Goal: Task Accomplishment & Management: Manage account settings

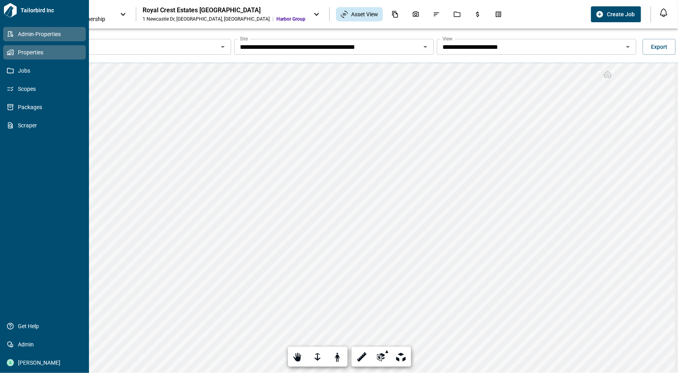
click at [39, 29] on link "Admin-Properties" at bounding box center [44, 34] width 83 height 14
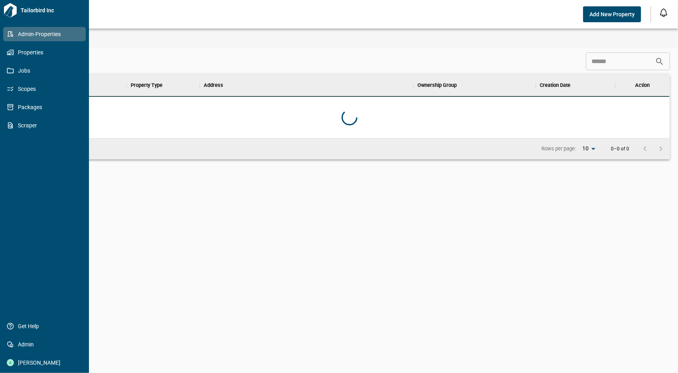
scroll to position [57, 638]
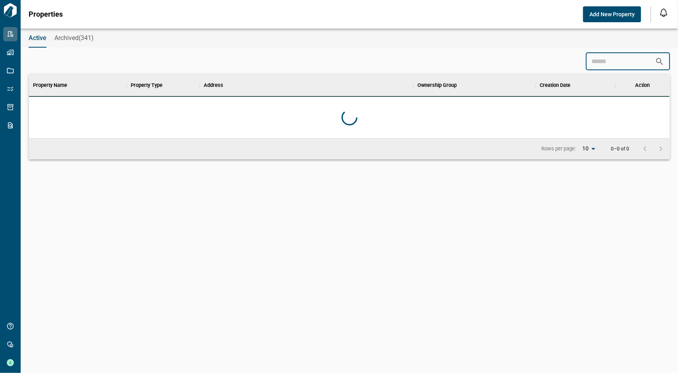
click at [589, 60] on input at bounding box center [620, 62] width 69 height 16
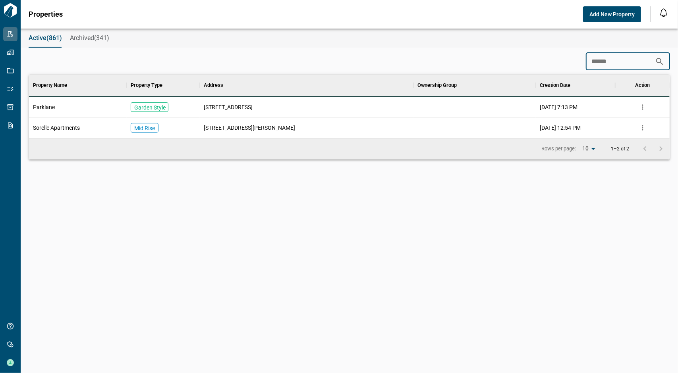
type input "******"
click at [60, 106] on div "Parklane" at bounding box center [78, 107] width 98 height 21
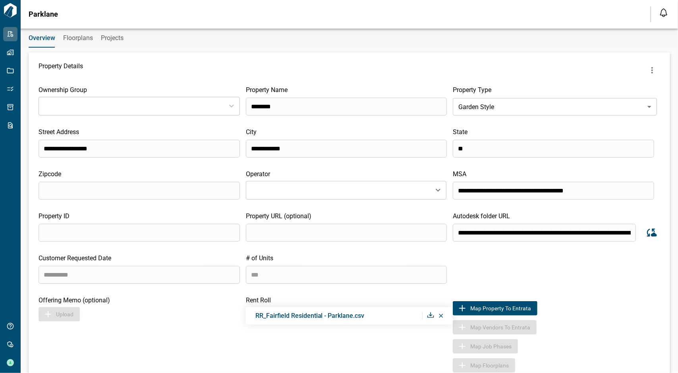
click at [430, 315] on icon at bounding box center [430, 315] width 7 height 6
type input "**********"
click at [429, 314] on icon at bounding box center [430, 315] width 7 height 6
click at [580, 274] on div "Customer Requested Date # of Units ***" at bounding box center [349, 268] width 621 height 29
click at [440, 314] on icon at bounding box center [441, 316] width 4 height 4
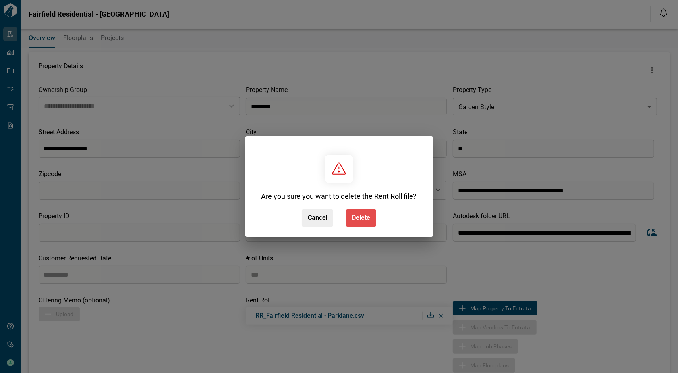
click at [358, 216] on span "Delete" at bounding box center [361, 218] width 18 height 8
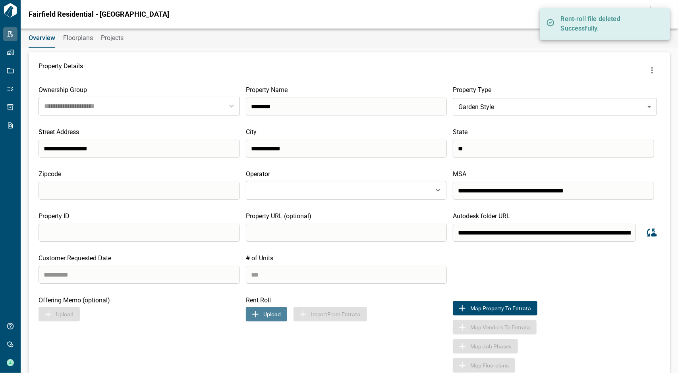
click at [272, 314] on button "Upload" at bounding box center [266, 314] width 41 height 14
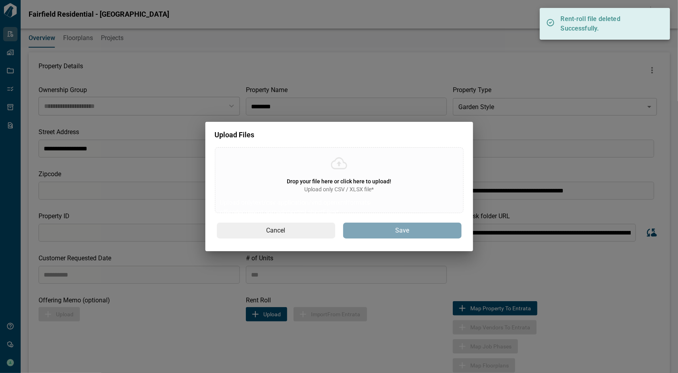
click at [339, 196] on div "Drop your file here or click here to upload! Upload only CSV / XLSX file* Uploa…" at bounding box center [339, 180] width 249 height 66
click at [0, 0] on input "Drop your file here or click here to upload! Upload only CSV / XLSX file* Uploa…" at bounding box center [0, 0] width 0 height 0
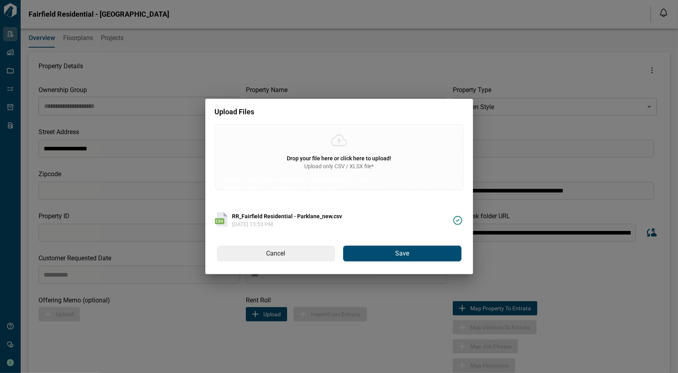
click at [395, 257] on span "Save" at bounding box center [402, 254] width 14 height 8
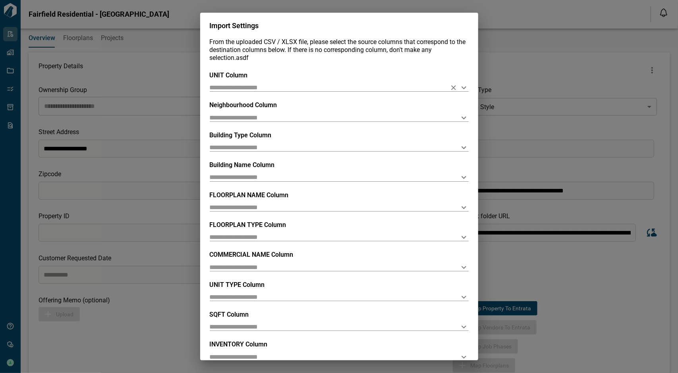
click at [320, 90] on input "text" at bounding box center [326, 88] width 233 height 8
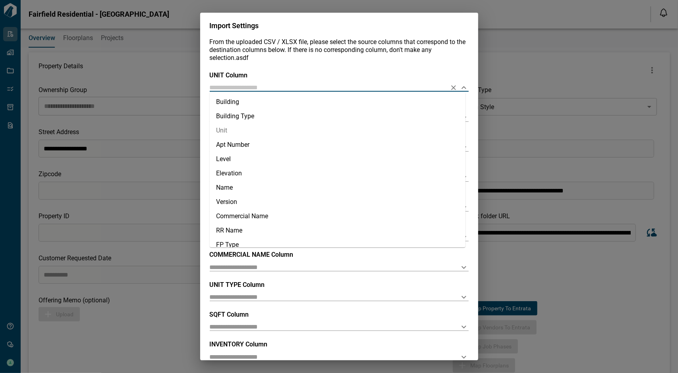
click at [280, 131] on li "Unit" at bounding box center [338, 130] width 256 height 14
type input "****"
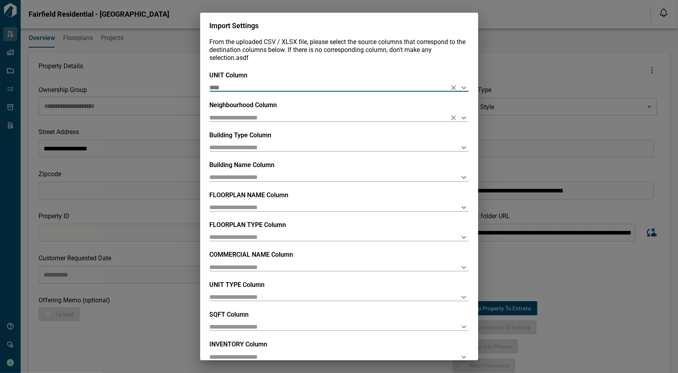
click at [258, 116] on input "text" at bounding box center [326, 118] width 233 height 8
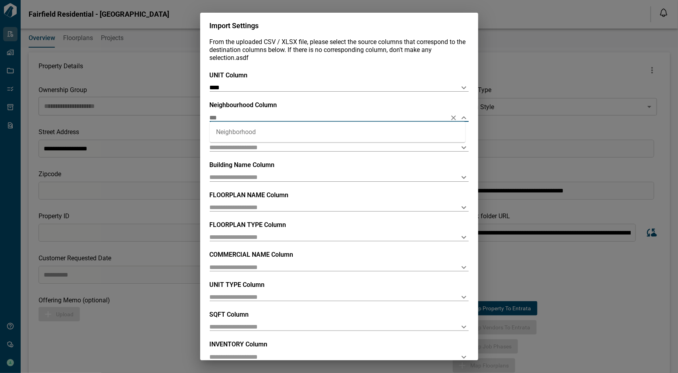
click at [261, 131] on li "Neighborhood" at bounding box center [338, 132] width 256 height 14
type input "**********"
click at [260, 141] on div "Building Type Column" at bounding box center [339, 141] width 259 height 20
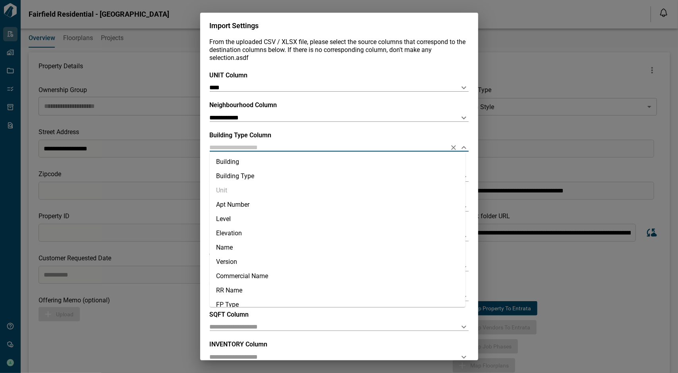
click at [260, 144] on input "text" at bounding box center [326, 148] width 233 height 8
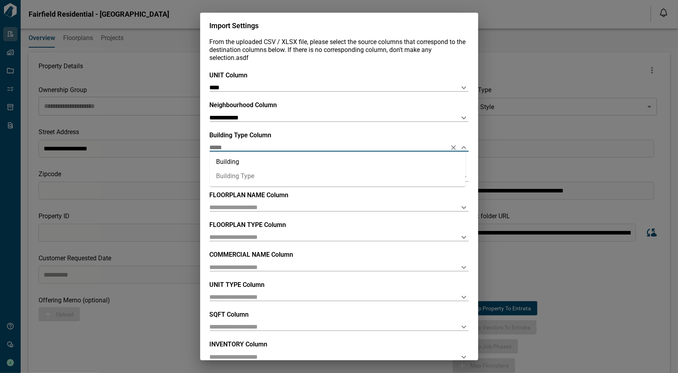
click at [257, 170] on li "Building Type" at bounding box center [338, 176] width 256 height 14
type input "**********"
click at [255, 177] on input "text" at bounding box center [326, 177] width 233 height 8
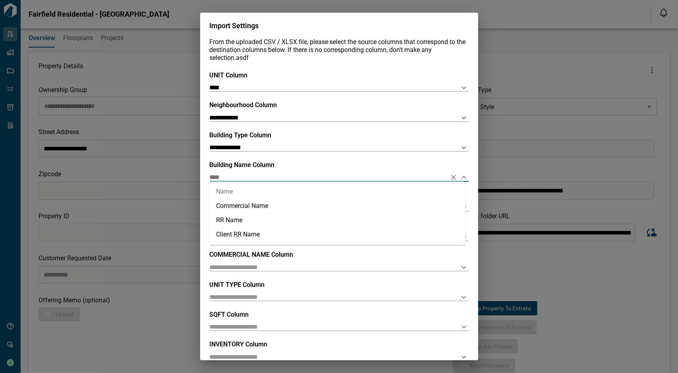
click at [271, 191] on li "Name" at bounding box center [338, 192] width 256 height 14
type input "****"
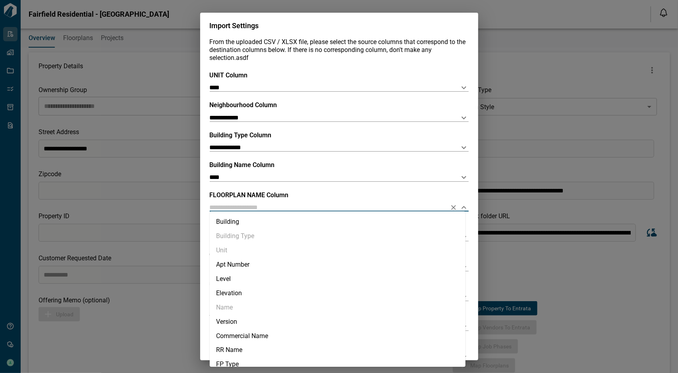
click at [271, 207] on input "text" at bounding box center [326, 208] width 233 height 8
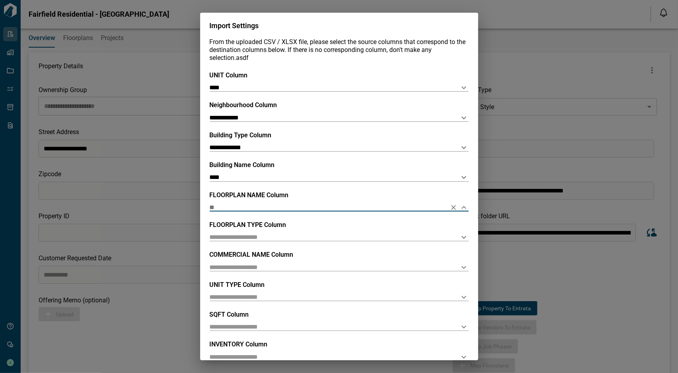
type input "*"
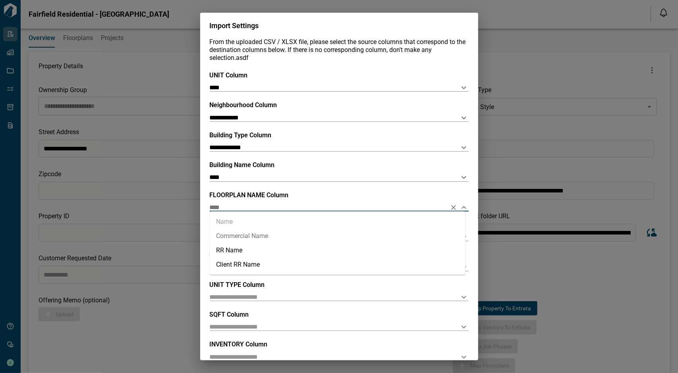
click at [271, 235] on li "Commercial Name" at bounding box center [338, 236] width 256 height 14
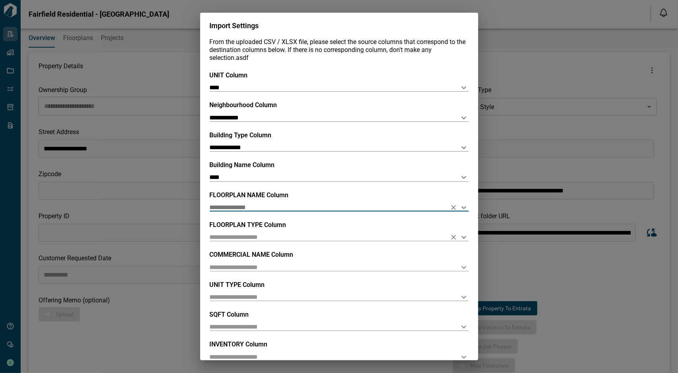
type input "**********"
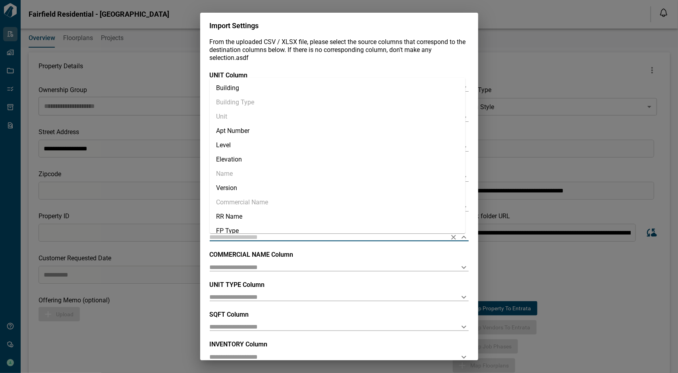
click at [268, 235] on input "text" at bounding box center [326, 237] width 233 height 8
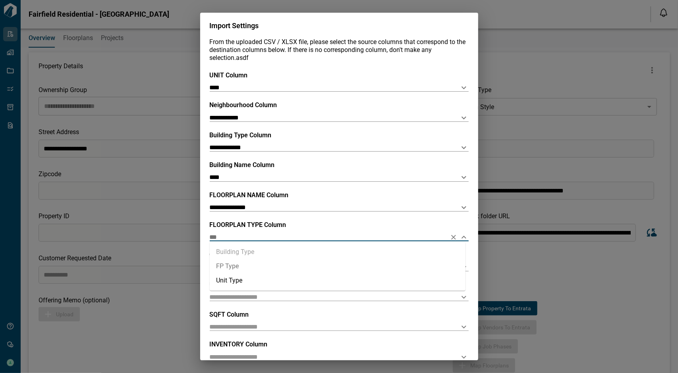
click at [237, 266] on li "FP Type" at bounding box center [338, 266] width 256 height 14
type input "*******"
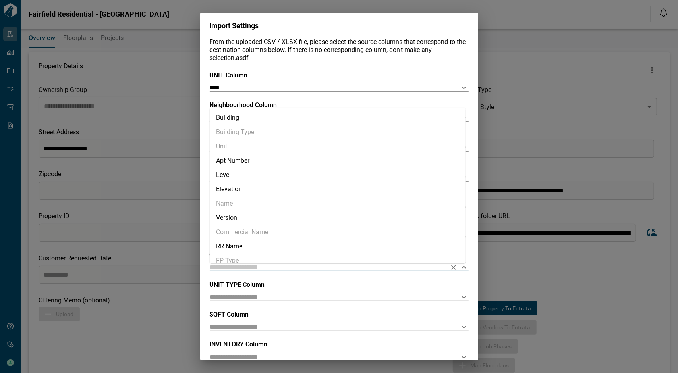
click at [251, 265] on input "text" at bounding box center [326, 267] width 233 height 8
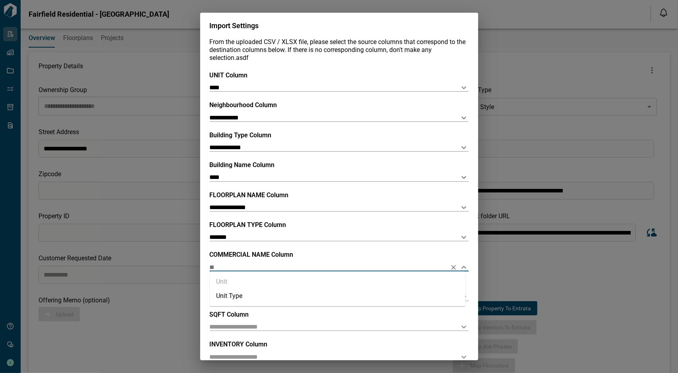
type input "*"
click at [238, 309] on li "RR Name" at bounding box center [338, 310] width 256 height 14
type input "*******"
click at [249, 299] on input "text" at bounding box center [326, 297] width 233 height 8
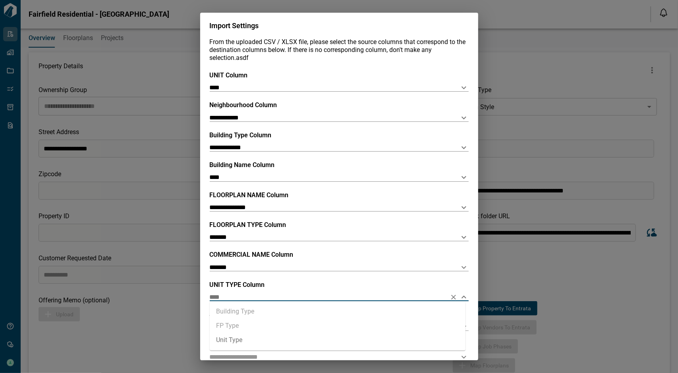
click at [237, 337] on li "Unit Type" at bounding box center [338, 340] width 256 height 14
type input "*********"
click at [245, 323] on div "SQFT Column" at bounding box center [339, 321] width 259 height 20
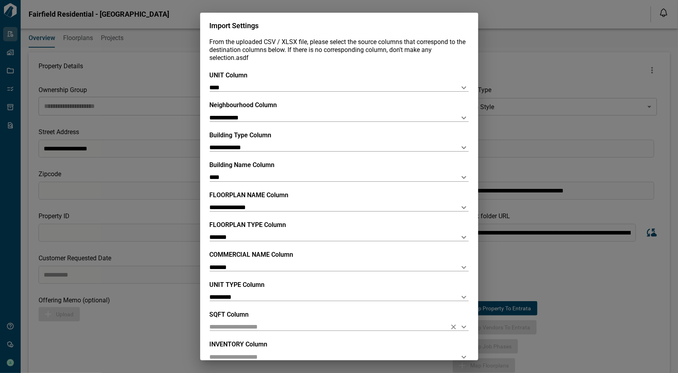
click at [245, 331] on div at bounding box center [339, 327] width 259 height 8
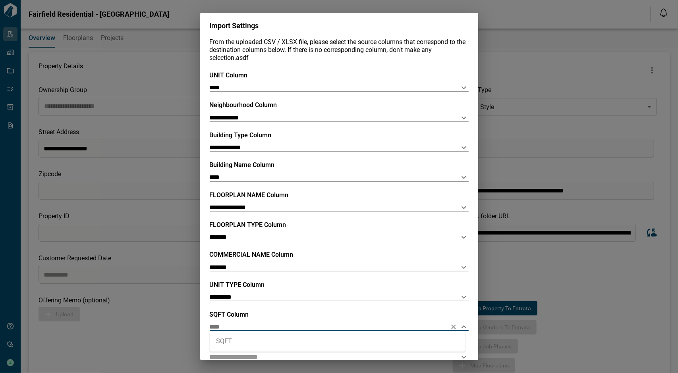
click at [236, 339] on li "SQFT" at bounding box center [338, 342] width 256 height 14
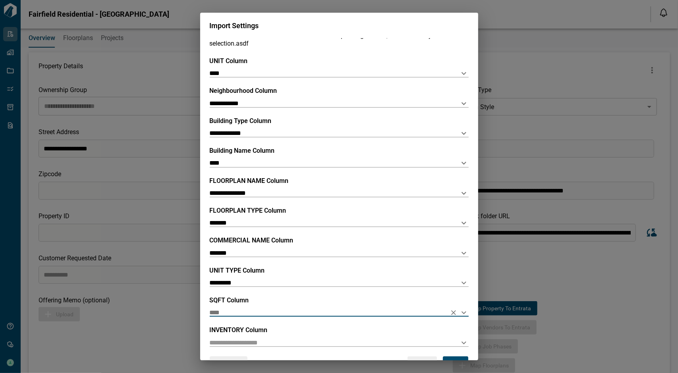
scroll to position [40, 0]
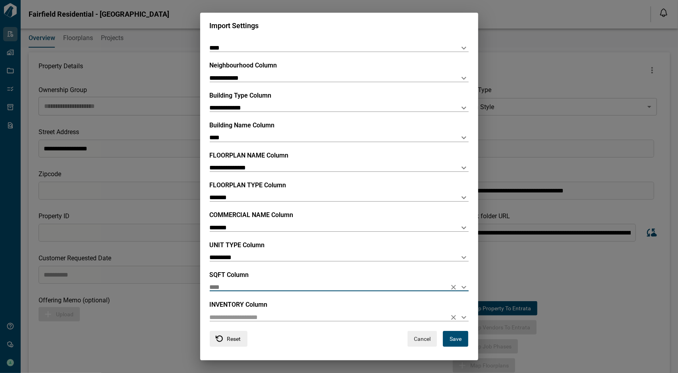
type input "****"
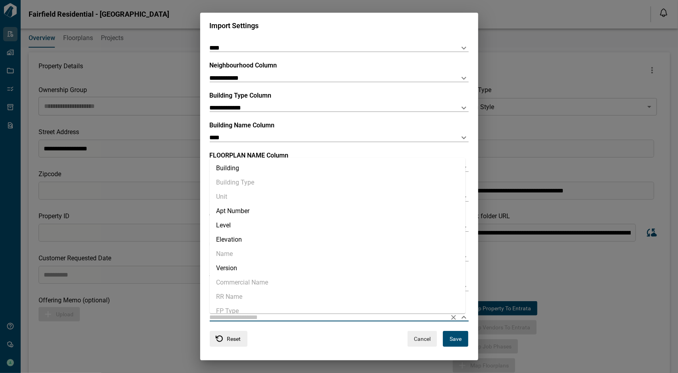
click at [267, 316] on input "text" at bounding box center [326, 318] width 233 height 8
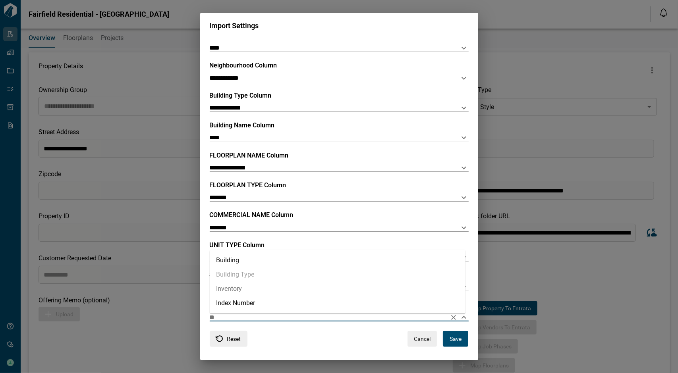
click at [245, 287] on li "Inventory" at bounding box center [338, 289] width 256 height 14
type input "*********"
click at [457, 338] on button "Save" at bounding box center [455, 339] width 25 height 16
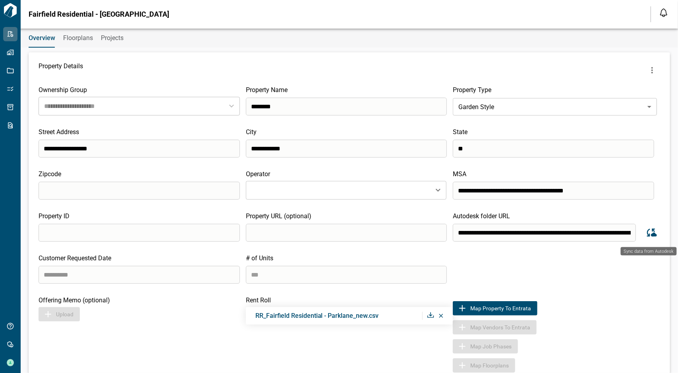
click at [651, 231] on icon "Sync data from Autodesk" at bounding box center [651, 233] width 12 height 12
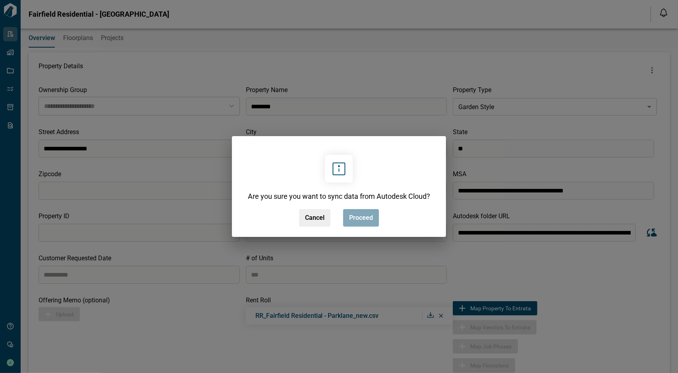
click at [362, 219] on span "Proceed" at bounding box center [361, 218] width 24 height 8
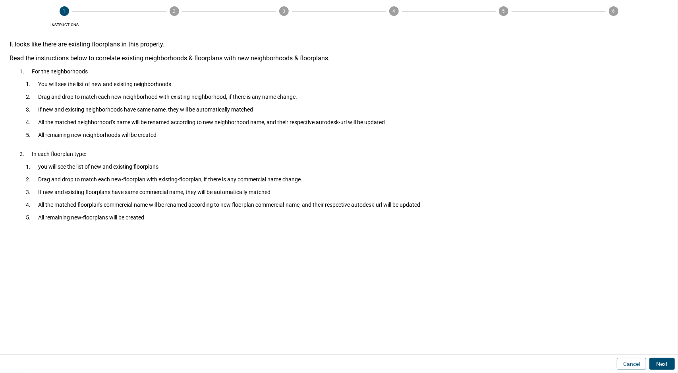
click at [671, 364] on button "Next" at bounding box center [661, 364] width 25 height 12
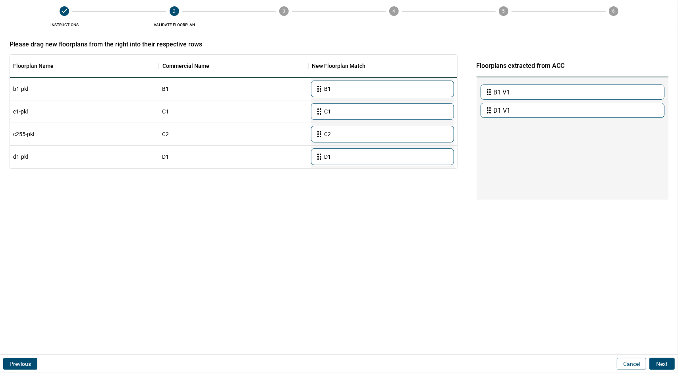
click at [671, 363] on button "Next" at bounding box center [661, 364] width 25 height 12
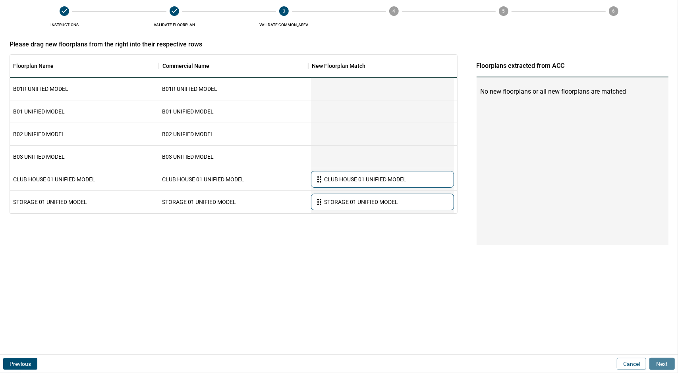
click at [671, 363] on button "Next" at bounding box center [661, 364] width 25 height 12
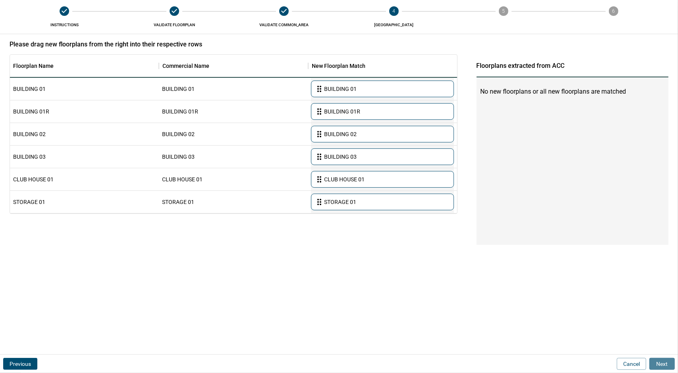
click at [671, 363] on button "Next" at bounding box center [661, 364] width 25 height 12
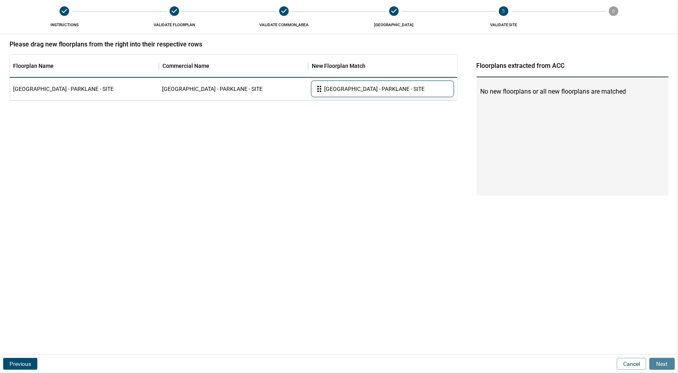
click at [671, 363] on button "Next" at bounding box center [661, 364] width 25 height 12
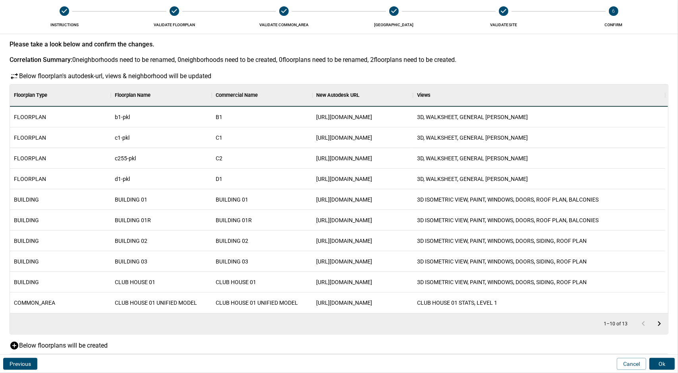
scroll to position [57, 652]
click at [671, 363] on button "Ok" at bounding box center [661, 364] width 25 height 12
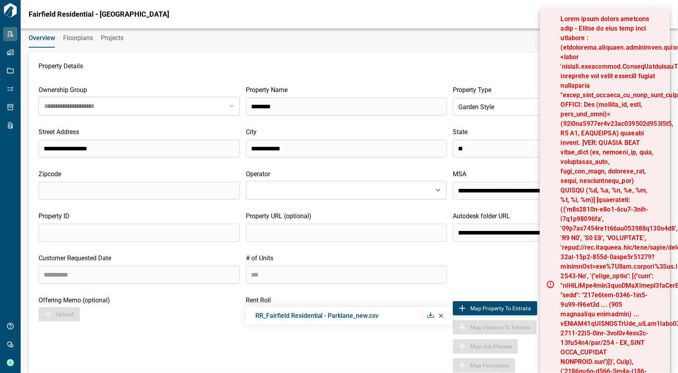
click at [504, 39] on div "Overview Floorplans Projects" at bounding box center [349, 38] width 657 height 19
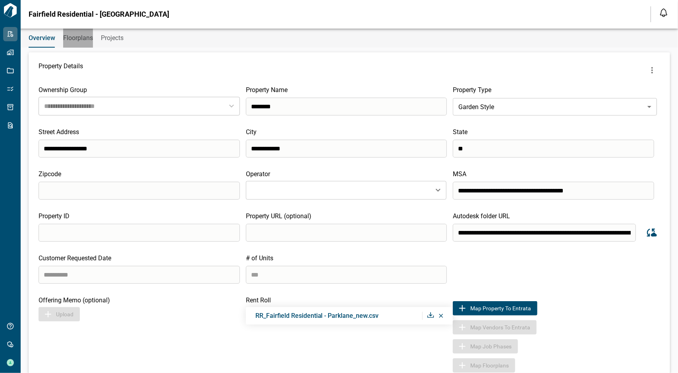
click at [81, 33] on button "Floorplans" at bounding box center [78, 38] width 30 height 19
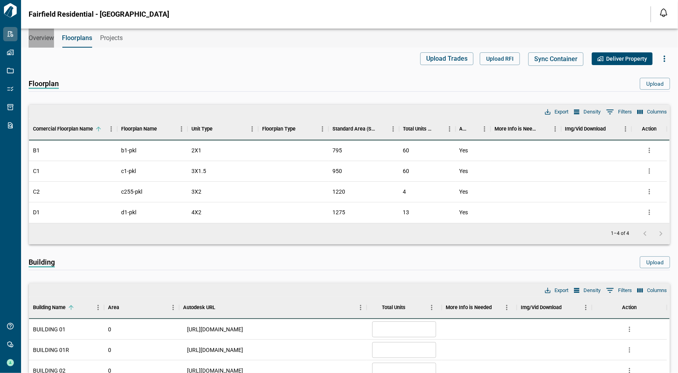
click at [39, 39] on span "Overview" at bounding box center [41, 38] width 25 height 8
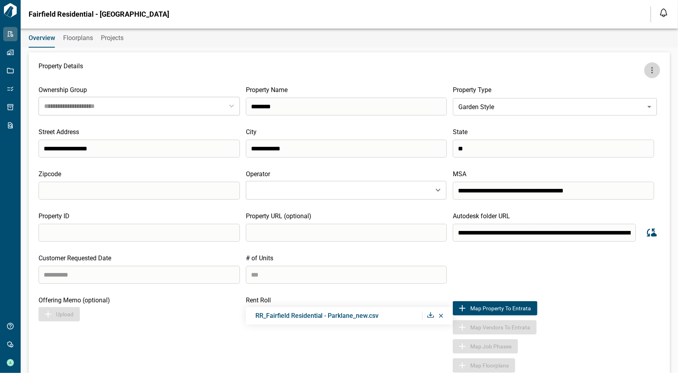
click at [653, 71] on button "more" at bounding box center [652, 70] width 16 height 16
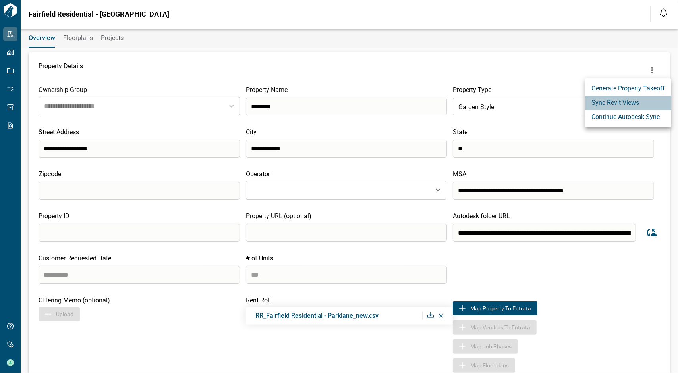
click at [644, 101] on li "Sync Revit Views" at bounding box center [628, 103] width 86 height 14
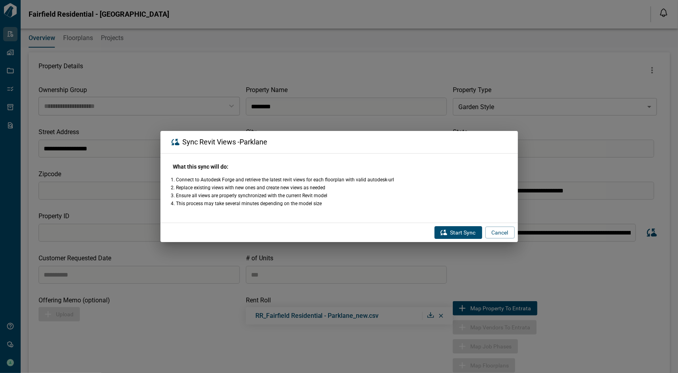
click at [453, 229] on button "Start Sync" at bounding box center [458, 232] width 48 height 13
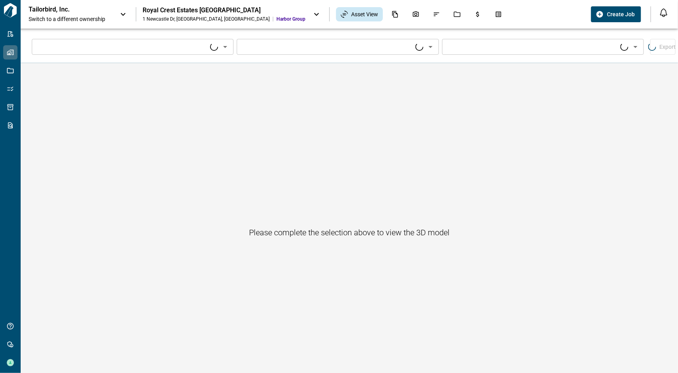
type input "****"
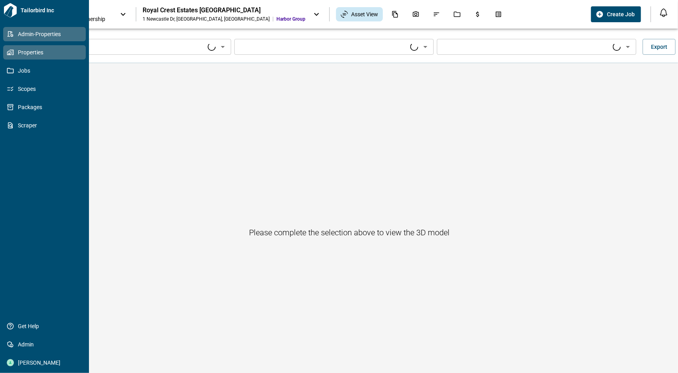
click at [9, 39] on link "Admin-Properties" at bounding box center [44, 34] width 83 height 14
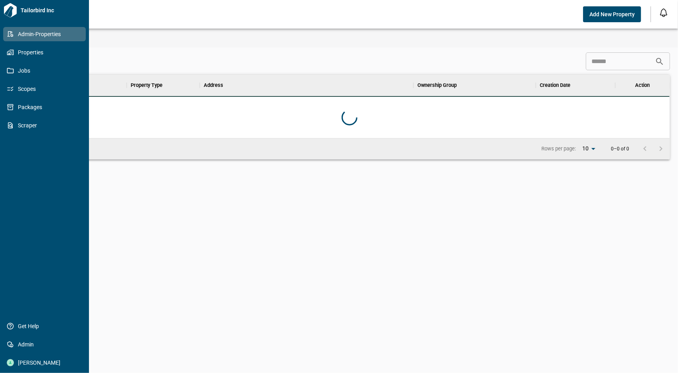
scroll to position [57, 638]
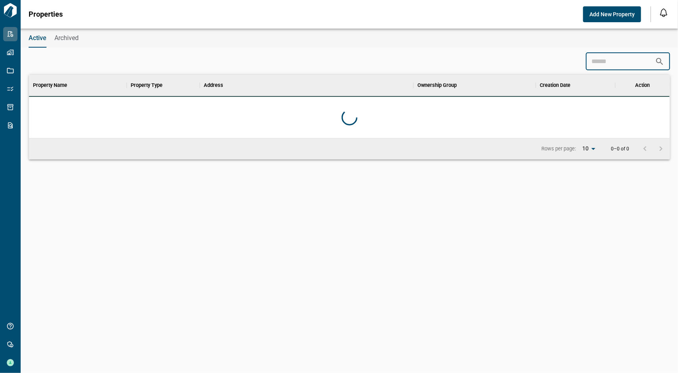
click at [624, 57] on input at bounding box center [620, 62] width 69 height 16
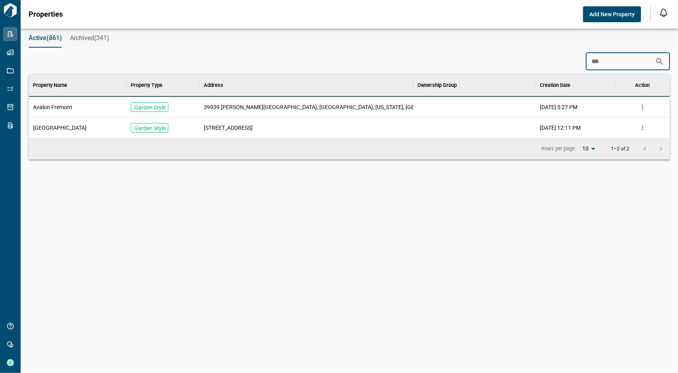
drag, startPoint x: 588, startPoint y: 60, endPoint x: 567, endPoint y: 56, distance: 20.5
click at [567, 56] on div "*** ​" at bounding box center [349, 61] width 641 height 18
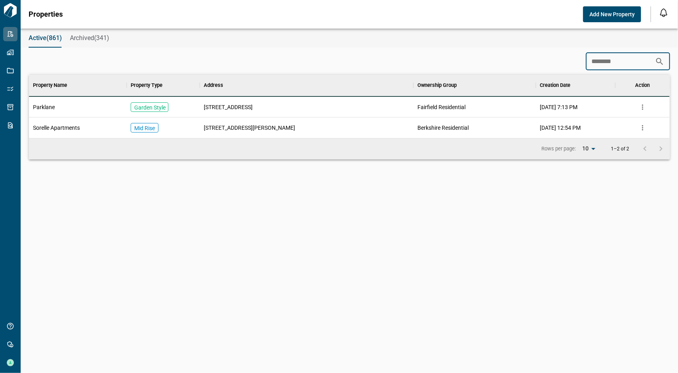
scroll to position [37, 638]
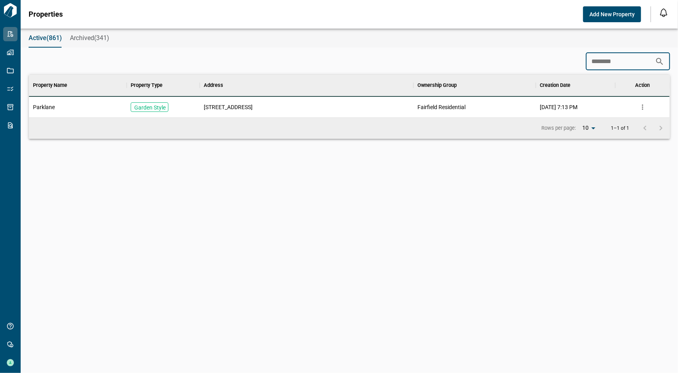
type input "********"
click at [251, 106] on div "[STREET_ADDRESS]" at bounding box center [307, 107] width 214 height 21
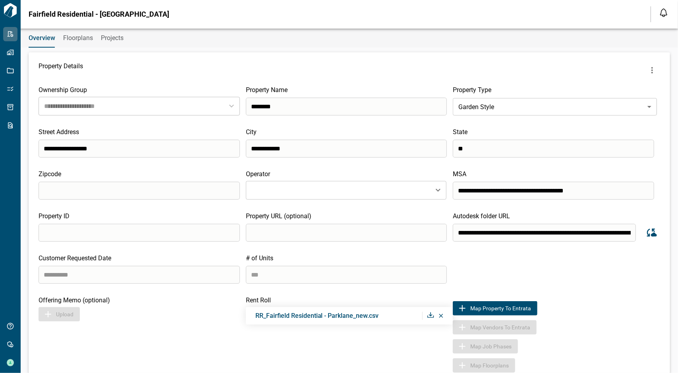
click at [646, 231] on icon "Sync data from Autodesk" at bounding box center [651, 233] width 12 height 12
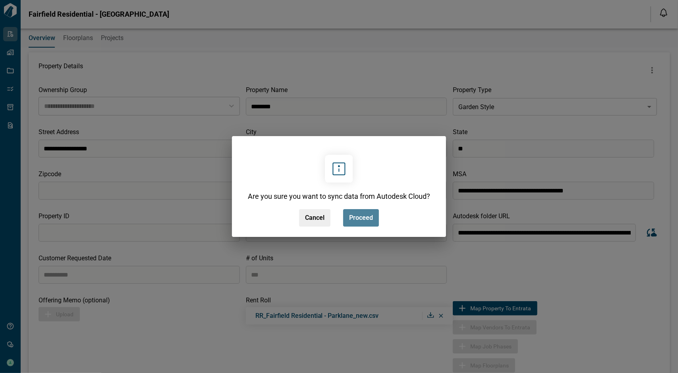
click at [368, 211] on button "Proceed" at bounding box center [361, 217] width 36 height 17
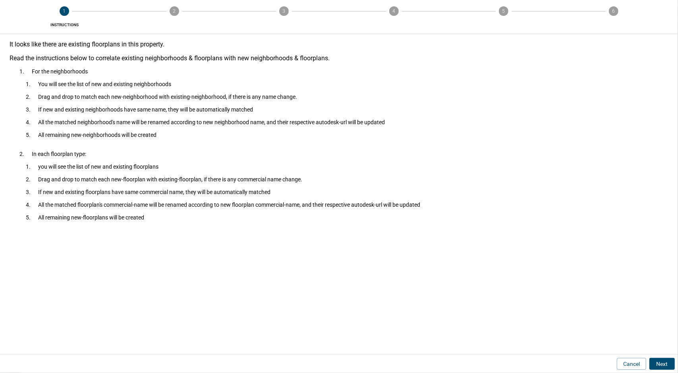
click at [659, 363] on button "Next" at bounding box center [661, 364] width 25 height 12
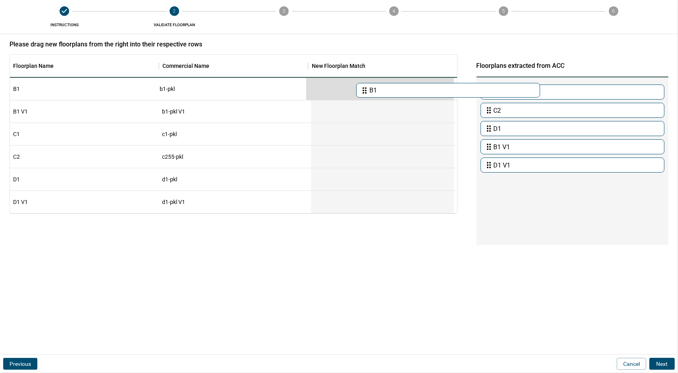
drag, startPoint x: 513, startPoint y: 93, endPoint x: 384, endPoint y: 91, distance: 128.2
click at [384, 91] on div "Floorplan Name Commercial Name New Floorplan Match B1 b1-pkl B1 V1 b1-pkl V1 C1…" at bounding box center [339, 134] width 659 height 160
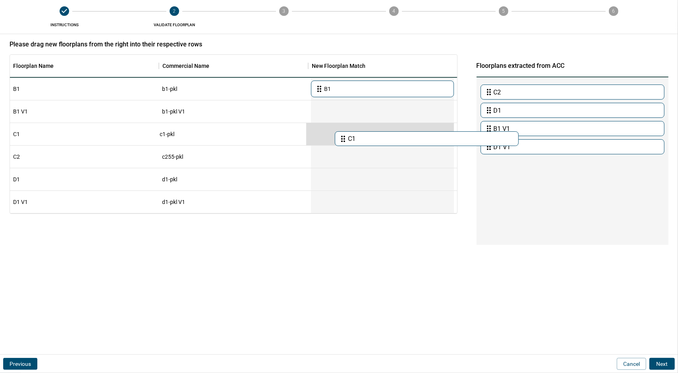
drag, startPoint x: 518, startPoint y: 93, endPoint x: 371, endPoint y: 139, distance: 154.8
click at [371, 139] on div "Floorplan Name Commercial Name New Floorplan Match B1 b1-pkl B1 B1 V1 b1-pkl V1…" at bounding box center [339, 134] width 659 height 160
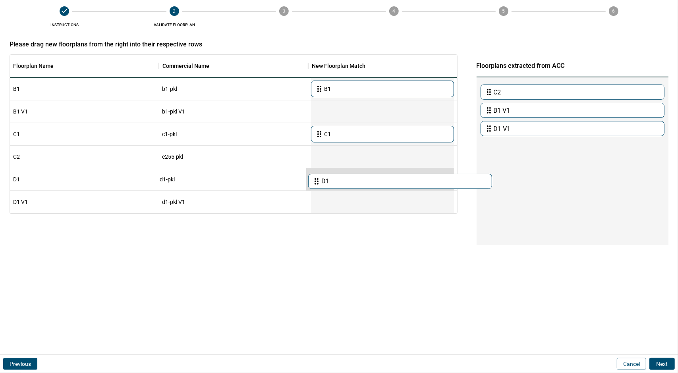
drag, startPoint x: 520, startPoint y: 108, endPoint x: 347, endPoint y: 181, distance: 188.6
click at [347, 181] on div "Floorplan Name Commercial Name New Floorplan Match B1 b1-pkl B1 B1 V1 b1-pkl V1…" at bounding box center [339, 134] width 659 height 160
drag, startPoint x: 548, startPoint y: 135, endPoint x: 386, endPoint y: 208, distance: 177.4
click at [386, 208] on div "Floorplan Name Commercial Name New Floorplan Match B1 b1-pkl B1 B1 V1 b1-pkl V1…" at bounding box center [339, 134] width 659 height 160
click at [387, 211] on div at bounding box center [382, 202] width 143 height 22
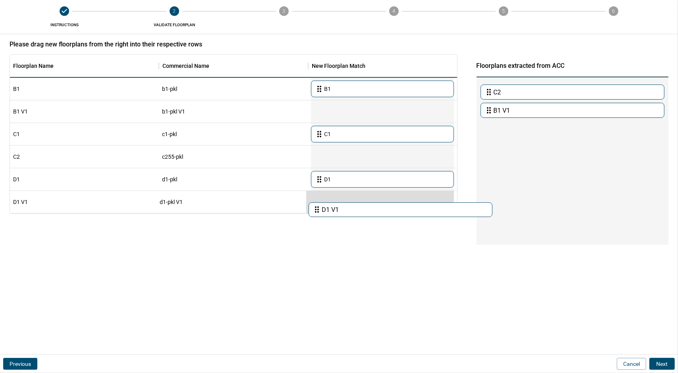
drag, startPoint x: 538, startPoint y: 132, endPoint x: 365, endPoint y: 210, distance: 189.4
click at [365, 210] on div "Floorplan Name Commercial Name New Floorplan Match B1 b1-pkl B1 B1 V1 b1-pkl V1…" at bounding box center [339, 134] width 659 height 160
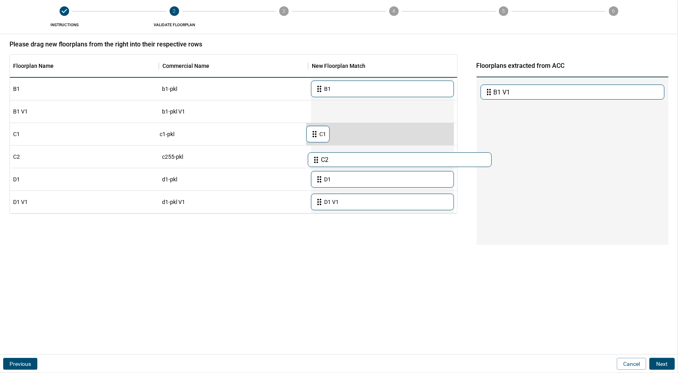
drag, startPoint x: 515, startPoint y: 94, endPoint x: 339, endPoint y: 161, distance: 187.6
click at [339, 161] on div "Floorplan Name Commercial Name New Floorplan Match B1 b1-pkl B1 B1 V1 b1-pkl V1…" at bounding box center [339, 134] width 659 height 160
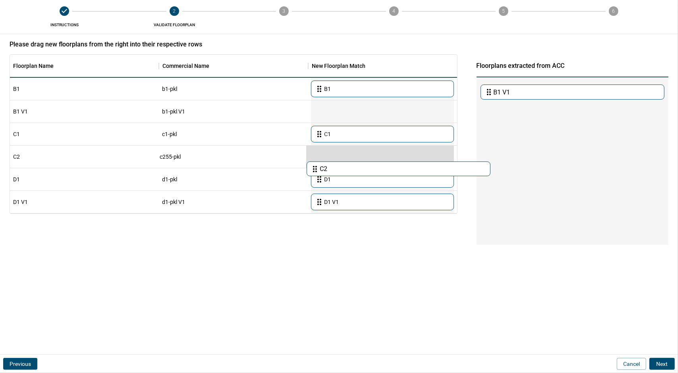
drag, startPoint x: 506, startPoint y: 124, endPoint x: 341, endPoint y: 172, distance: 172.0
click at [341, 172] on div "Floorplan Name Commercial Name New Floorplan Match B1 b1-pkl B1 B1 V1 b1-pkl V1…" at bounding box center [339, 134] width 659 height 160
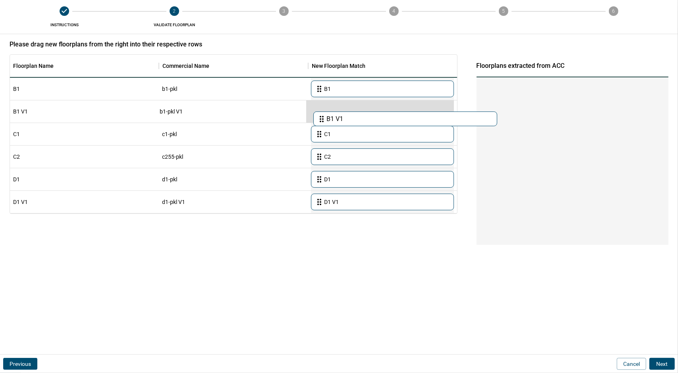
drag, startPoint x: 560, startPoint y: 98, endPoint x: 390, endPoint y: 125, distance: 171.7
click at [390, 125] on div "Floorplan Name Commercial Name New Floorplan Match B1 b1-pkl B1 B1 V1 b1-pkl V1…" at bounding box center [339, 134] width 659 height 160
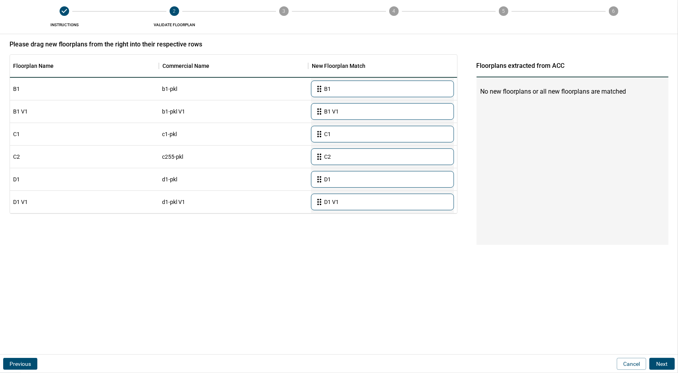
click at [660, 363] on button "Next" at bounding box center [661, 364] width 25 height 12
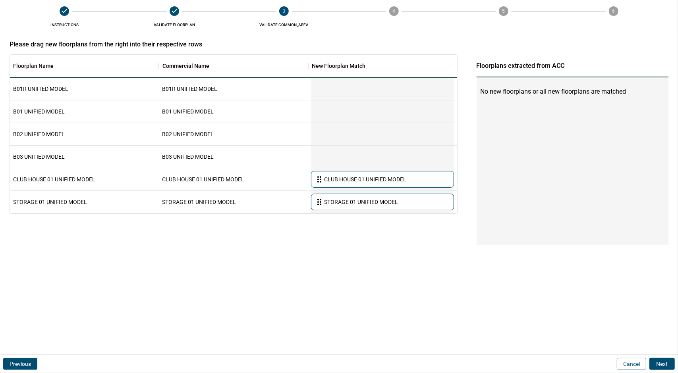
click at [661, 363] on button "Next" at bounding box center [661, 364] width 25 height 12
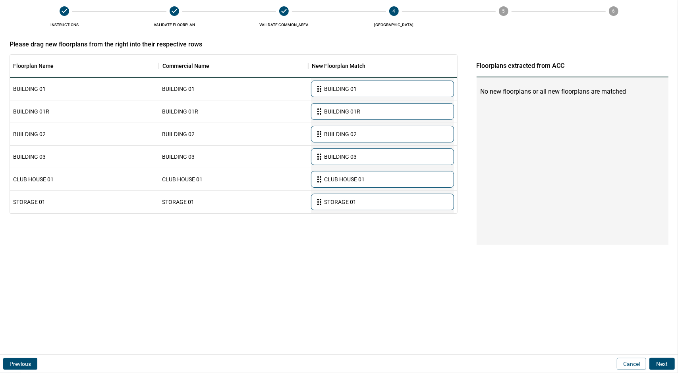
click at [661, 363] on button "Next" at bounding box center [661, 364] width 25 height 12
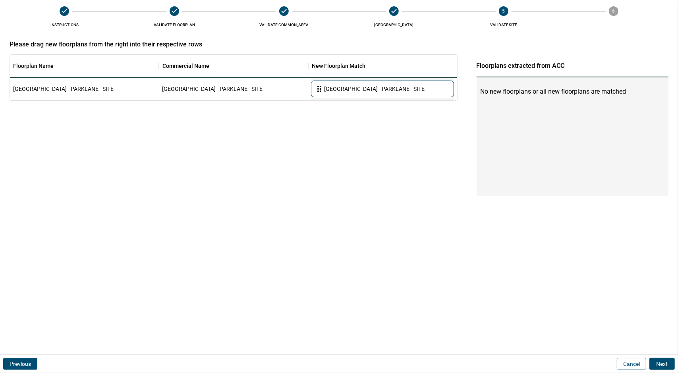
click at [661, 363] on button "Next" at bounding box center [661, 364] width 25 height 12
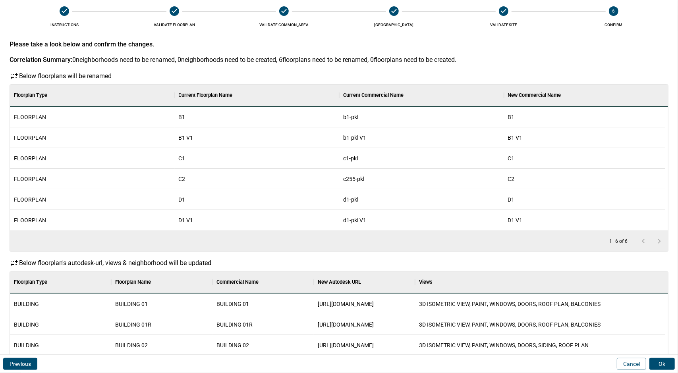
scroll to position [202, 652]
click at [657, 365] on button "Ok" at bounding box center [661, 364] width 25 height 12
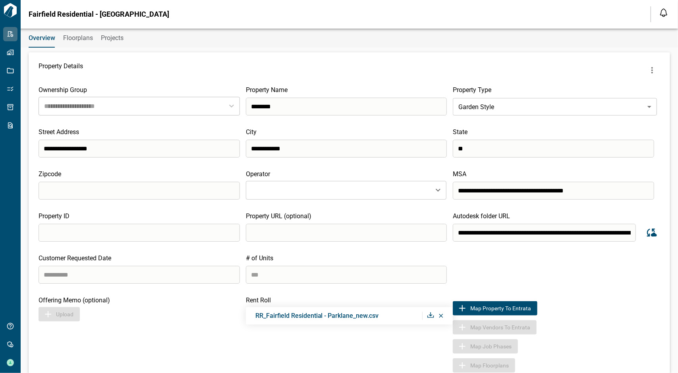
click at [75, 41] on span "Floorplans" at bounding box center [78, 38] width 30 height 8
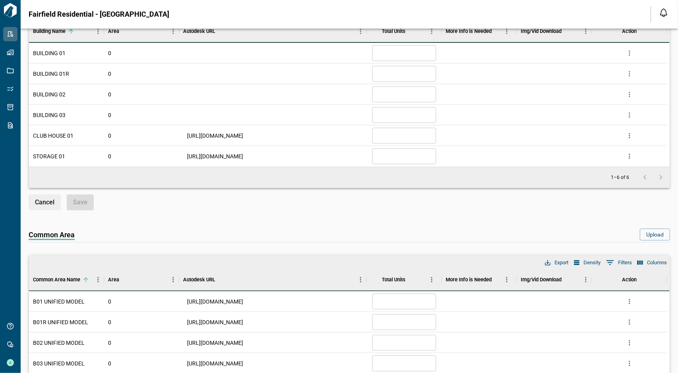
scroll to position [159, 0]
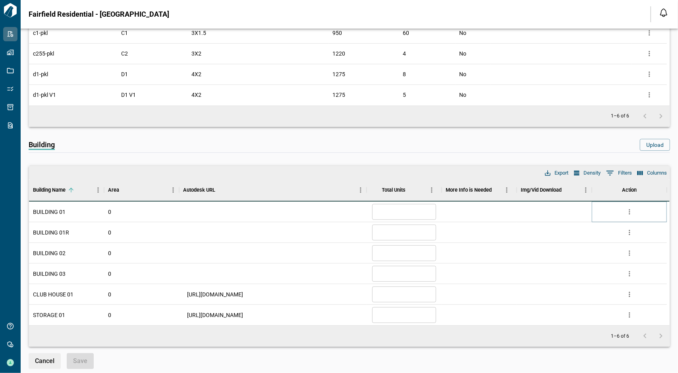
click at [633, 209] on button "more" at bounding box center [629, 212] width 12 height 12
click at [574, 243] on li "Edit" at bounding box center [596, 241] width 78 height 14
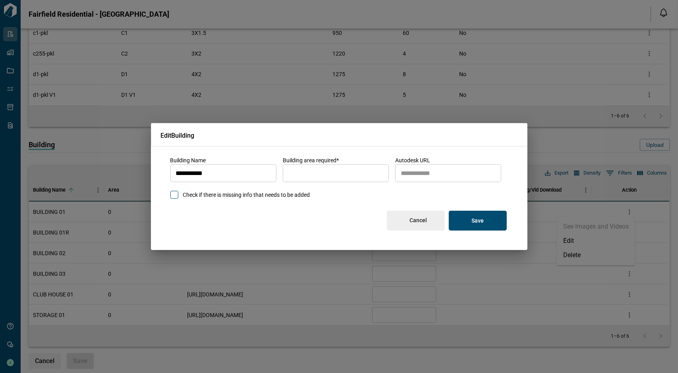
click at [434, 226] on button "Cancel" at bounding box center [416, 221] width 58 height 20
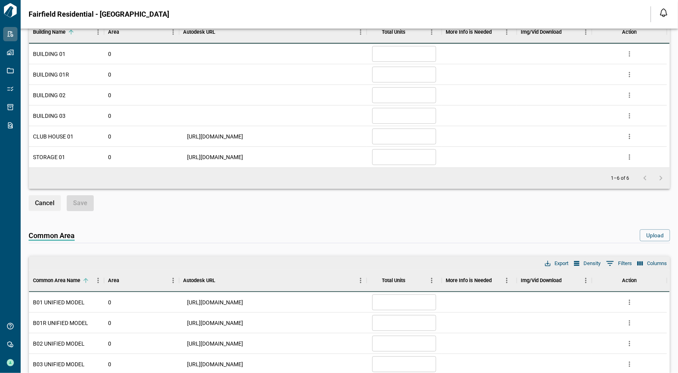
scroll to position [318, 0]
click at [629, 298] on icon "more" at bounding box center [629, 302] width 8 height 8
click at [598, 327] on li "Edit" at bounding box center [596, 330] width 78 height 14
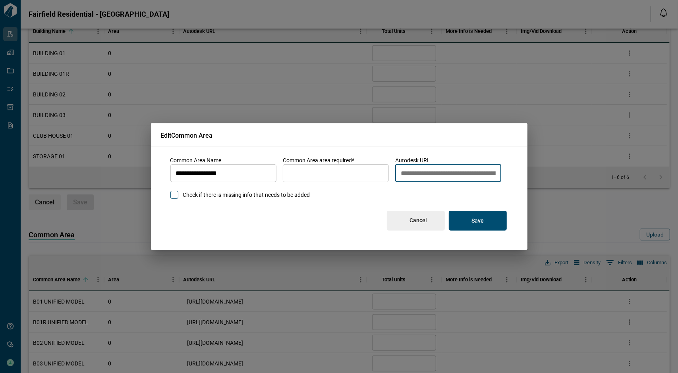
click at [434, 179] on input "**********" at bounding box center [448, 173] width 106 height 22
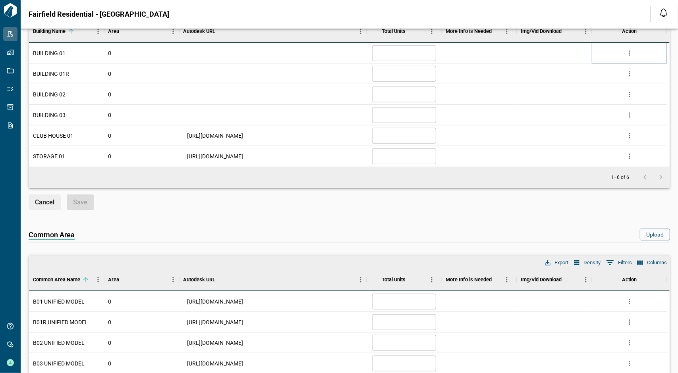
click at [628, 52] on icon "more" at bounding box center [629, 53] width 8 height 8
click at [602, 82] on li "Edit" at bounding box center [596, 82] width 78 height 14
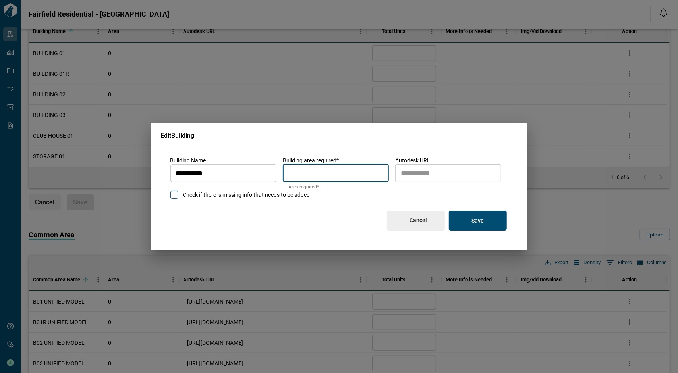
click at [309, 171] on input "*" at bounding box center [336, 173] width 106 height 22
type input "*"
click at [496, 173] on input "autodesk_url" at bounding box center [448, 173] width 106 height 22
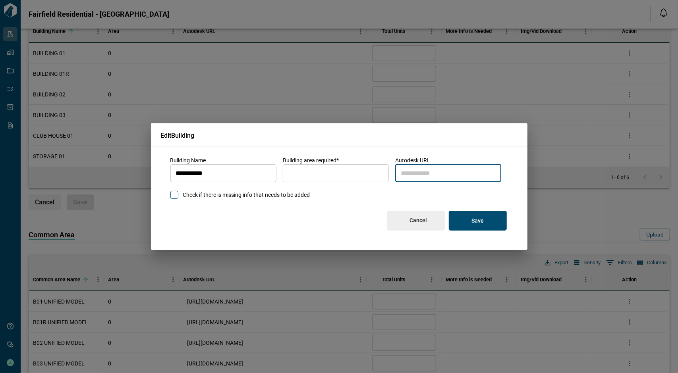
paste input "**********"
type input "**********"
click at [501, 216] on button "Save" at bounding box center [478, 221] width 58 height 20
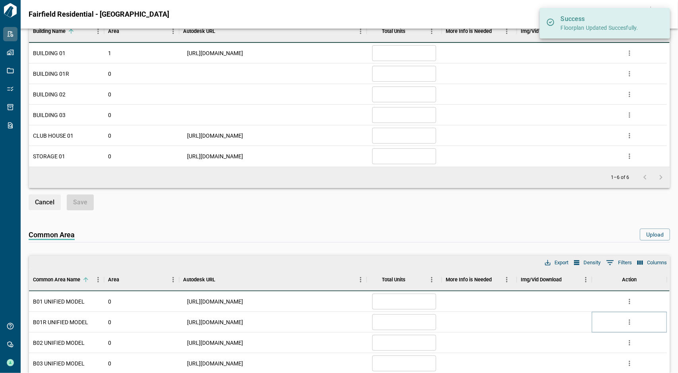
click at [634, 321] on button "more" at bounding box center [629, 322] width 12 height 12
click at [579, 290] on li "Edit" at bounding box center [596, 289] width 78 height 14
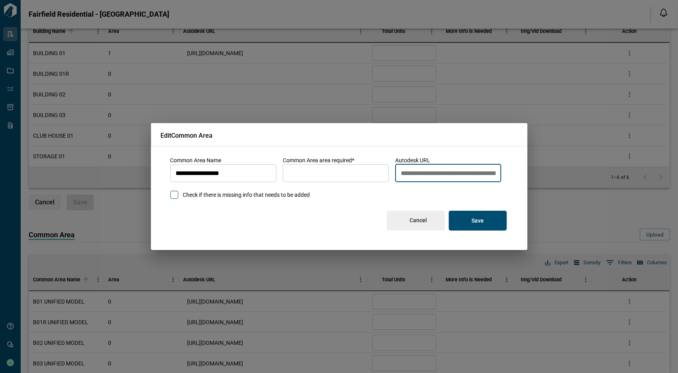
click at [439, 177] on input "**********" at bounding box center [448, 173] width 106 height 22
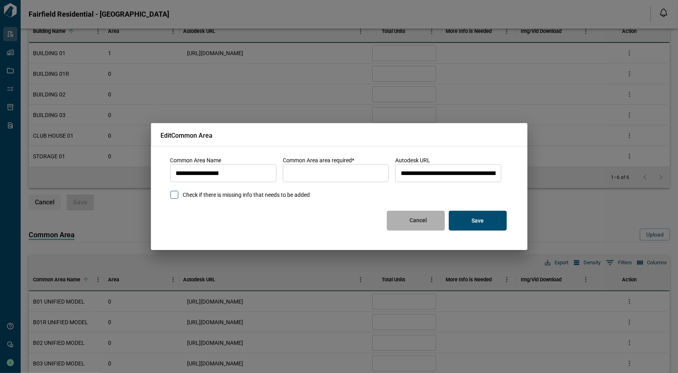
click at [426, 225] on button "Cancel" at bounding box center [416, 221] width 58 height 20
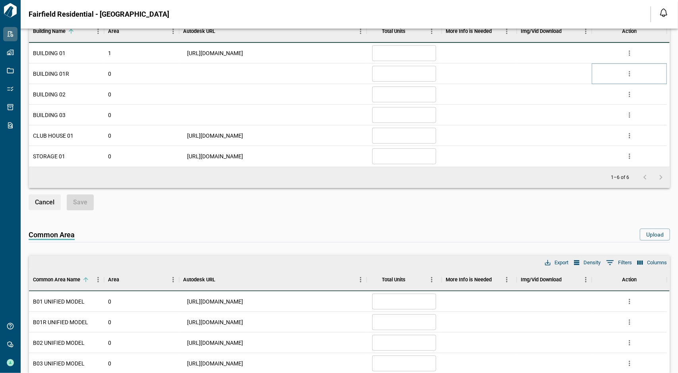
click at [634, 72] on button "more" at bounding box center [629, 74] width 12 height 12
click at [611, 96] on li "Edit" at bounding box center [596, 103] width 78 height 14
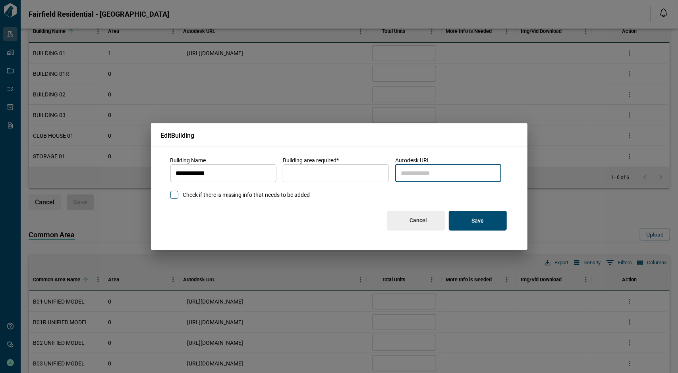
click at [418, 177] on input "autodesk_url" at bounding box center [448, 173] width 106 height 22
paste input "**********"
type input "**********"
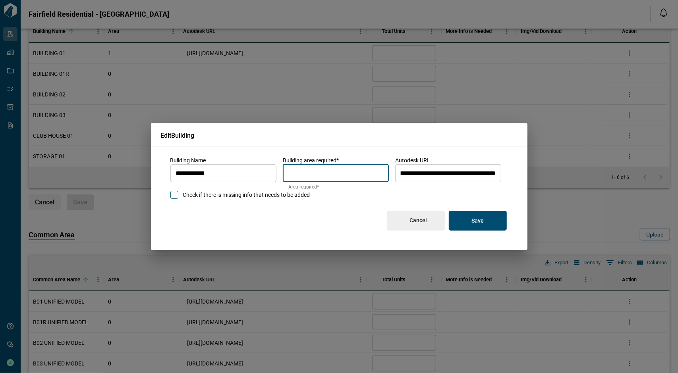
scroll to position [0, 0]
click at [314, 167] on input "*" at bounding box center [336, 173] width 106 height 22
type input "*"
click at [474, 220] on p "Save" at bounding box center [477, 220] width 12 height 7
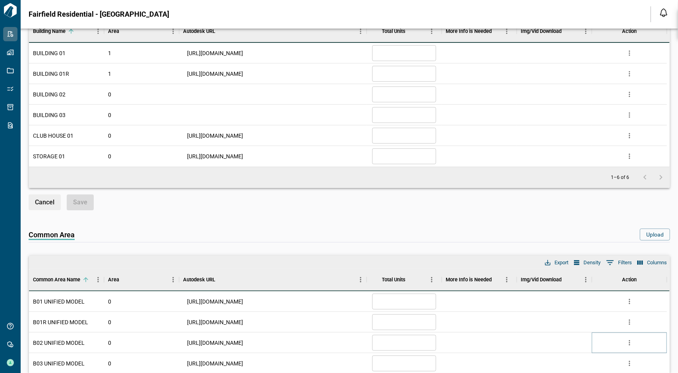
click at [626, 341] on icon "more" at bounding box center [629, 343] width 8 height 8
click at [612, 312] on li "Edit" at bounding box center [596, 310] width 78 height 14
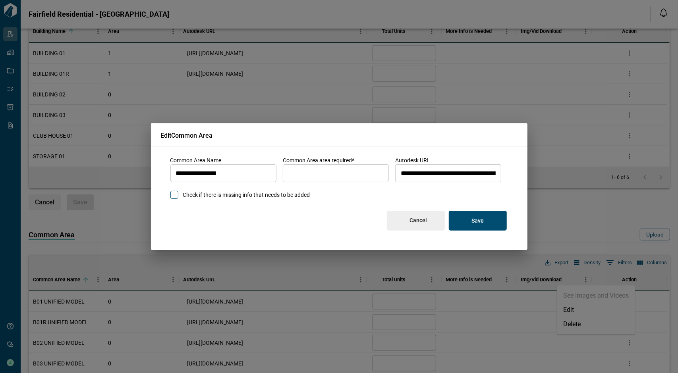
click at [433, 176] on input "**********" at bounding box center [448, 173] width 106 height 22
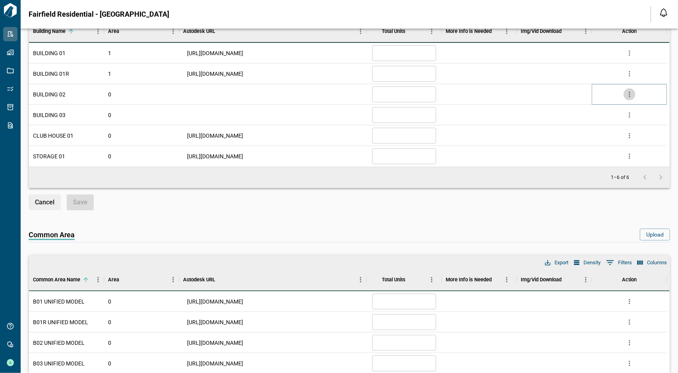
click at [634, 92] on button "more" at bounding box center [629, 95] width 12 height 12
click at [603, 120] on li "Edit" at bounding box center [596, 123] width 78 height 14
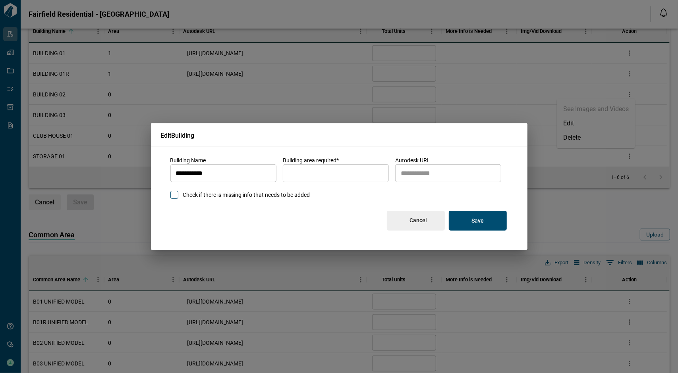
click at [420, 172] on input "autodesk_url" at bounding box center [448, 173] width 106 height 22
paste input "**********"
type input "**********"
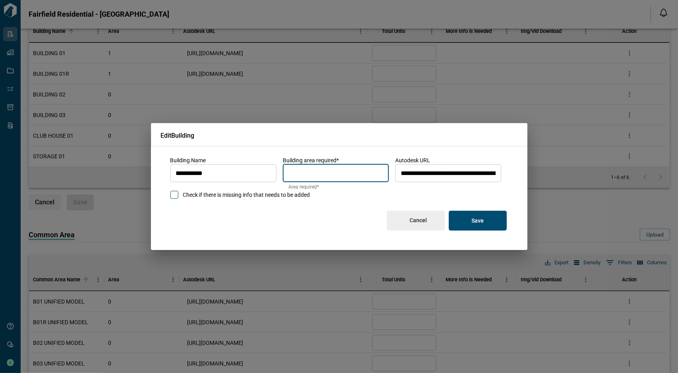
click at [351, 175] on input "*" at bounding box center [336, 173] width 106 height 22
type input "*"
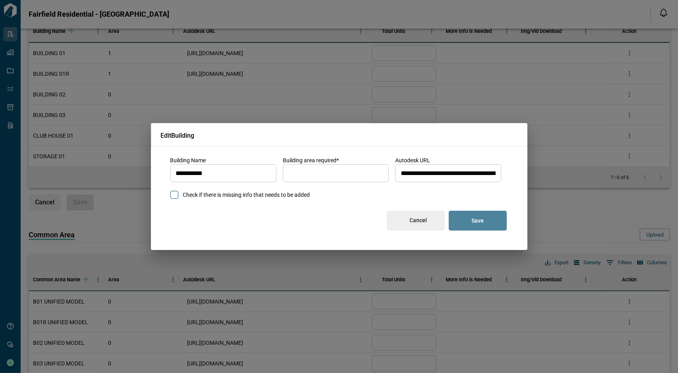
click at [491, 216] on button "Save" at bounding box center [478, 221] width 58 height 20
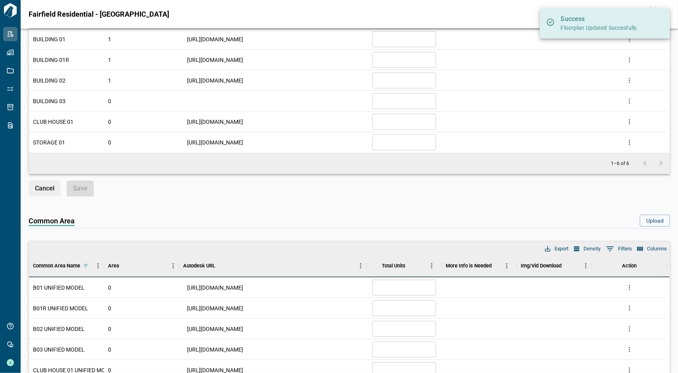
scroll to position [357, 0]
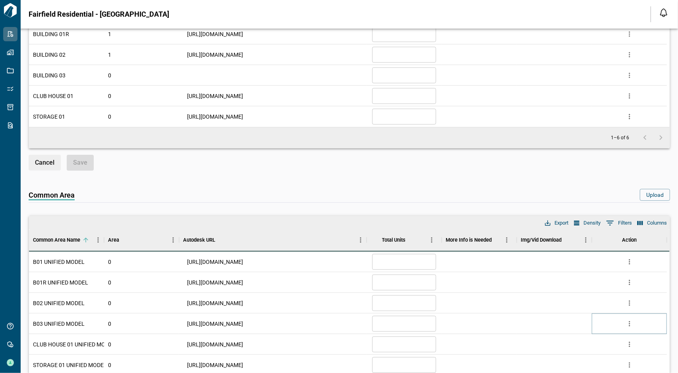
click at [631, 320] on icon "more" at bounding box center [629, 324] width 8 height 8
click at [598, 293] on li "Edit" at bounding box center [596, 291] width 78 height 14
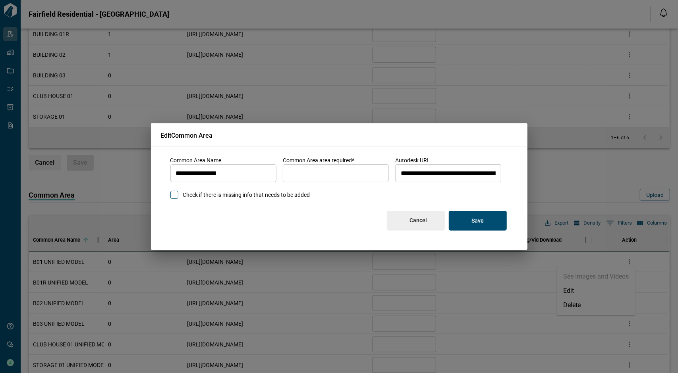
click at [456, 169] on input "**********" at bounding box center [448, 173] width 106 height 22
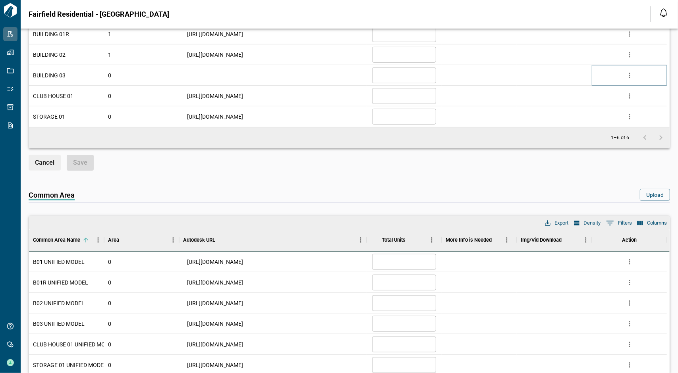
click at [628, 74] on icon "more" at bounding box center [629, 75] width 8 height 8
click at [585, 105] on li "Edit" at bounding box center [596, 104] width 78 height 14
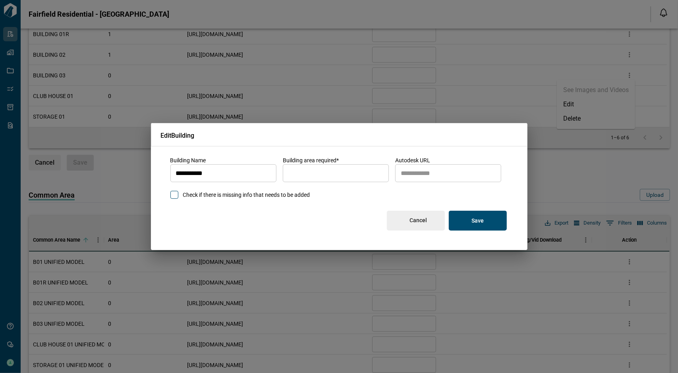
click at [419, 172] on input "autodesk_url" at bounding box center [448, 173] width 106 height 22
paste input "**********"
type input "**********"
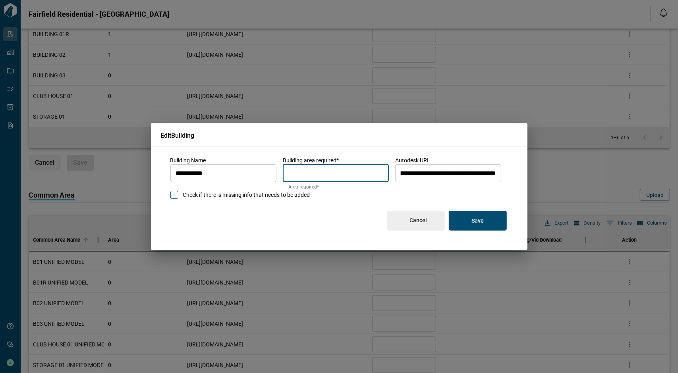
scroll to position [0, 0]
click at [347, 172] on input "*" at bounding box center [336, 173] width 106 height 22
type input "*"
click at [474, 221] on p "Save" at bounding box center [477, 220] width 12 height 7
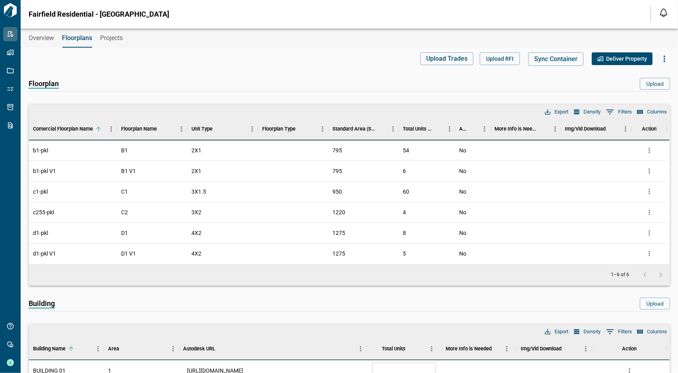
click at [37, 36] on span "Overview" at bounding box center [41, 38] width 25 height 8
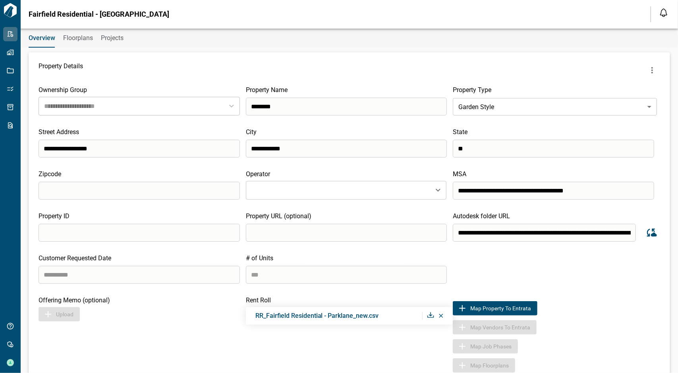
click at [650, 67] on icon "more" at bounding box center [652, 71] width 10 height 10
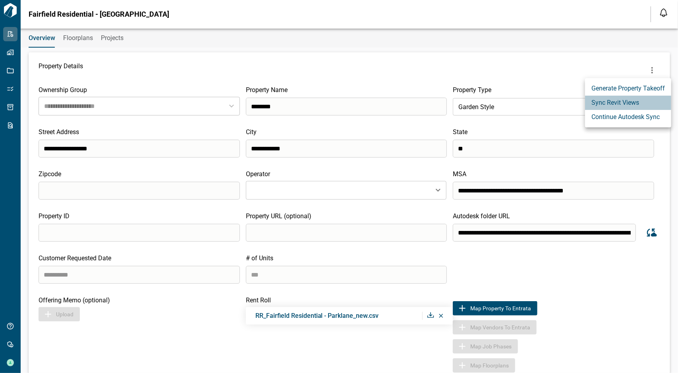
click at [642, 98] on li "Sync Revit Views" at bounding box center [628, 103] width 86 height 14
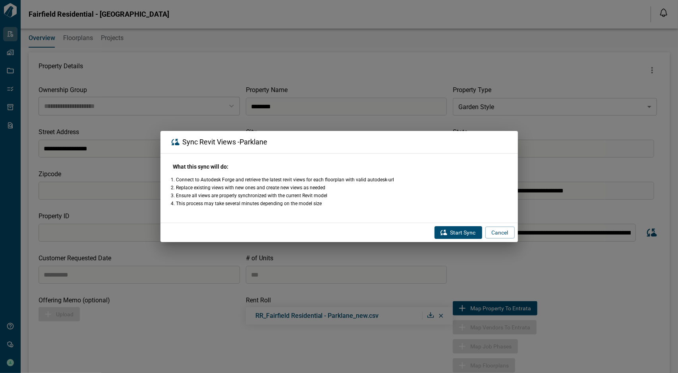
click at [469, 230] on button "Start Sync" at bounding box center [458, 232] width 48 height 13
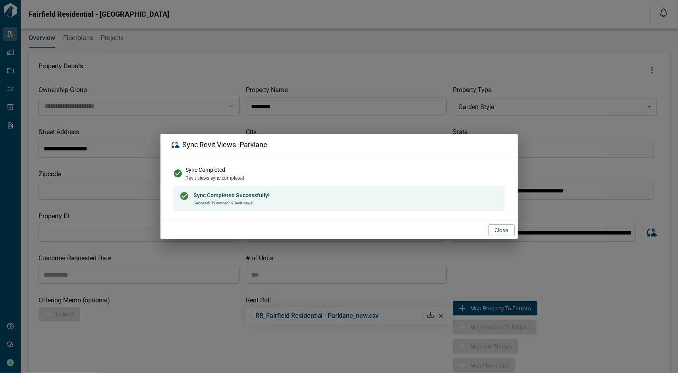
click at [512, 229] on button "Close" at bounding box center [501, 230] width 26 height 12
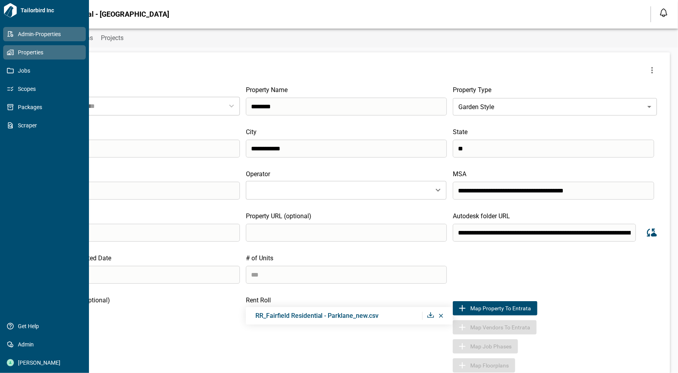
click at [10, 55] on icon at bounding box center [10, 52] width 7 height 7
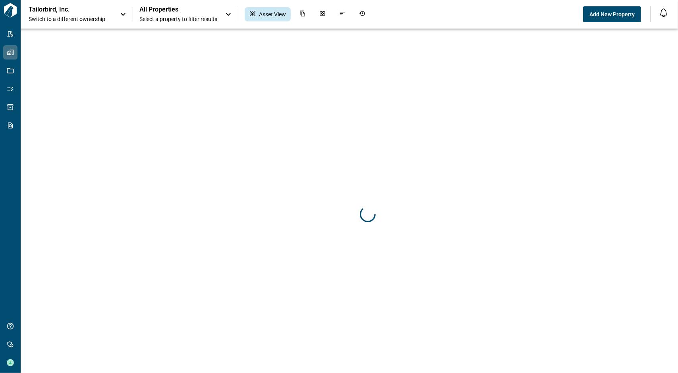
click at [111, 12] on div "Tailorbird, Inc. Switch to a different ownership" at bounding box center [70, 14] width 83 height 17
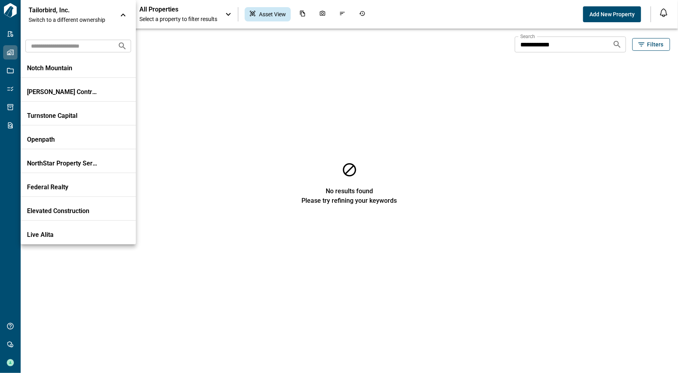
click at [81, 48] on input "text" at bounding box center [68, 46] width 86 height 15
click at [145, 16] on div at bounding box center [339, 186] width 678 height 373
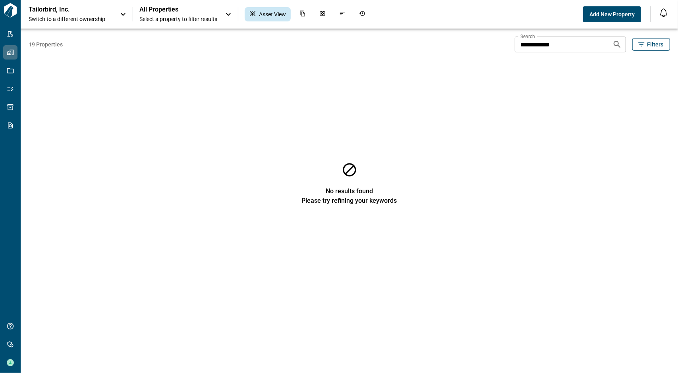
click at [109, 17] on span "Switch to a different ownership" at bounding box center [70, 19] width 83 height 8
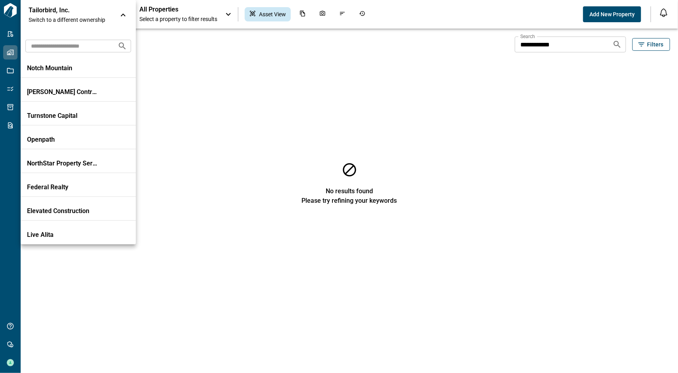
click at [62, 50] on input "text" at bounding box center [68, 46] width 86 height 15
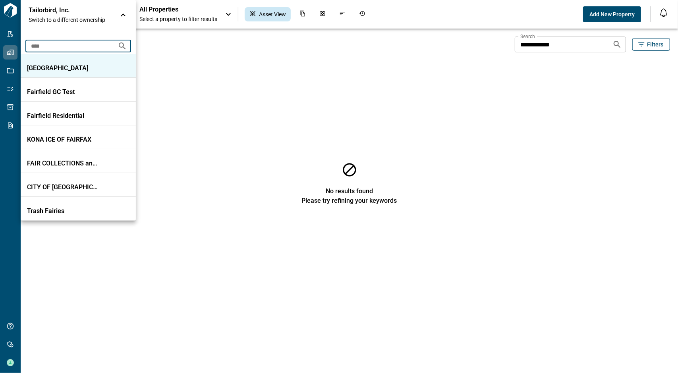
type input "****"
click at [78, 73] on li "[GEOGRAPHIC_DATA]" at bounding box center [78, 66] width 115 height 24
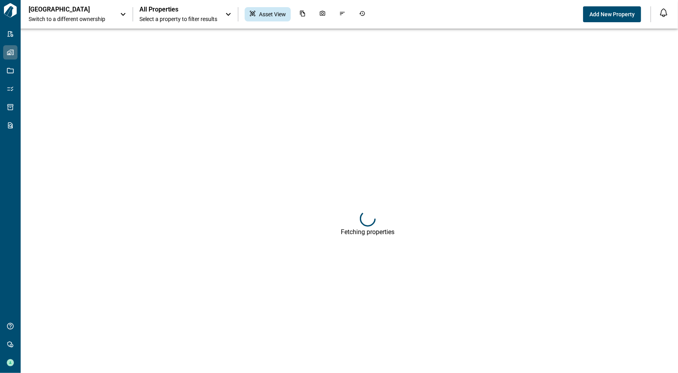
click at [172, 0] on div "Fairstead Switch to a different ownership All Properties Select a property to f…" at bounding box center [339, 14] width 678 height 29
click at [170, 12] on span "All Properties" at bounding box center [178, 10] width 78 height 8
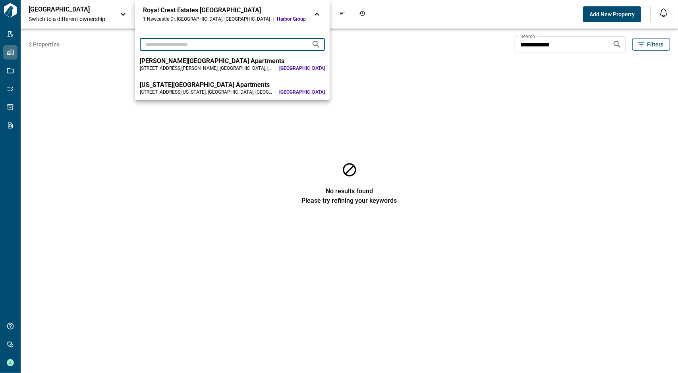
click at [181, 47] on input "text" at bounding box center [222, 44] width 165 height 15
type input "*"
click at [99, 215] on div at bounding box center [339, 186] width 678 height 373
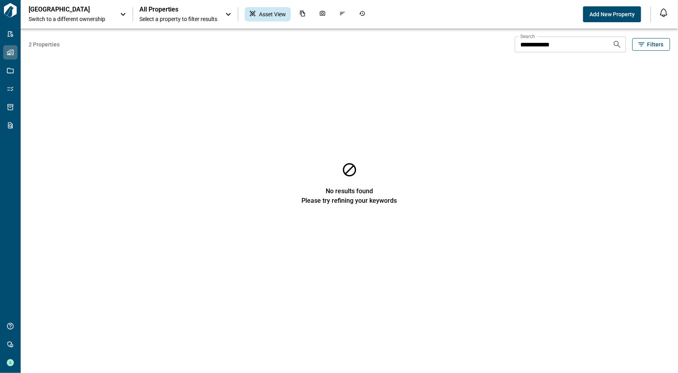
click at [170, 13] on span "All Properties" at bounding box center [178, 10] width 78 height 8
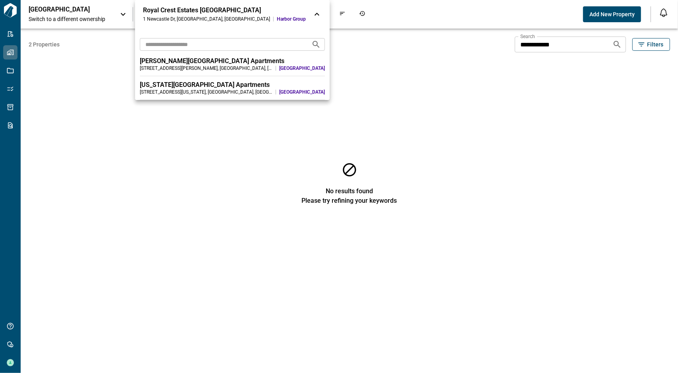
click at [583, 43] on div at bounding box center [339, 186] width 678 height 373
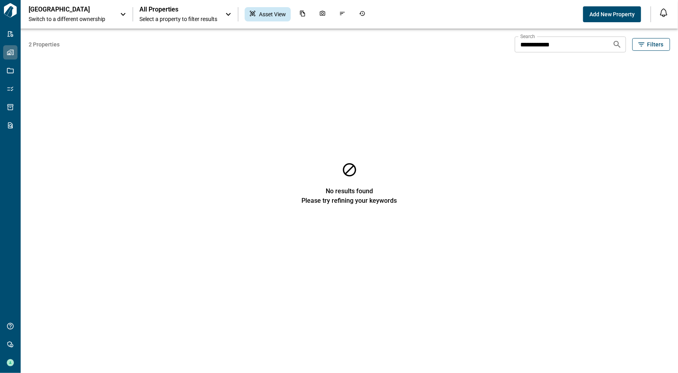
click at [576, 46] on input "**********" at bounding box center [560, 45] width 91 height 16
drag, startPoint x: 576, startPoint y: 46, endPoint x: 522, endPoint y: 49, distance: 54.1
click at [522, 49] on input "**********" at bounding box center [560, 45] width 91 height 16
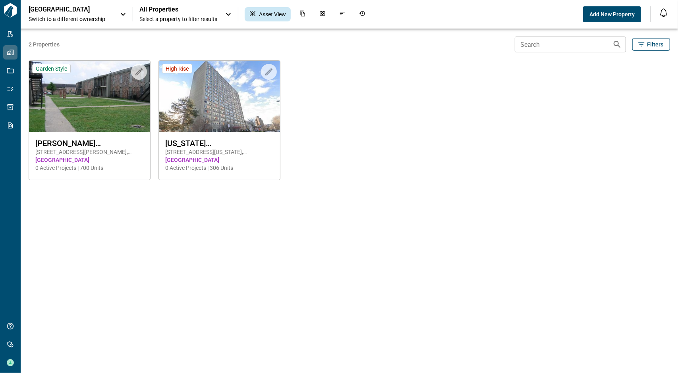
click at [88, 19] on span "Switch to a different ownership" at bounding box center [70, 19] width 83 height 8
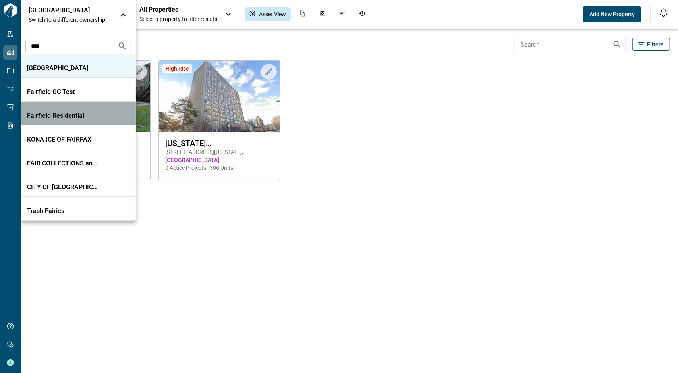
click at [75, 118] on p "Fairfield Residential" at bounding box center [62, 116] width 71 height 8
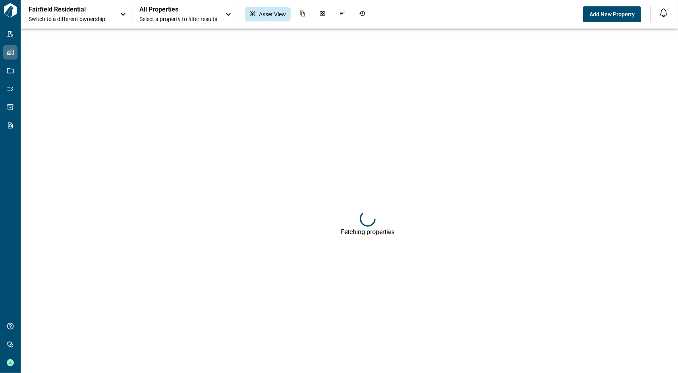
click at [184, 16] on span "Select a property to filter results" at bounding box center [178, 19] width 78 height 8
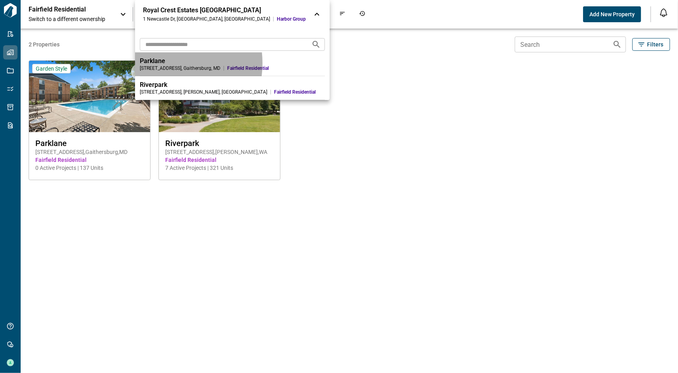
click at [162, 63] on div "Parklane" at bounding box center [232, 61] width 185 height 8
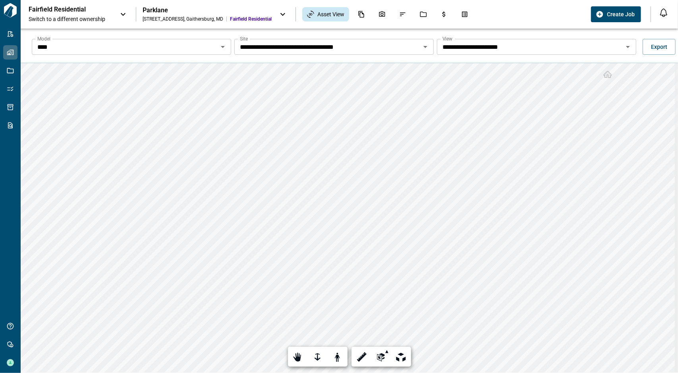
click at [189, 48] on input "****" at bounding box center [124, 46] width 181 height 11
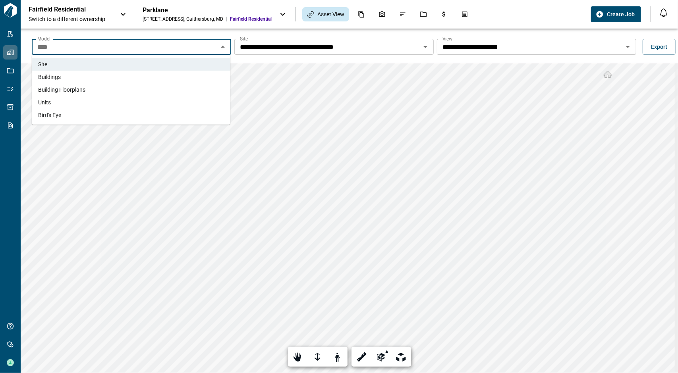
click at [77, 98] on li "Units" at bounding box center [131, 102] width 199 height 13
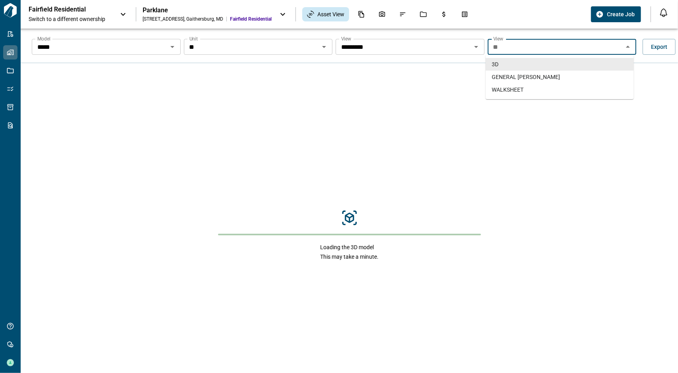
click at [533, 48] on input "**" at bounding box center [555, 46] width 131 height 11
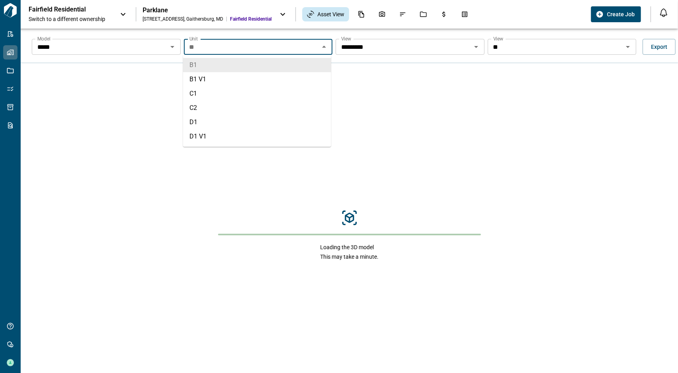
click at [297, 46] on input "**" at bounding box center [251, 46] width 131 height 11
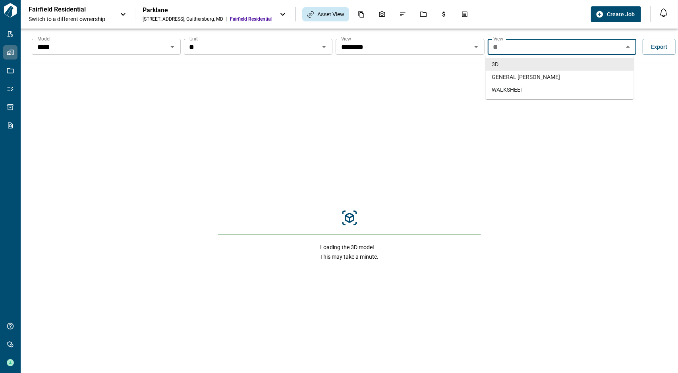
click at [599, 44] on input "**" at bounding box center [555, 46] width 131 height 11
click at [498, 77] on span "GENERAL [PERSON_NAME]" at bounding box center [526, 77] width 68 height 8
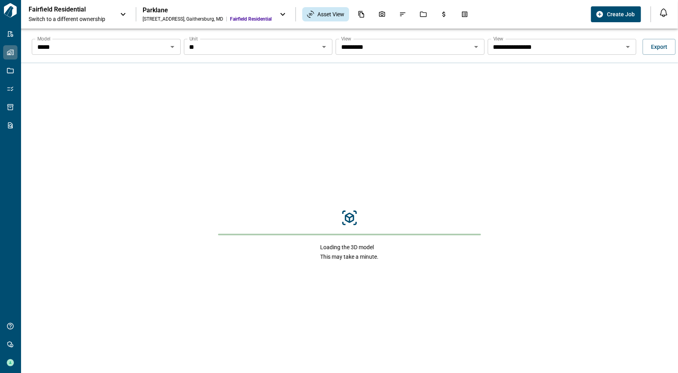
click at [309, 42] on input "**" at bounding box center [251, 46] width 131 height 11
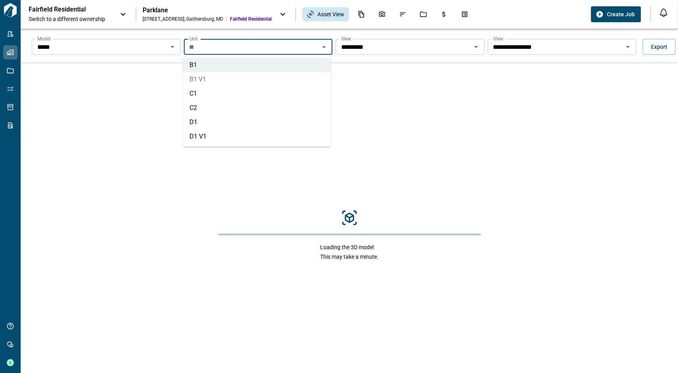
drag, startPoint x: 229, startPoint y: 82, endPoint x: 250, endPoint y: 79, distance: 20.5
click at [229, 82] on li "B1 V1" at bounding box center [257, 79] width 148 height 14
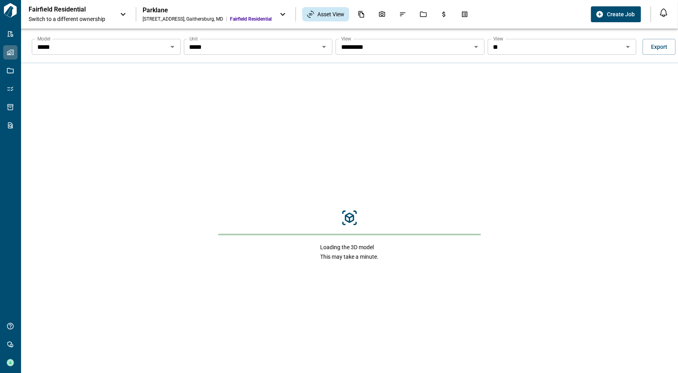
click at [530, 54] on div "** View" at bounding box center [562, 47] width 149 height 16
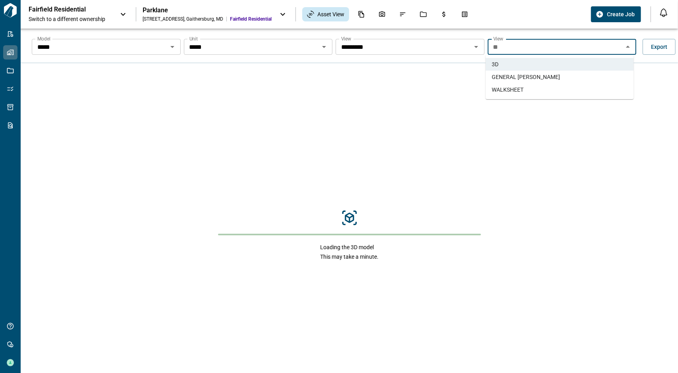
click at [521, 78] on span "GENERAL [PERSON_NAME]" at bounding box center [526, 77] width 68 height 8
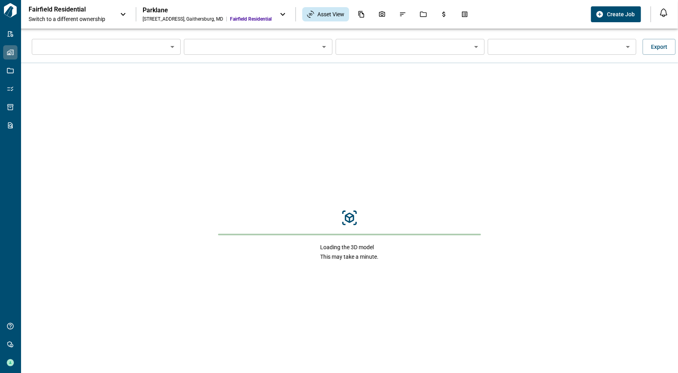
type input "*****"
type input "*********"
type input "**********"
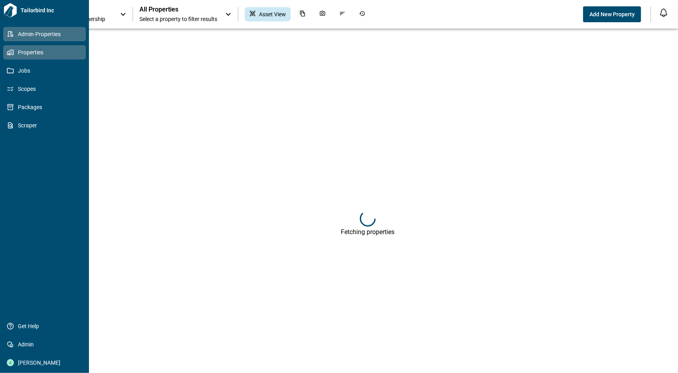
click at [13, 31] on icon at bounding box center [10, 34] width 7 height 7
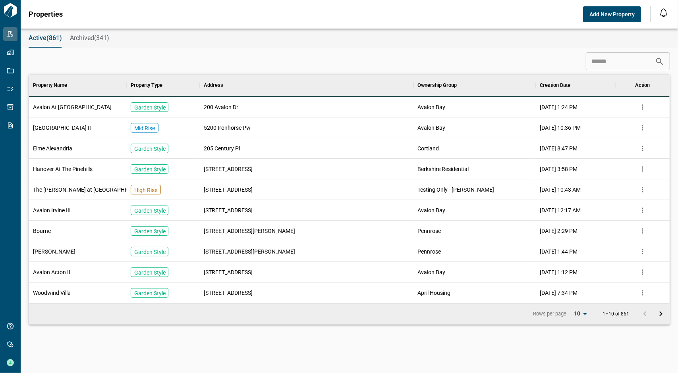
scroll to position [222, 638]
click at [627, 62] on input at bounding box center [620, 62] width 69 height 16
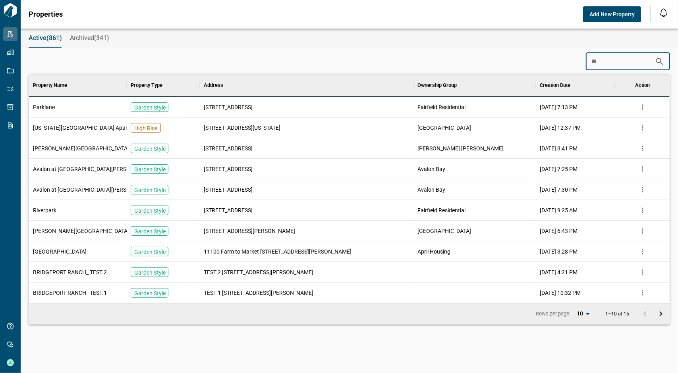
type input "*"
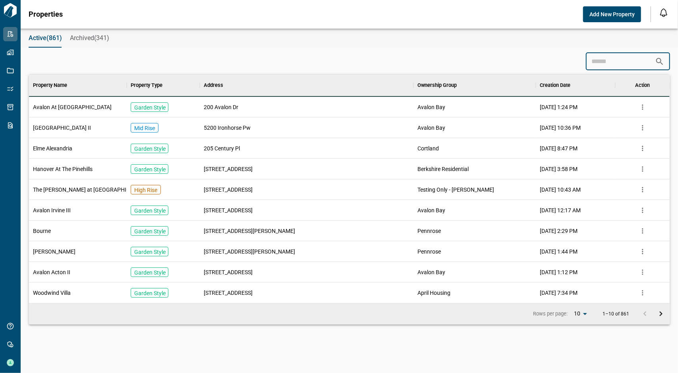
click at [613, 64] on input at bounding box center [620, 62] width 69 height 16
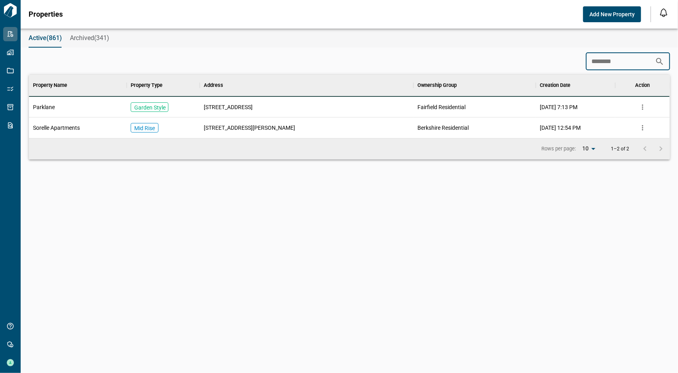
scroll to position [37, 638]
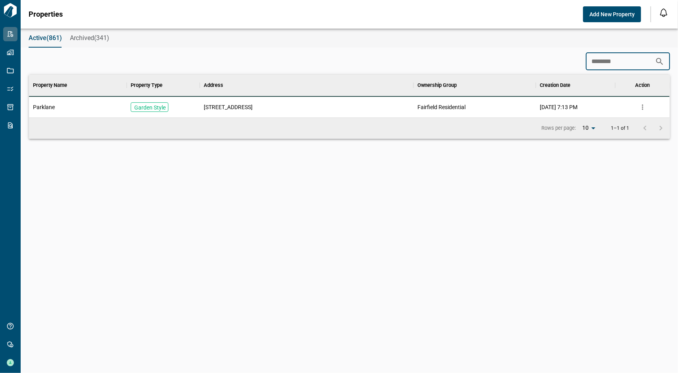
type input "********"
click at [264, 105] on div "[STREET_ADDRESS]" at bounding box center [307, 107] width 214 height 21
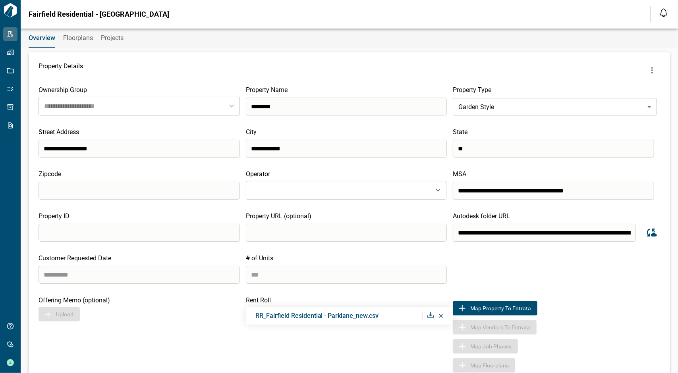
click at [439, 316] on icon at bounding box center [441, 316] width 4 height 4
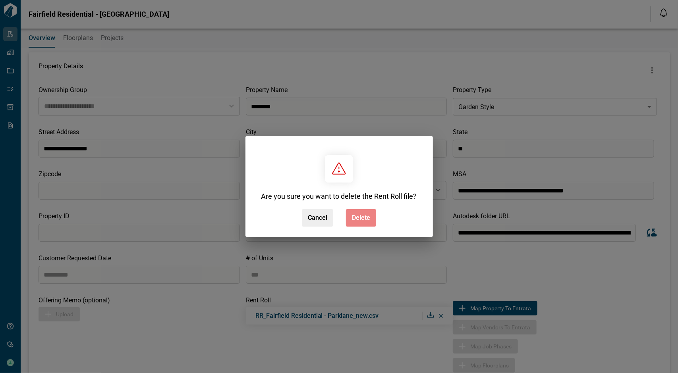
click at [369, 214] on button "Delete" at bounding box center [361, 217] width 30 height 17
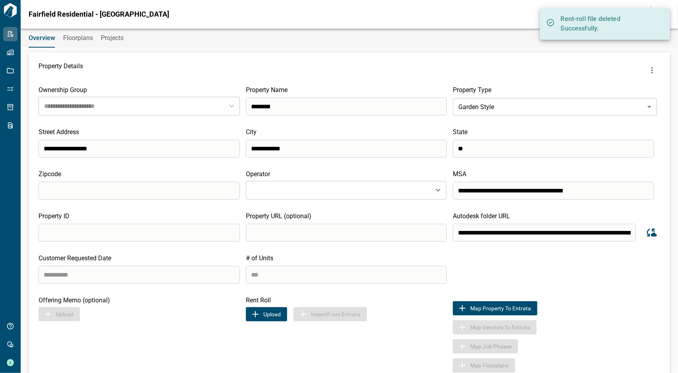
click at [262, 316] on button "Upload" at bounding box center [266, 314] width 41 height 14
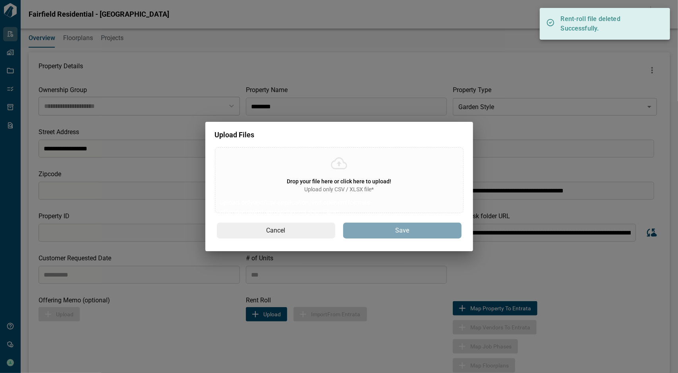
click at [368, 180] on span "Drop your file here or click here to upload!" at bounding box center [339, 181] width 104 height 6
click at [0, 0] on input "Drop your file here or click here to upload! Upload only CSV / XLSX file* Uploa…" at bounding box center [0, 0] width 0 height 0
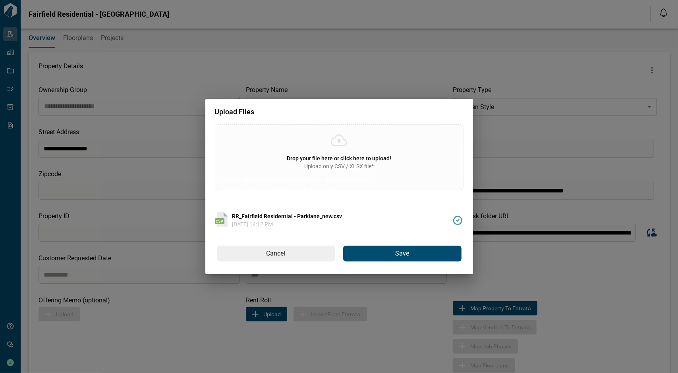
click at [389, 251] on button "Save" at bounding box center [402, 254] width 118 height 16
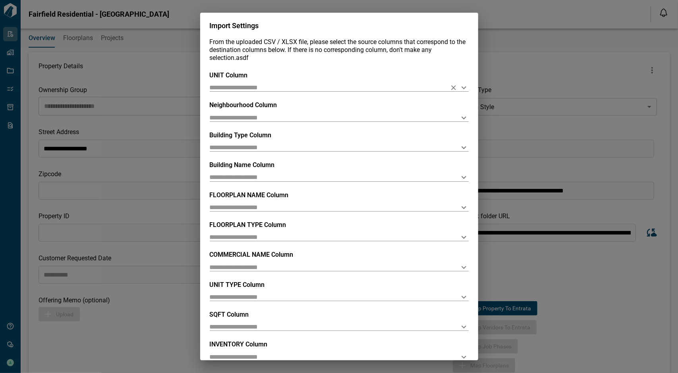
click at [356, 84] on div "UNIT Column" at bounding box center [339, 81] width 259 height 20
click at [356, 88] on input "text" at bounding box center [326, 88] width 233 height 8
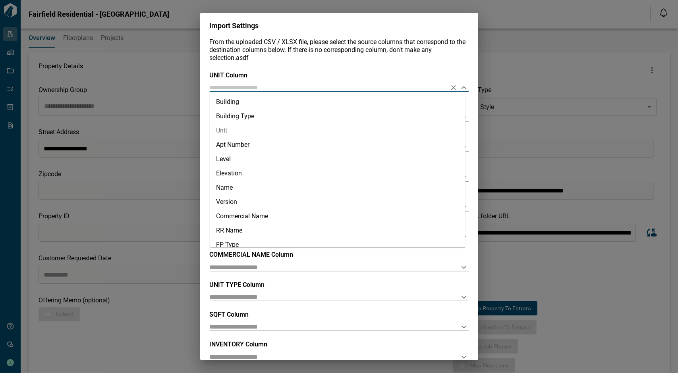
click at [279, 130] on li "Unit" at bounding box center [338, 130] width 256 height 14
type input "****"
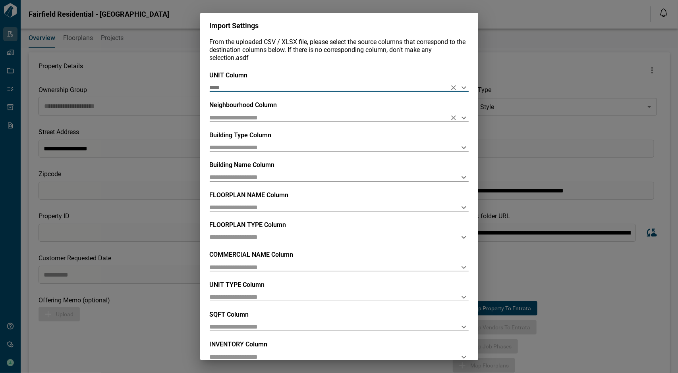
click at [273, 119] on input "text" at bounding box center [326, 118] width 233 height 8
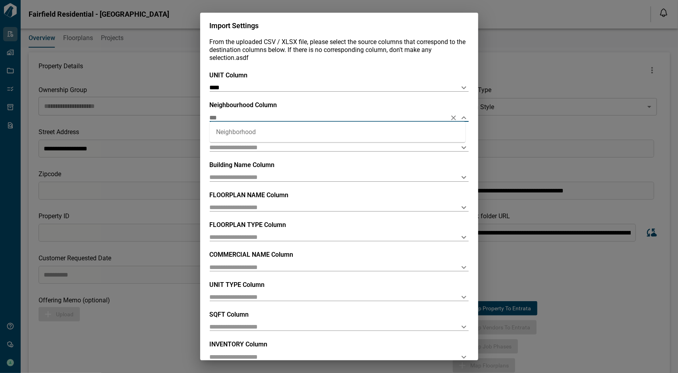
click at [266, 136] on li "Neighborhood" at bounding box center [338, 132] width 256 height 14
type input "**********"
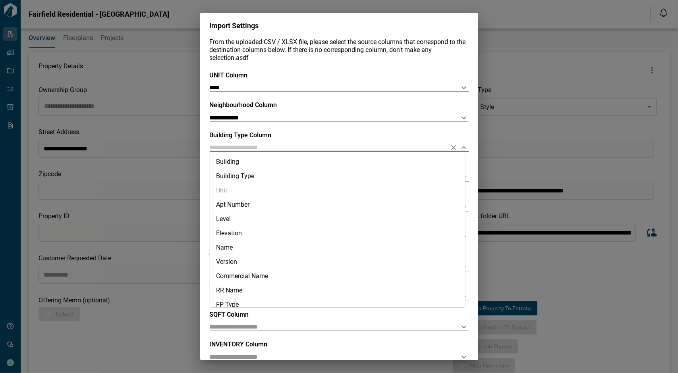
click at [263, 145] on input "text" at bounding box center [326, 148] width 233 height 8
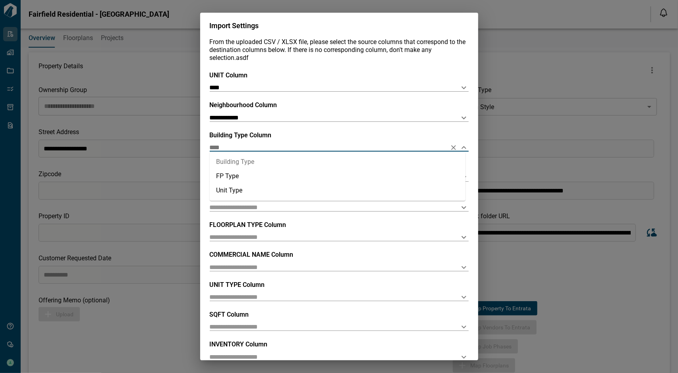
click at [257, 164] on li "Building Type" at bounding box center [338, 162] width 256 height 14
type input "**********"
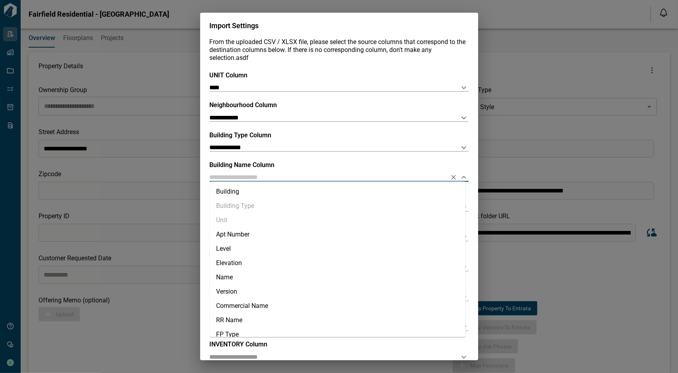
click at [242, 181] on input "text" at bounding box center [326, 177] width 233 height 8
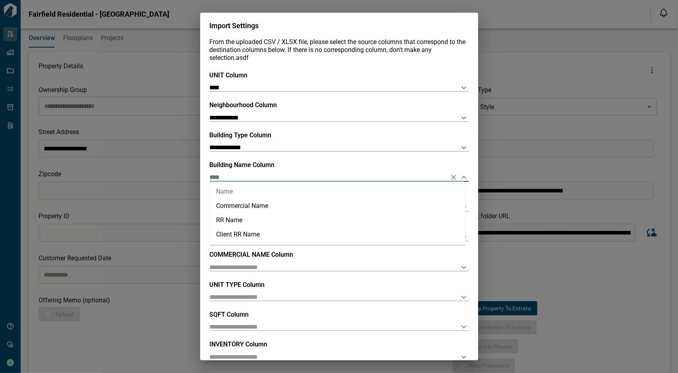
drag, startPoint x: 252, startPoint y: 175, endPoint x: 206, endPoint y: 173, distance: 46.5
click at [206, 173] on div "**********" at bounding box center [339, 199] width 278 height 322
click at [224, 196] on li "Building" at bounding box center [338, 192] width 256 height 14
type input "********"
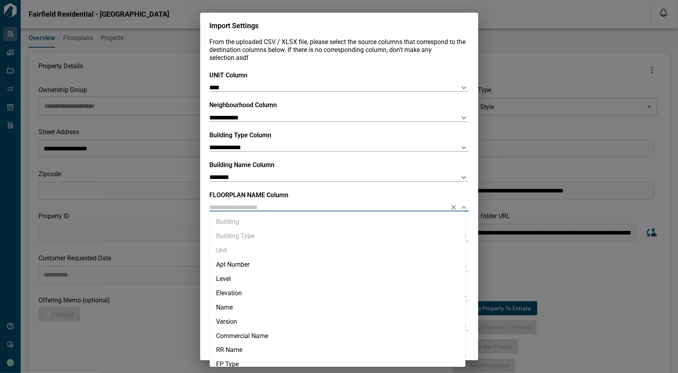
click at [229, 207] on input "text" at bounding box center [326, 208] width 233 height 8
type input "*"
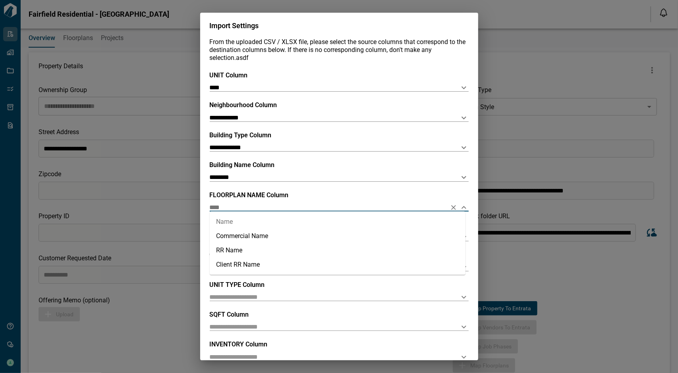
type input "****"
click at [252, 203] on div "FLOORPLAN NAME Column" at bounding box center [339, 201] width 259 height 20
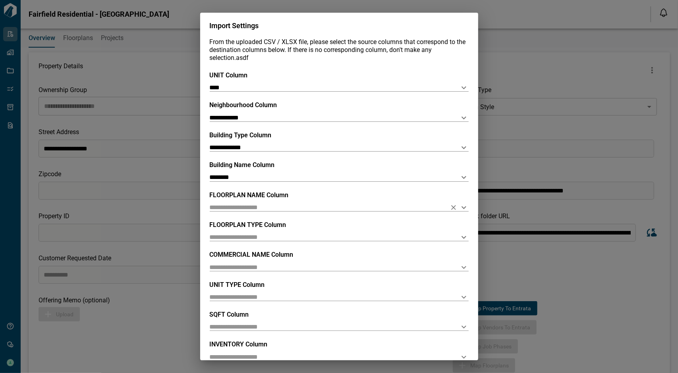
click at [252, 207] on input "text" at bounding box center [326, 208] width 233 height 8
type input "*"
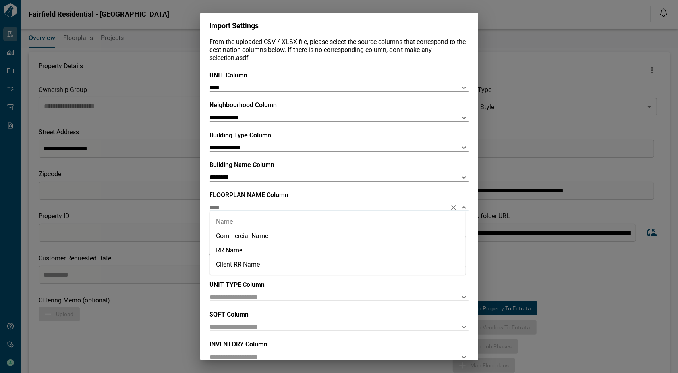
click at [252, 220] on li "Name" at bounding box center [338, 222] width 256 height 14
type input "****"
click at [251, 234] on input "text" at bounding box center [326, 237] width 233 height 8
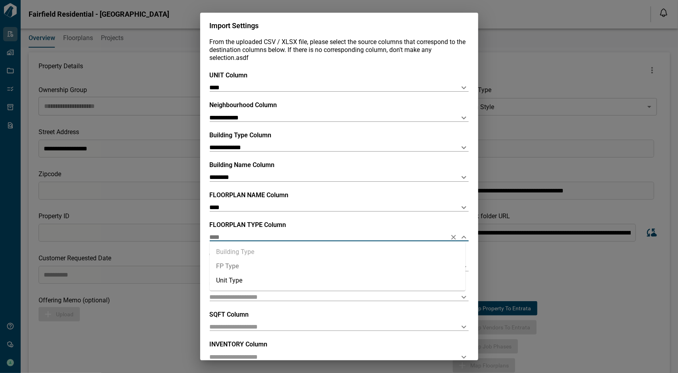
click at [253, 266] on li "FP Type" at bounding box center [338, 266] width 256 height 14
type input "*******"
click at [239, 272] on div "**********" at bounding box center [339, 220] width 259 height 299
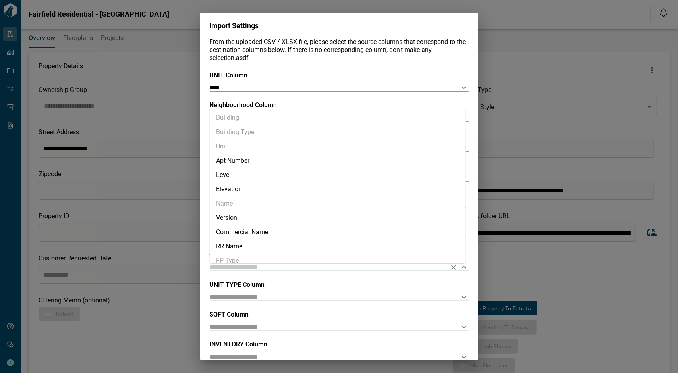
click at [237, 266] on input "text" at bounding box center [326, 267] width 233 height 8
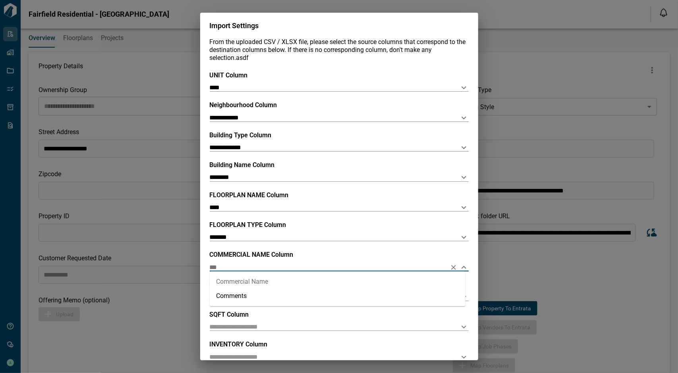
click at [246, 278] on li "Commercial Name" at bounding box center [338, 282] width 256 height 14
type input "**********"
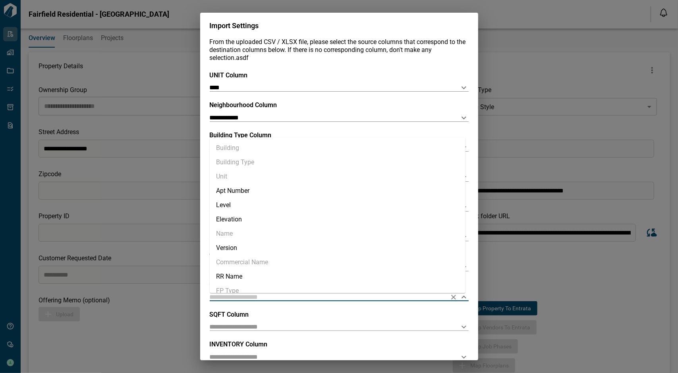
click at [252, 295] on input "text" at bounding box center [326, 297] width 233 height 8
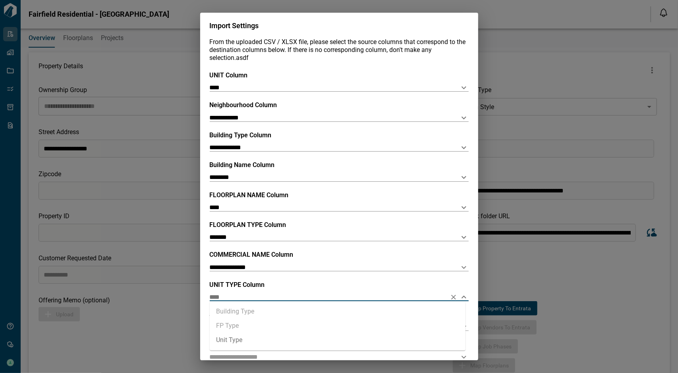
click at [237, 341] on li "Unit Type" at bounding box center [338, 340] width 256 height 14
type input "*********"
click at [232, 325] on input "text" at bounding box center [326, 327] width 233 height 8
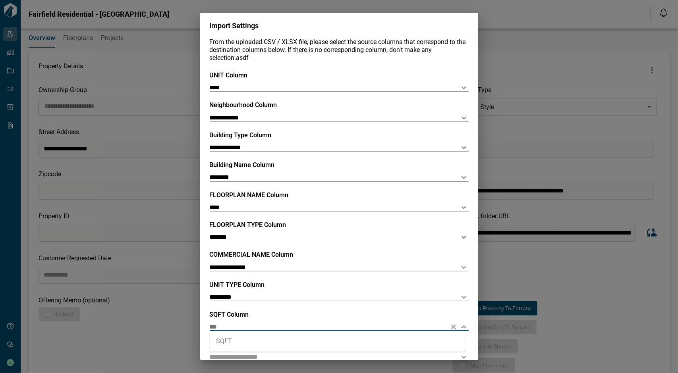
click at [231, 340] on li "SQFT" at bounding box center [338, 342] width 256 height 14
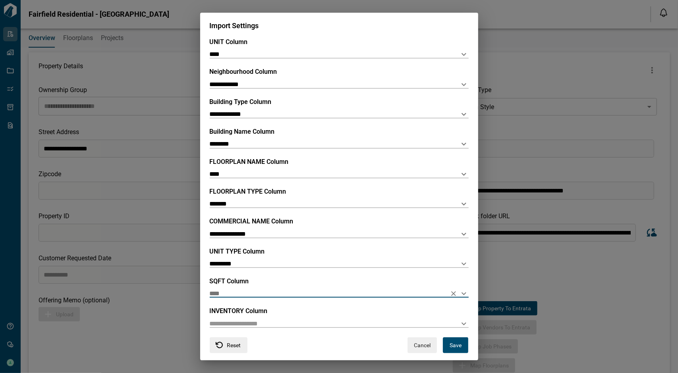
scroll to position [44, 0]
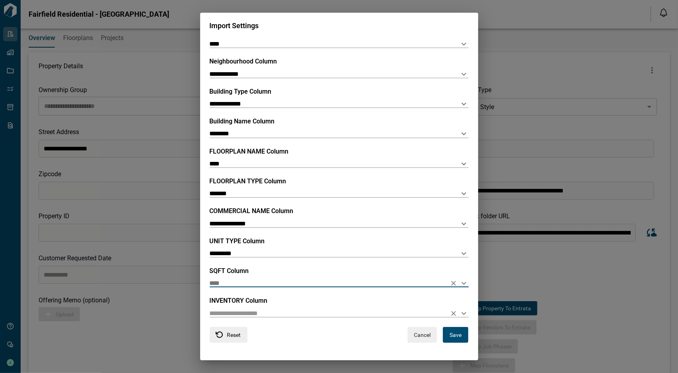
type input "****"
click at [250, 310] on input "text" at bounding box center [326, 314] width 233 height 8
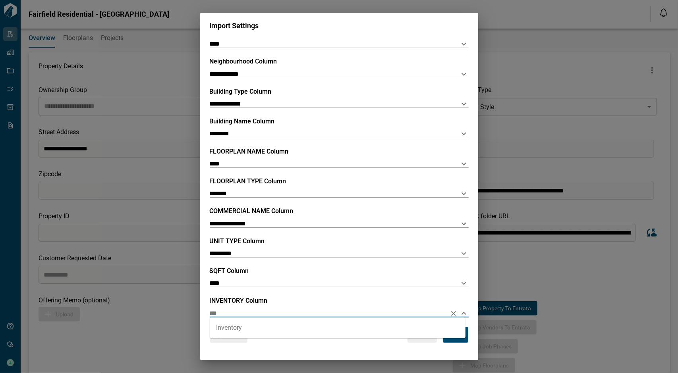
click at [246, 328] on li "Inventory" at bounding box center [338, 328] width 256 height 14
type input "*********"
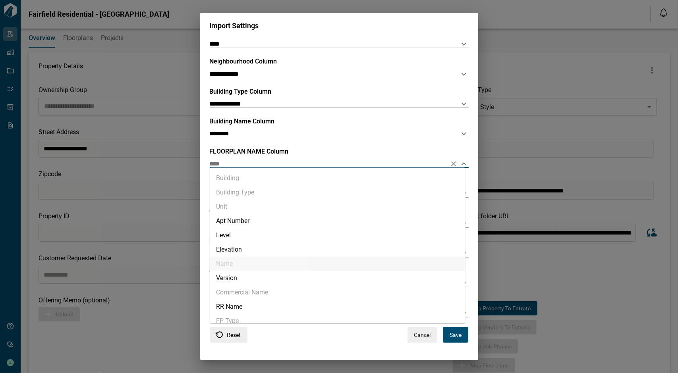
click at [251, 164] on input "****" at bounding box center [326, 164] width 233 height 8
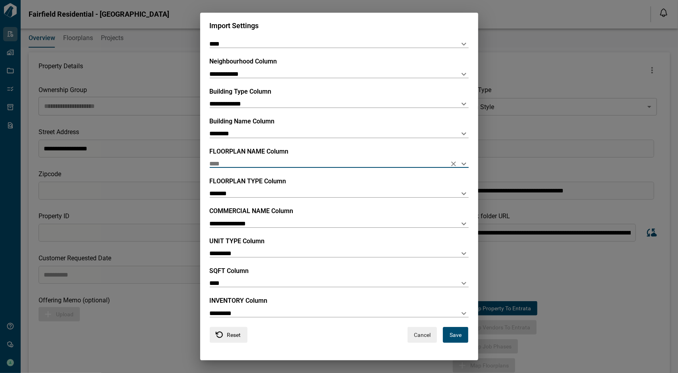
click at [455, 335] on button "Save" at bounding box center [455, 335] width 25 height 16
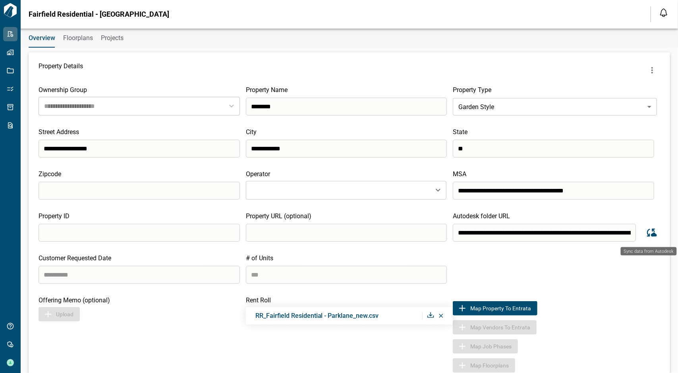
click at [649, 230] on icon "Sync data from Autodesk" at bounding box center [652, 233] width 10 height 8
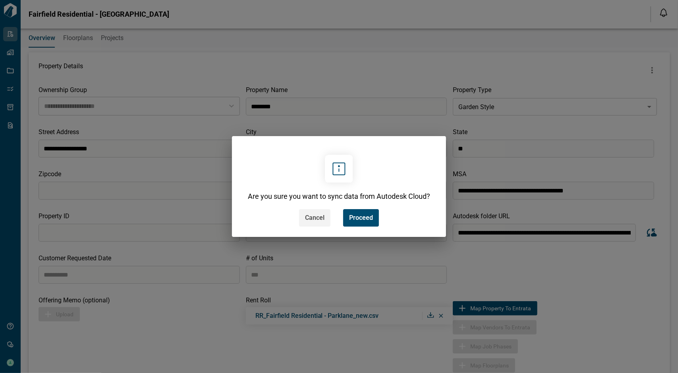
click at [323, 218] on span "Cancel" at bounding box center [314, 218] width 19 height 8
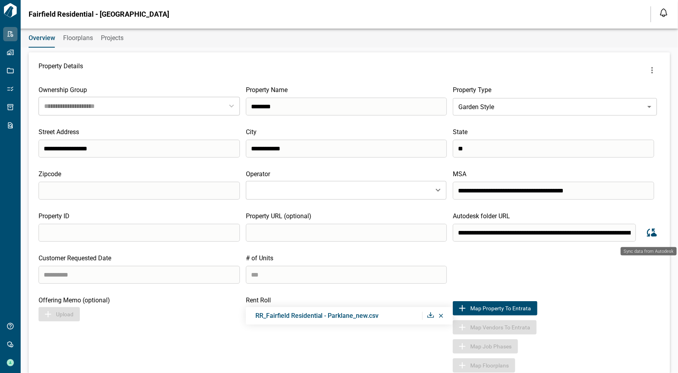
click at [648, 237] on icon "Sync data from Autodesk" at bounding box center [651, 233] width 12 height 12
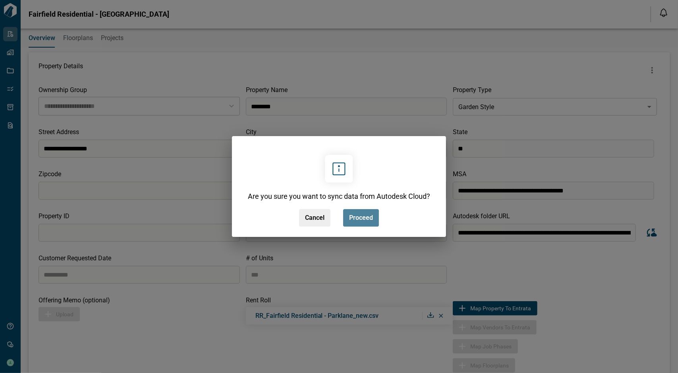
click at [346, 220] on button "Proceed" at bounding box center [361, 217] width 36 height 17
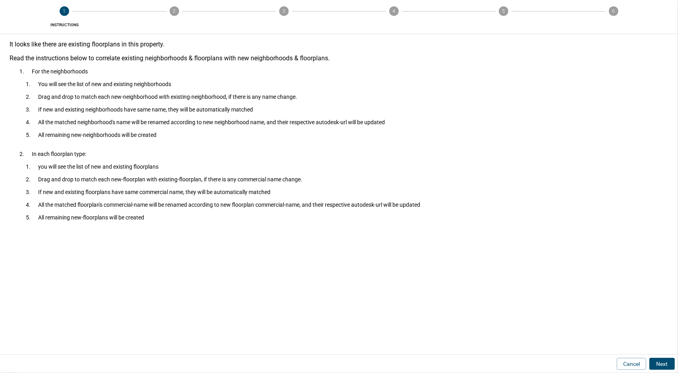
click at [667, 362] on button "Next" at bounding box center [661, 364] width 25 height 12
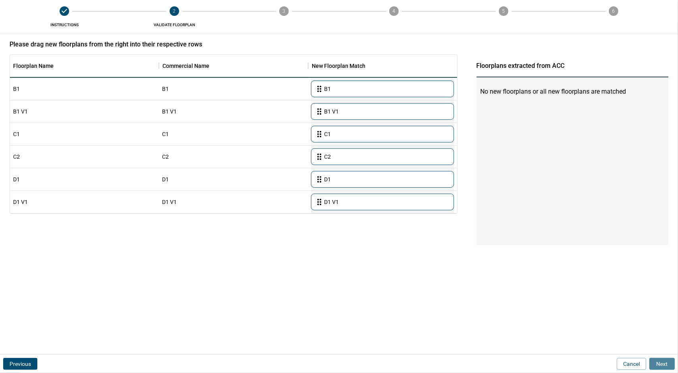
click at [667, 362] on button "Next" at bounding box center [661, 364] width 25 height 12
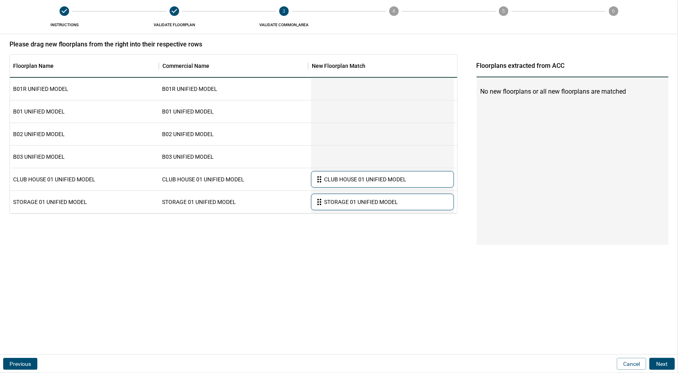
click at [667, 362] on button "Next" at bounding box center [661, 364] width 25 height 12
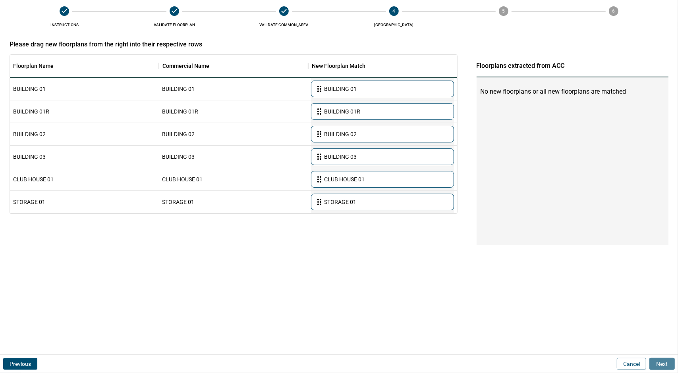
click at [667, 362] on button "Next" at bounding box center [661, 364] width 25 height 12
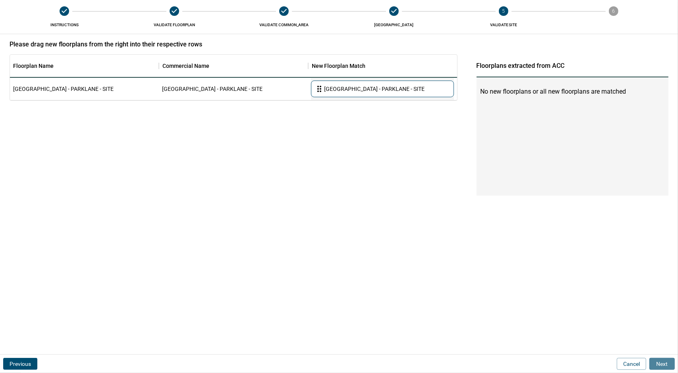
click at [667, 362] on button "Next" at bounding box center [661, 364] width 25 height 12
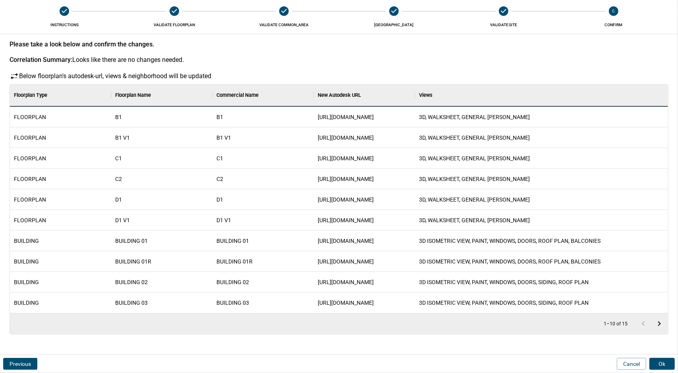
scroll to position [222, 655]
click at [661, 365] on button "Ok" at bounding box center [661, 364] width 25 height 12
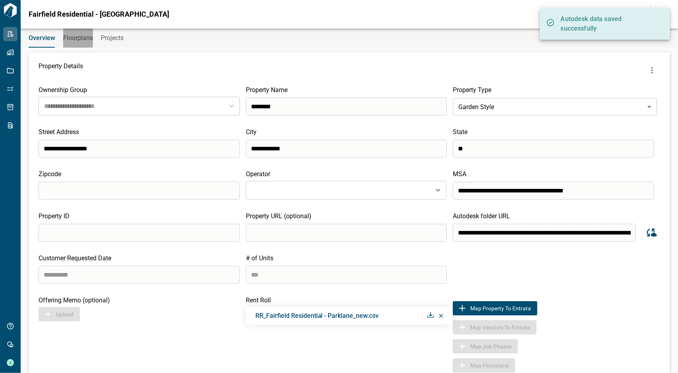
click at [87, 36] on span "Floorplans" at bounding box center [78, 38] width 30 height 8
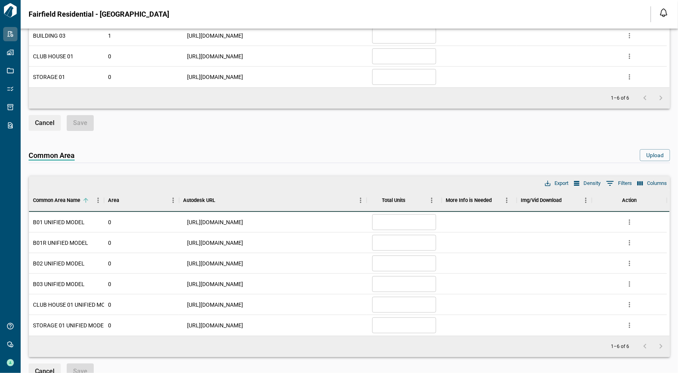
scroll to position [476, 0]
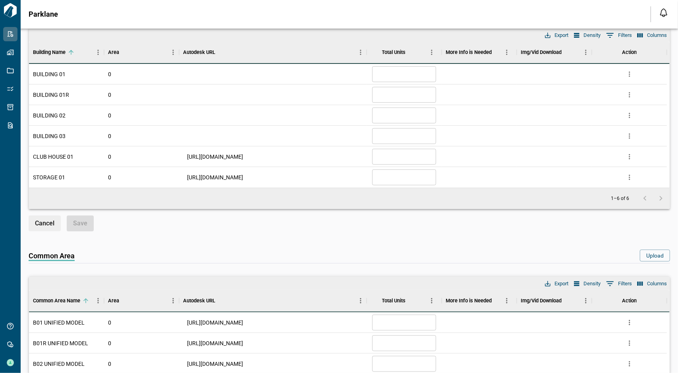
scroll to position [278, 0]
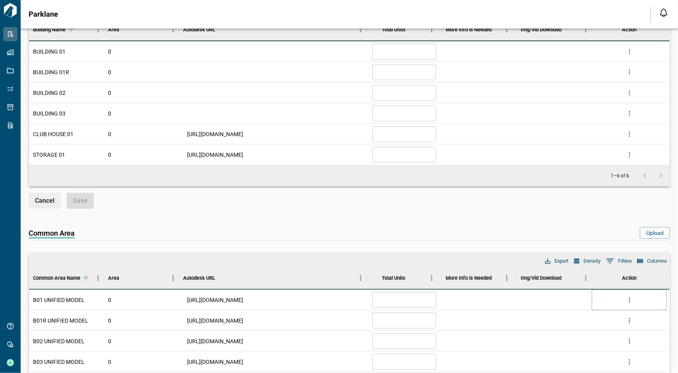
click at [625, 297] on icon "more" at bounding box center [629, 300] width 8 height 8
click at [584, 325] on li "Edit" at bounding box center [596, 328] width 78 height 14
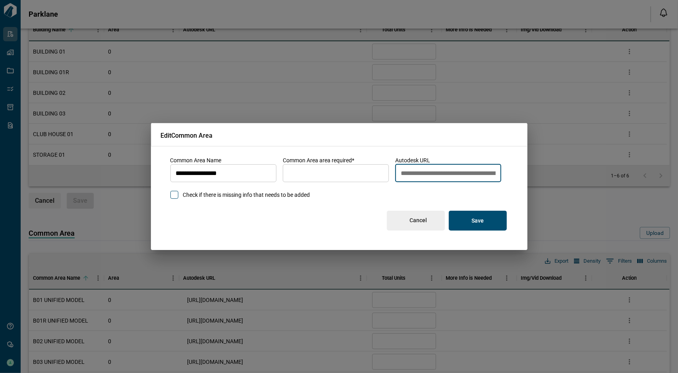
click at [407, 165] on input "**********" at bounding box center [448, 173] width 106 height 22
click at [410, 227] on button "Cancel" at bounding box center [416, 221] width 58 height 20
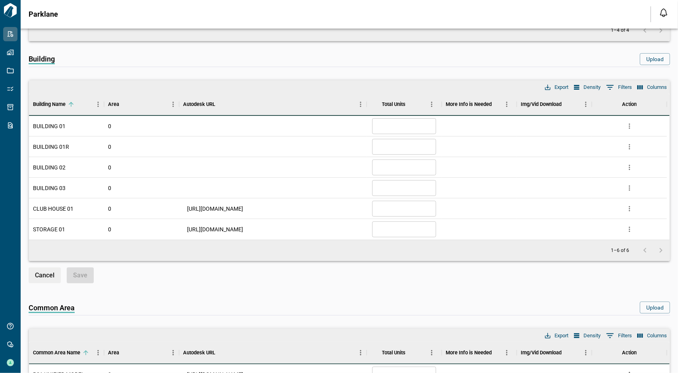
scroll to position [199, 0]
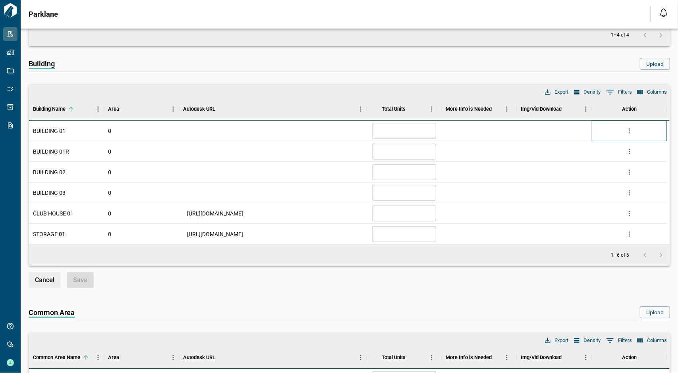
click at [636, 125] on div at bounding box center [629, 131] width 75 height 21
click at [629, 128] on icon "more" at bounding box center [628, 130] width 1 height 5
click at [599, 165] on li "Edit" at bounding box center [596, 160] width 78 height 14
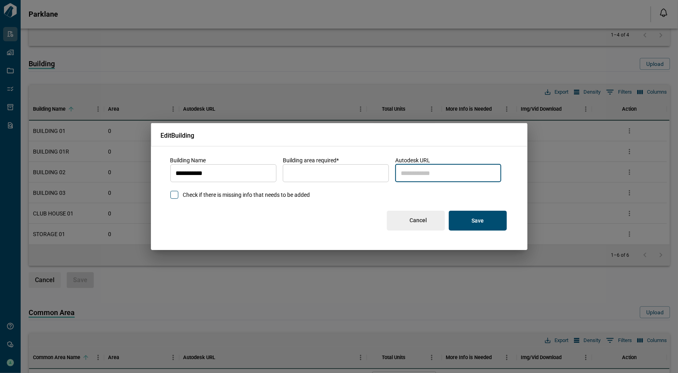
click at [417, 171] on input "autodesk_url" at bounding box center [448, 173] width 106 height 22
paste input "**********"
type input "**********"
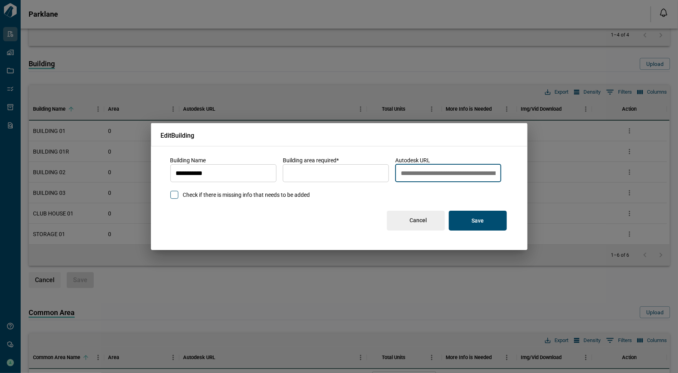
click at [360, 172] on input "*" at bounding box center [336, 173] width 106 height 22
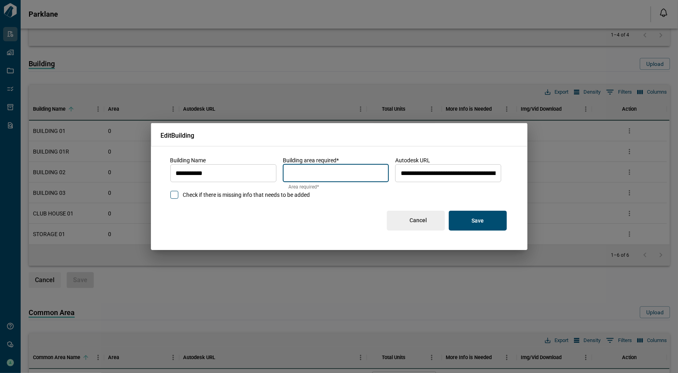
type input "*"
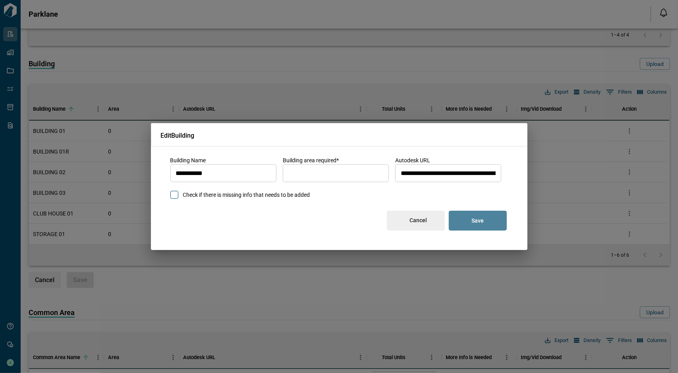
click at [480, 216] on button "Save" at bounding box center [478, 221] width 58 height 20
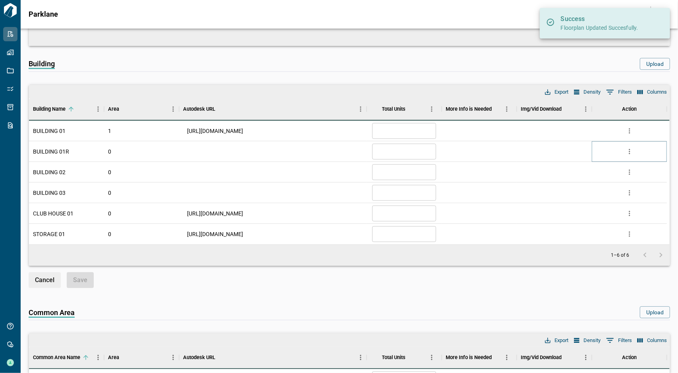
click at [630, 149] on icon "more" at bounding box center [629, 152] width 8 height 8
click at [371, 347] on div "Autodesk URL" at bounding box center [367, 358] width 10 height 22
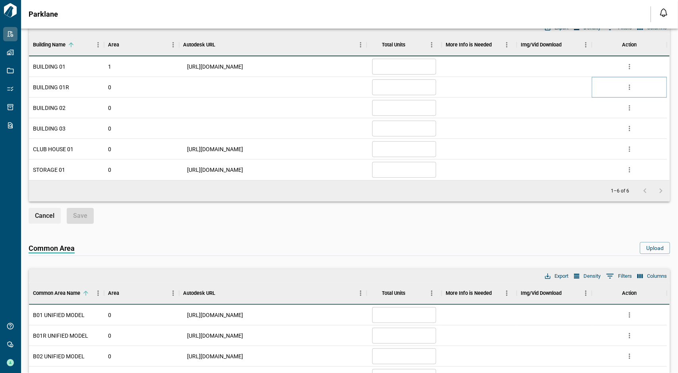
scroll to position [318, 0]
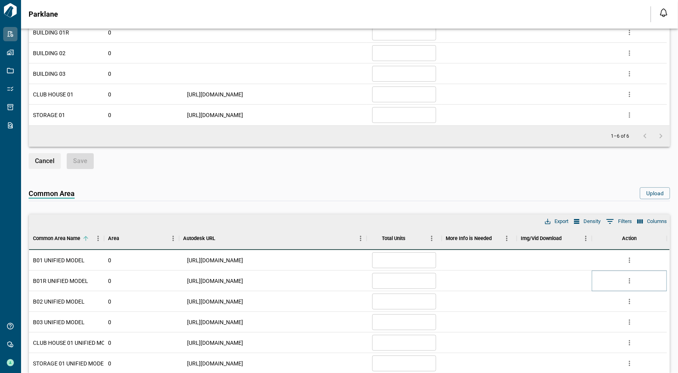
click at [628, 277] on icon "more" at bounding box center [629, 281] width 8 height 8
click at [570, 306] on li "Edit" at bounding box center [596, 309] width 78 height 14
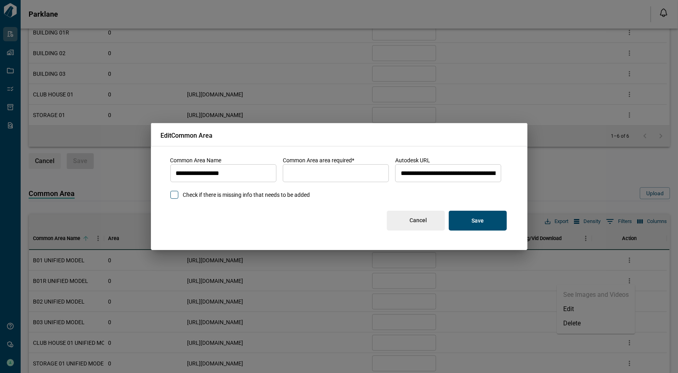
click at [473, 177] on input "**********" at bounding box center [448, 173] width 106 height 22
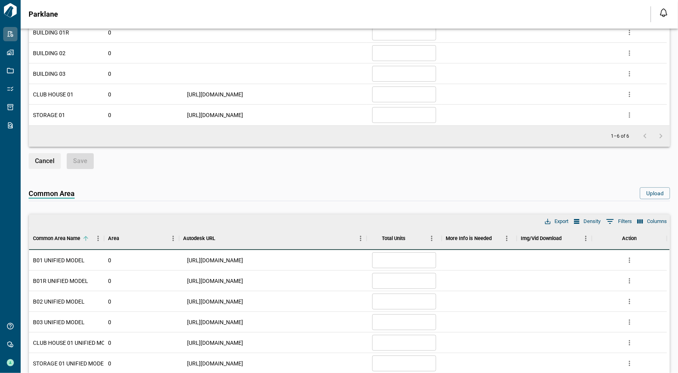
scroll to position [238, 0]
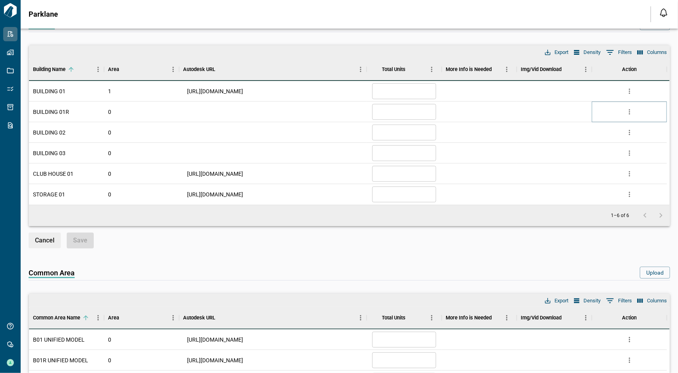
click at [627, 109] on icon "more" at bounding box center [629, 112] width 8 height 8
click at [574, 147] on li "Edit" at bounding box center [596, 141] width 78 height 14
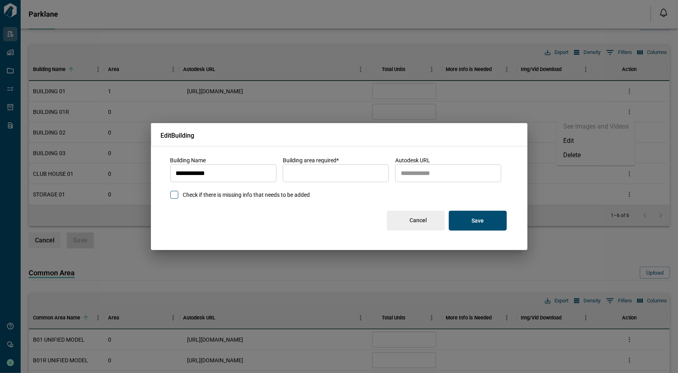
click at [441, 168] on input "autodesk_url" at bounding box center [448, 173] width 106 height 22
paste input "**********"
type input "**********"
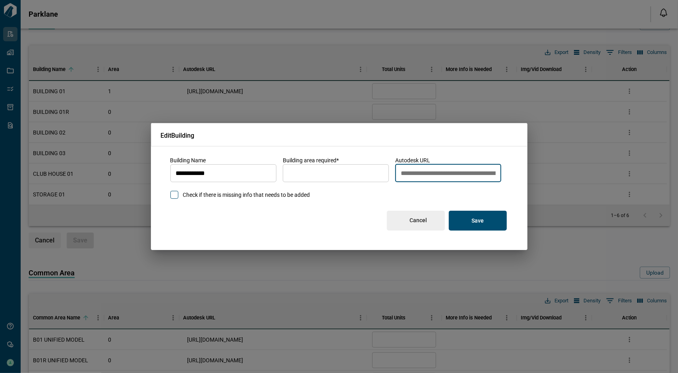
click at [310, 168] on input "*" at bounding box center [336, 173] width 106 height 22
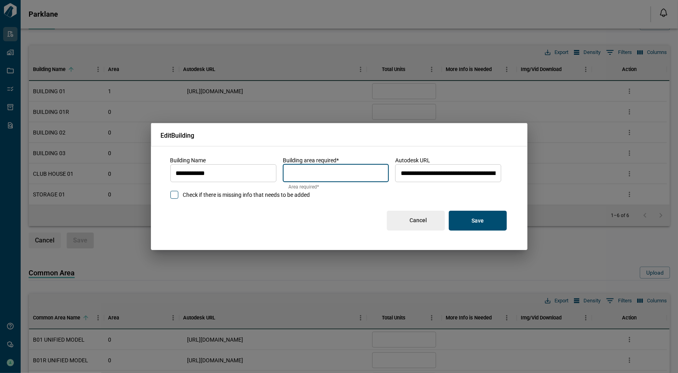
type input "*"
click at [467, 215] on button "Save" at bounding box center [478, 221] width 58 height 20
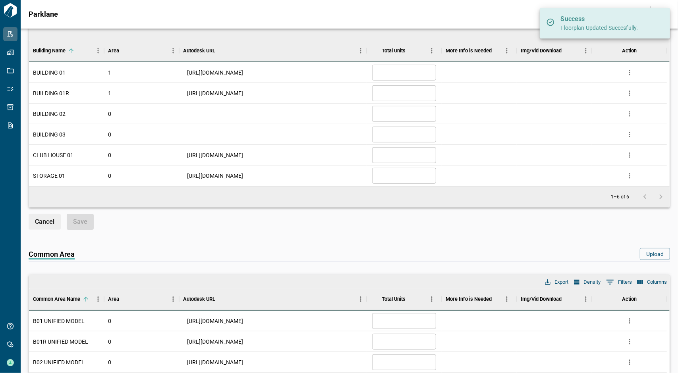
scroll to position [278, 0]
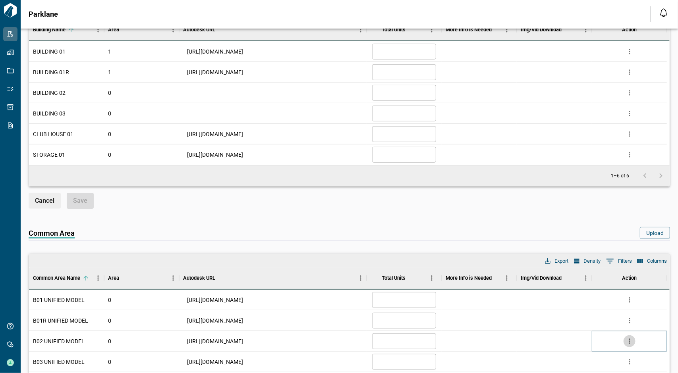
click at [633, 341] on button "more" at bounding box center [629, 341] width 12 height 12
click at [585, 311] on li "Edit" at bounding box center [596, 308] width 78 height 14
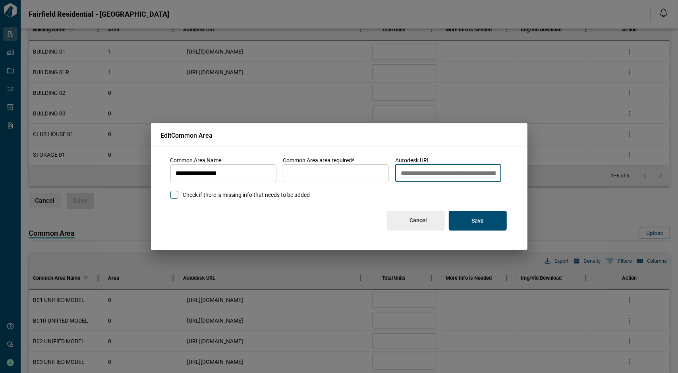
click at [411, 174] on input "**********" at bounding box center [448, 173] width 106 height 22
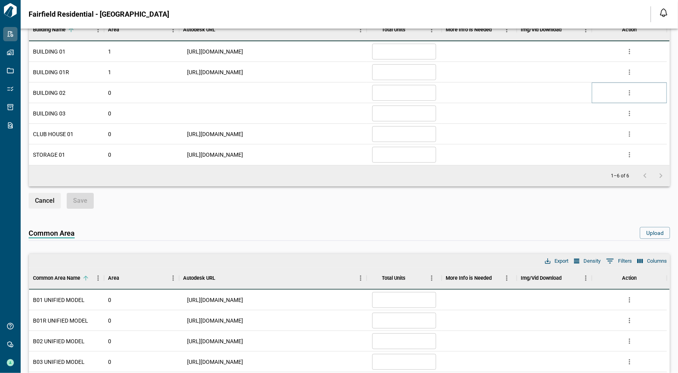
click at [630, 90] on icon "more" at bounding box center [629, 93] width 8 height 8
click at [566, 125] on li "Edit" at bounding box center [596, 122] width 78 height 14
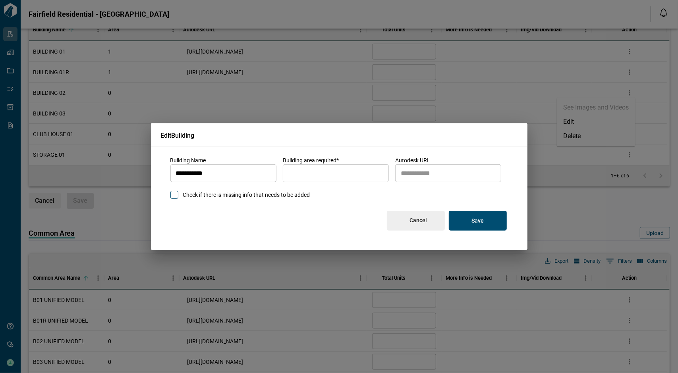
click at [412, 177] on input "autodesk_url" at bounding box center [448, 173] width 106 height 22
paste input "**********"
type input "**********"
click at [467, 220] on button "Save" at bounding box center [478, 221] width 58 height 20
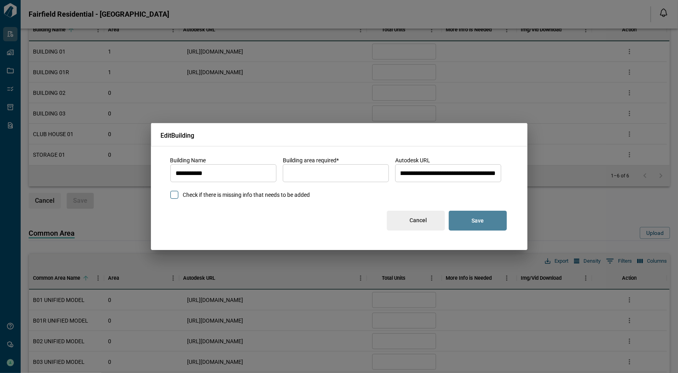
scroll to position [0, 0]
click at [308, 166] on input "*" at bounding box center [336, 173] width 106 height 22
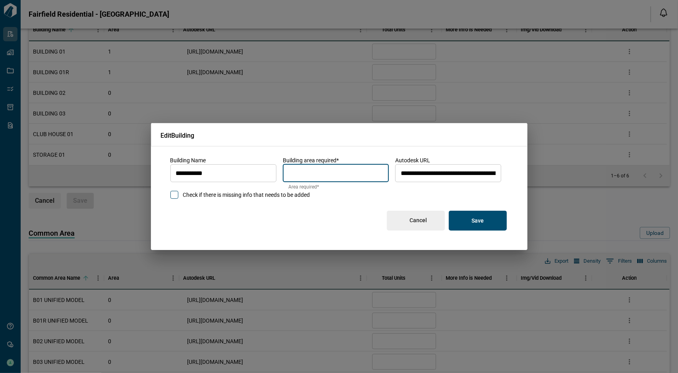
type input "*"
click at [499, 225] on button "Save" at bounding box center [478, 221] width 58 height 20
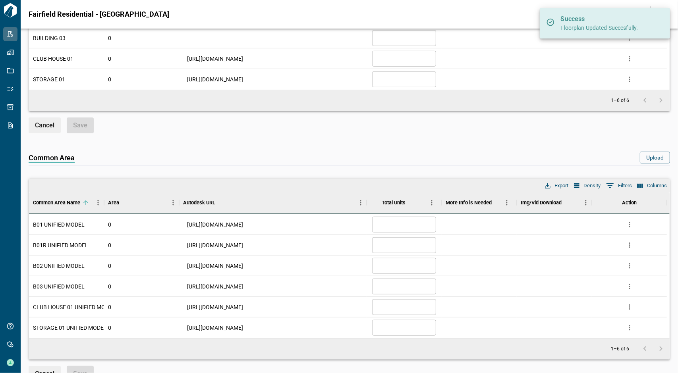
scroll to position [357, 0]
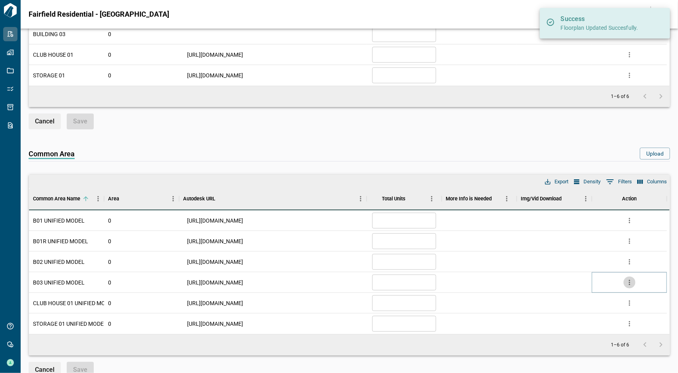
click at [627, 284] on icon "more" at bounding box center [629, 283] width 8 height 8
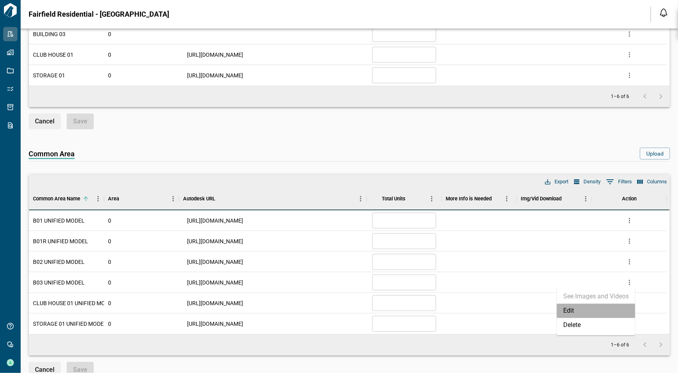
click at [580, 308] on li "Edit" at bounding box center [596, 311] width 78 height 14
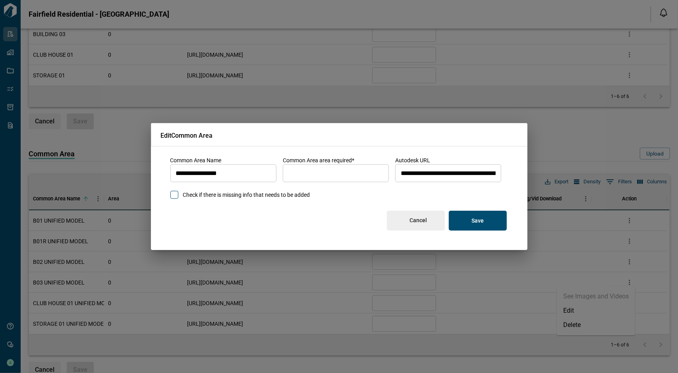
click at [422, 177] on input "**********" at bounding box center [448, 173] width 106 height 22
click at [420, 225] on button "Cancel" at bounding box center [416, 221] width 58 height 20
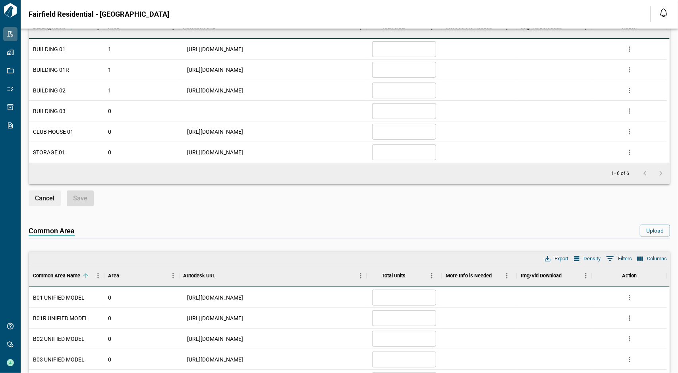
scroll to position [278, 0]
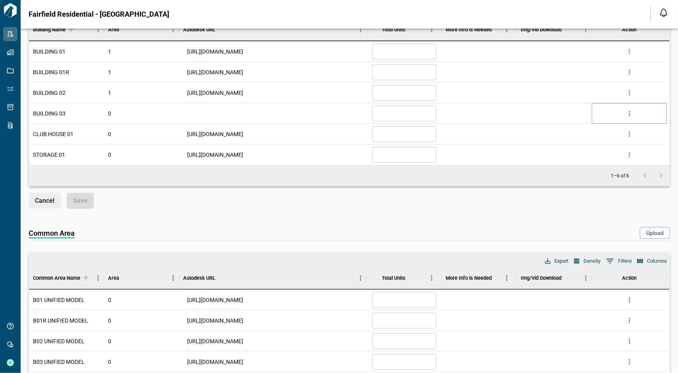
click at [630, 110] on icon "more" at bounding box center [629, 114] width 8 height 8
click at [594, 138] on li "Edit" at bounding box center [596, 142] width 78 height 14
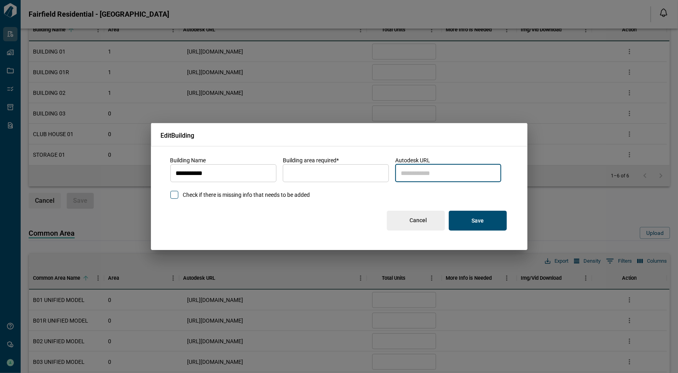
click at [432, 178] on input "autodesk_url" at bounding box center [448, 173] width 106 height 22
paste input "**********"
type input "**********"
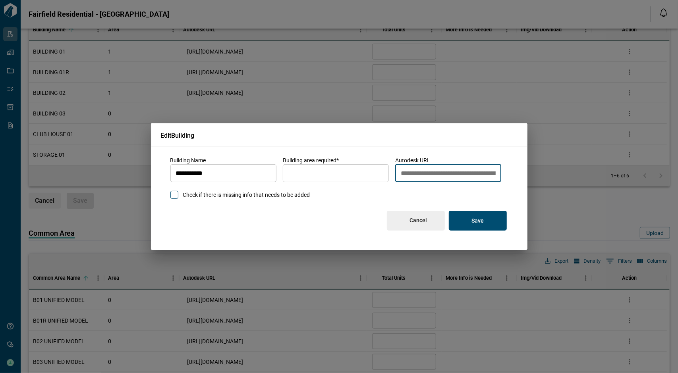
click at [338, 172] on input "*" at bounding box center [336, 173] width 106 height 22
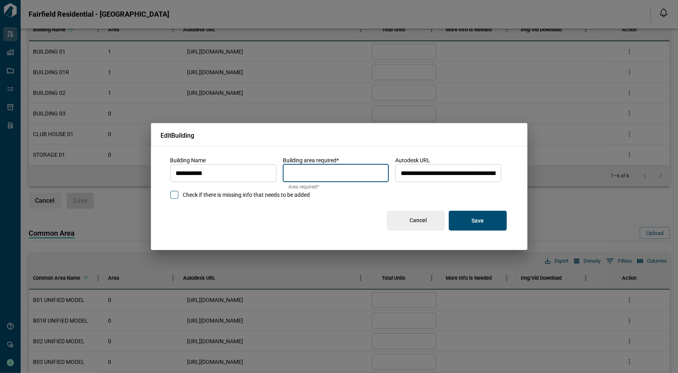
type input "*"
click at [493, 222] on button "Save" at bounding box center [478, 221] width 58 height 20
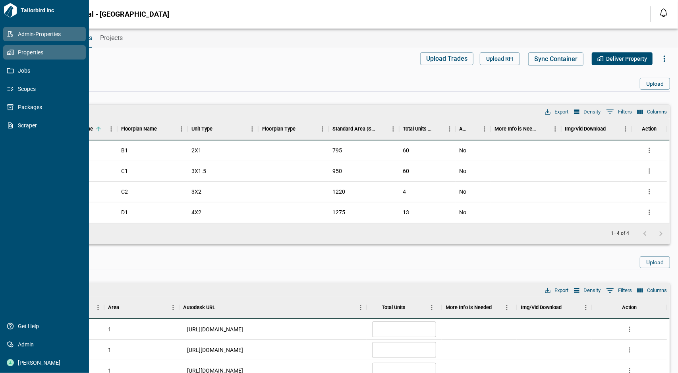
click at [12, 54] on icon at bounding box center [12, 53] width 4 height 6
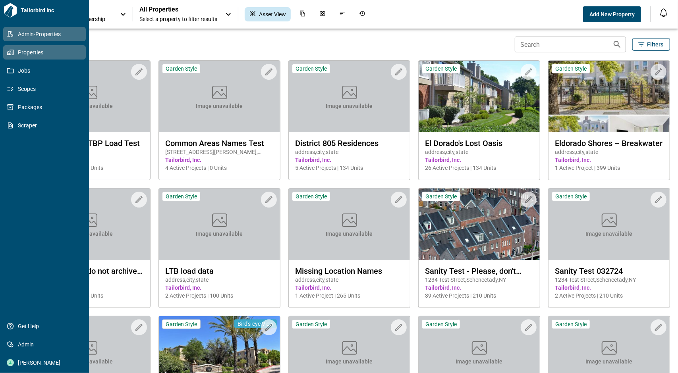
click at [7, 33] on icon at bounding box center [10, 34] width 7 height 7
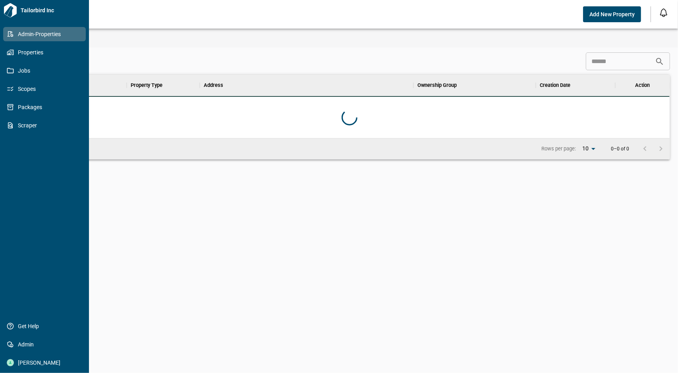
scroll to position [57, 638]
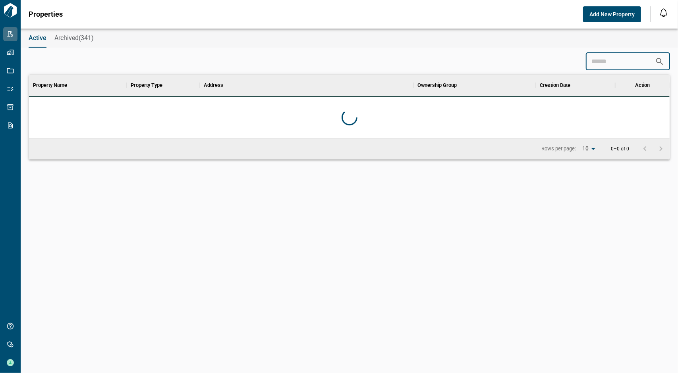
click at [605, 58] on input at bounding box center [620, 62] width 69 height 16
drag, startPoint x: 618, startPoint y: 67, endPoint x: 560, endPoint y: 65, distance: 57.6
click at [553, 66] on div "****** ​" at bounding box center [349, 61] width 641 height 18
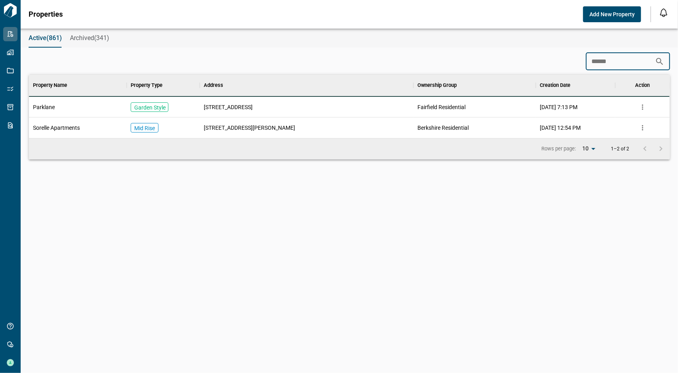
type input "******"
click at [241, 106] on span "[STREET_ADDRESS]" at bounding box center [228, 107] width 49 height 8
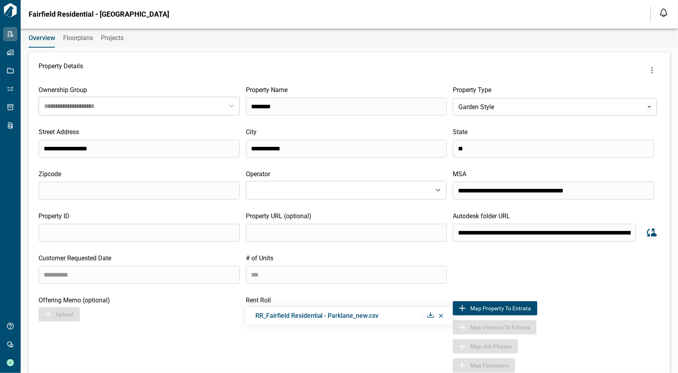
click at [647, 71] on icon "more" at bounding box center [652, 71] width 10 height 10
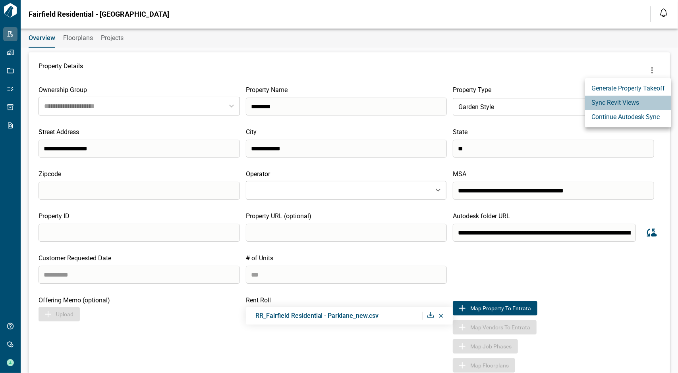
click at [631, 102] on li "Sync Revit Views" at bounding box center [628, 103] width 86 height 14
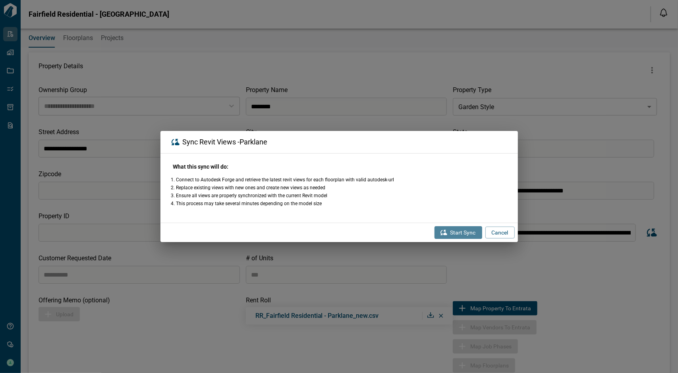
click at [466, 229] on button "Start Sync" at bounding box center [458, 232] width 48 height 13
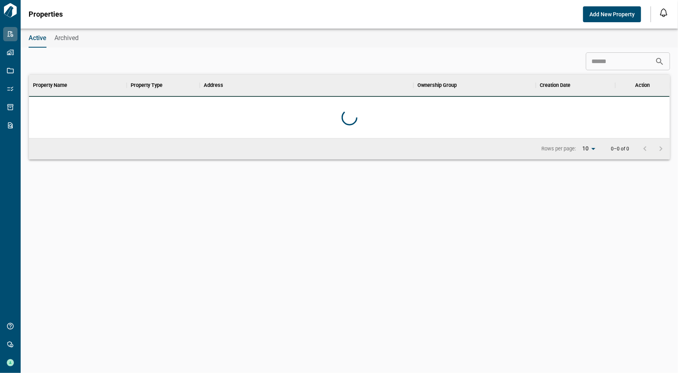
scroll to position [57, 638]
click at [592, 66] on input at bounding box center [620, 62] width 69 height 16
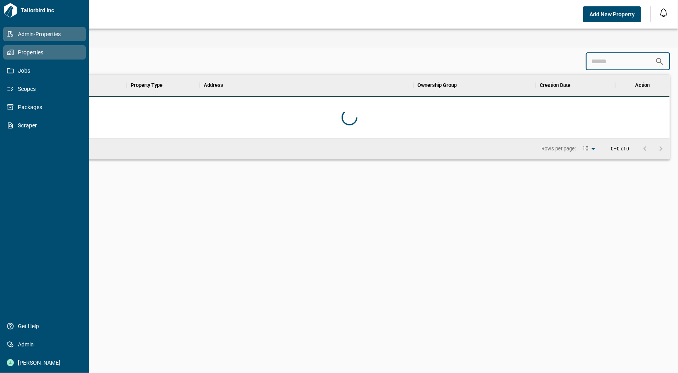
click at [9, 58] on link "Properties" at bounding box center [44, 52] width 83 height 14
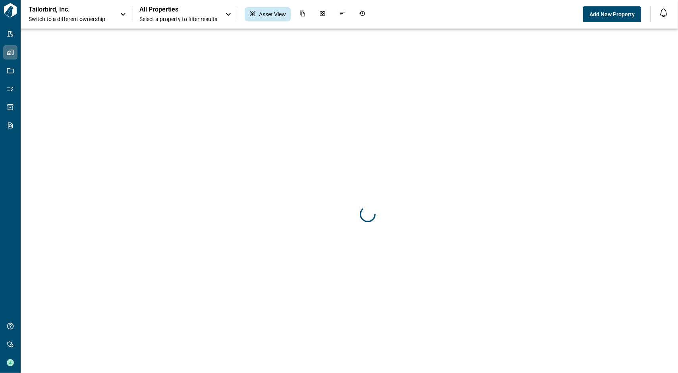
click at [109, 12] on div "Tailorbird, Inc. Switch to a different ownership" at bounding box center [70, 14] width 83 height 17
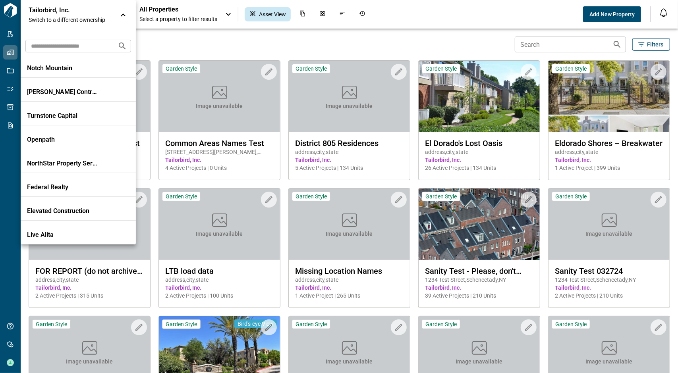
click at [73, 50] on input "text" at bounding box center [68, 46] width 86 height 15
click at [12, 39] on div at bounding box center [339, 186] width 678 height 373
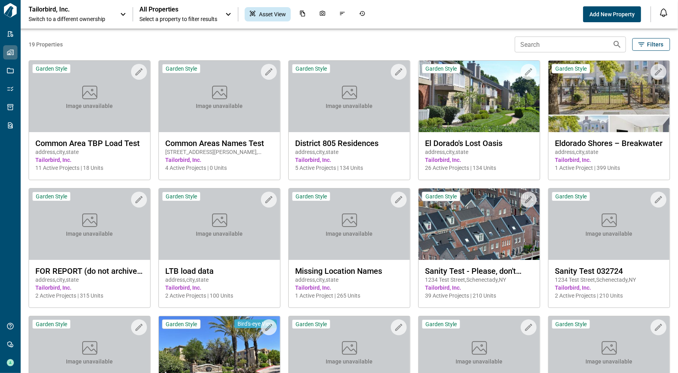
click at [10, 31] on icon at bounding box center [10, 34] width 7 height 7
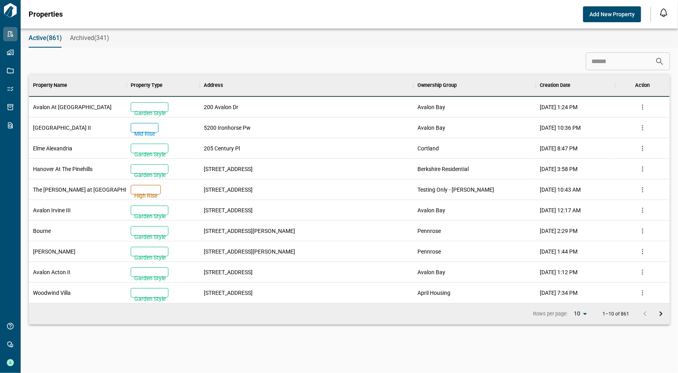
scroll to position [222, 638]
click at [414, 81] on icon "Address" at bounding box center [414, 86] width 10 height 10
click at [605, 60] on input at bounding box center [620, 62] width 69 height 16
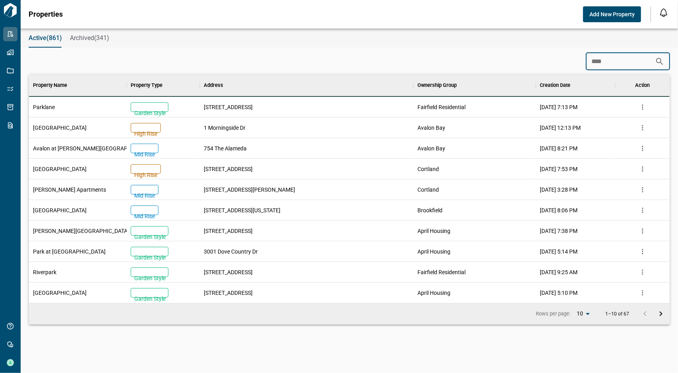
type input "****"
click at [207, 110] on span "[STREET_ADDRESS]" at bounding box center [228, 107] width 49 height 8
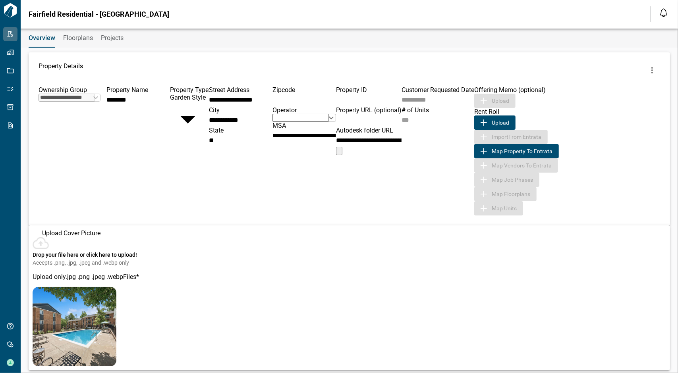
click at [71, 40] on span "Floorplans" at bounding box center [78, 38] width 30 height 8
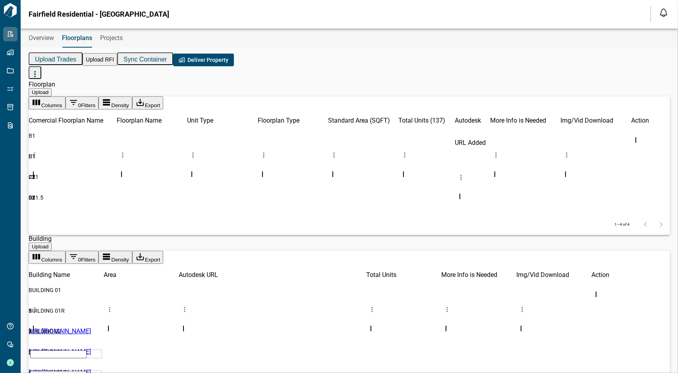
click at [44, 38] on span "Overview" at bounding box center [41, 38] width 25 height 8
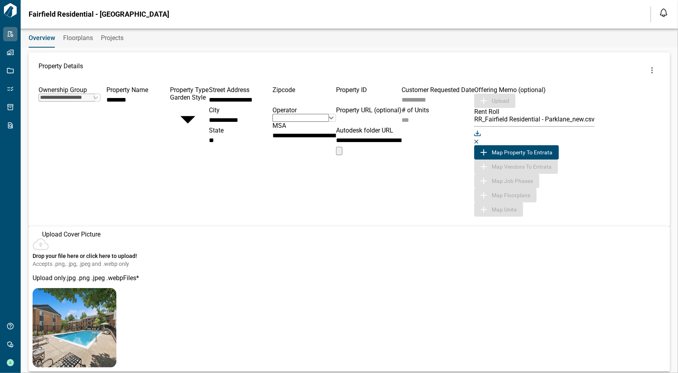
click at [649, 66] on button "more" at bounding box center [652, 70] width 16 height 16
click at [626, 100] on li "Sync Revit Views" at bounding box center [637, 96] width 73 height 8
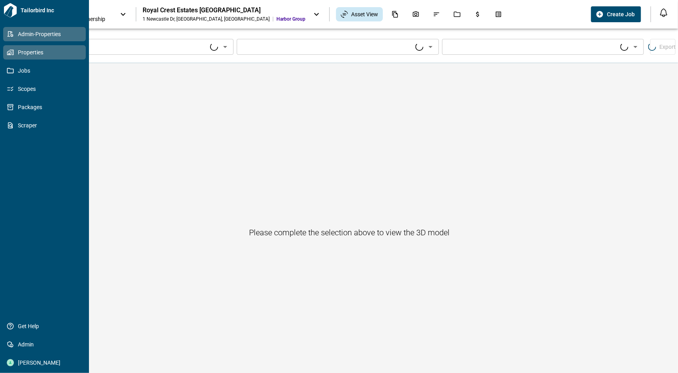
click at [23, 37] on span "Admin-Properties" at bounding box center [46, 34] width 64 height 8
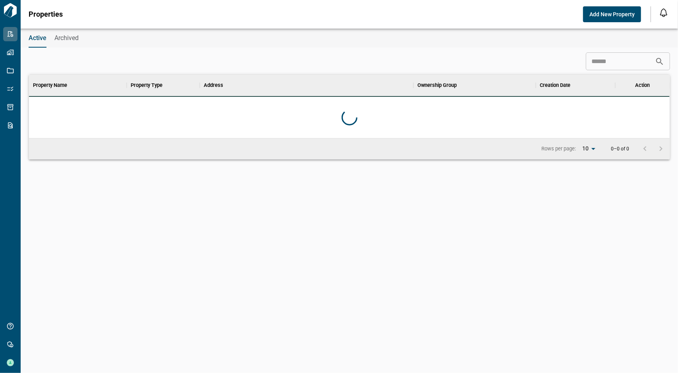
scroll to position [57, 638]
click at [615, 61] on input at bounding box center [620, 62] width 69 height 16
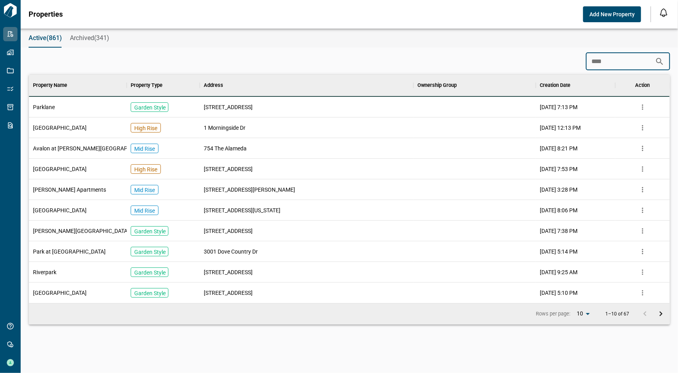
type input "****"
click at [39, 113] on div "Parklane" at bounding box center [78, 107] width 98 height 21
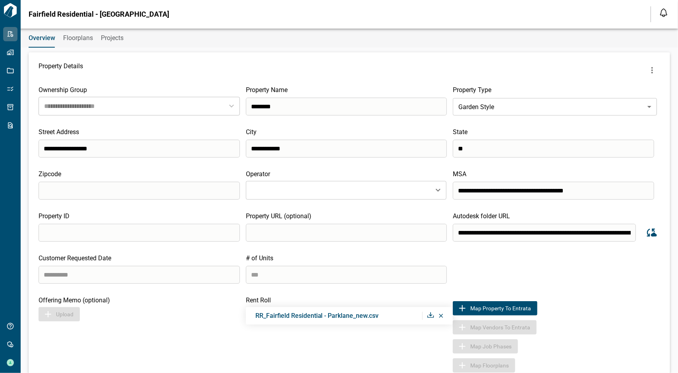
click at [647, 69] on icon "more" at bounding box center [652, 71] width 10 height 10
click at [632, 230] on div at bounding box center [339, 186] width 678 height 373
click at [655, 230] on button "Sync data from Autodesk" at bounding box center [651, 233] width 18 height 18
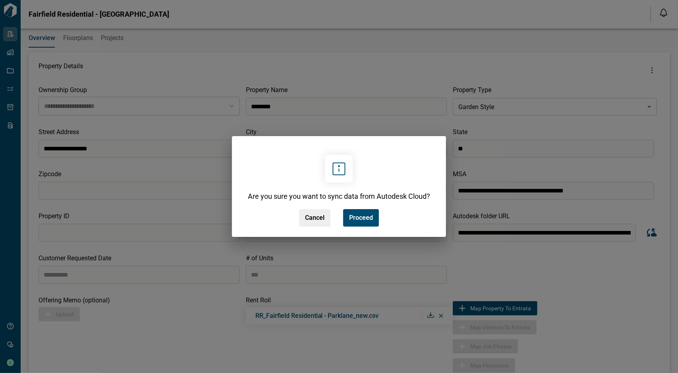
click at [382, 218] on div "Are you sure you want to sync data from Autodesk Cloud? Cancel Proceed" at bounding box center [338, 186] width 195 height 93
click at [374, 219] on button "Proceed" at bounding box center [361, 217] width 36 height 17
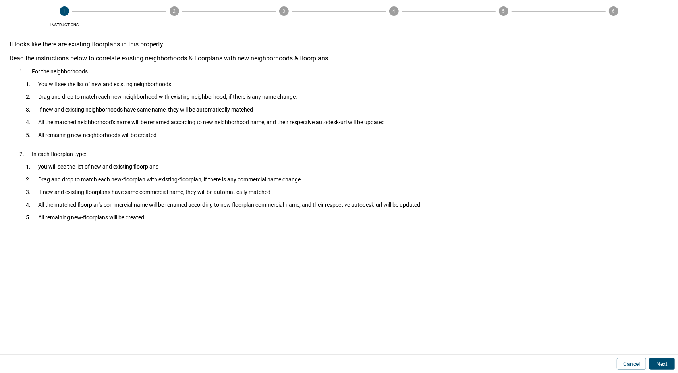
click at [660, 365] on button "Next" at bounding box center [661, 364] width 25 height 12
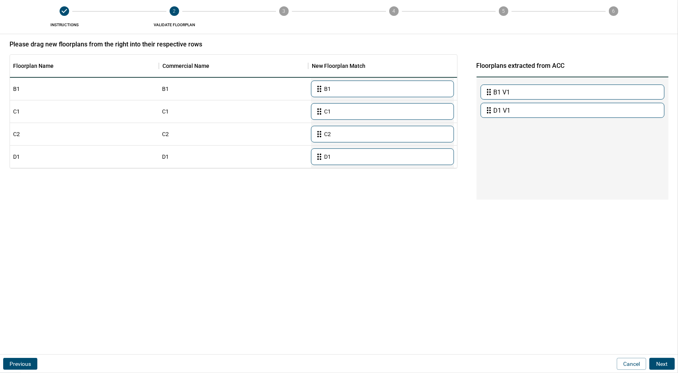
click at [665, 364] on button "Next" at bounding box center [661, 364] width 25 height 12
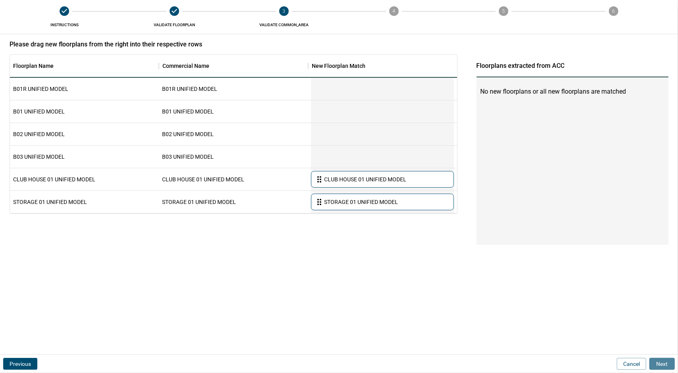
click at [664, 363] on button "Next" at bounding box center [661, 364] width 25 height 12
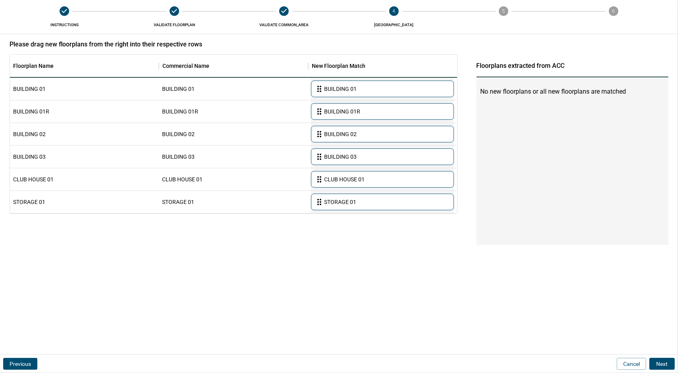
click at [663, 362] on button "Next" at bounding box center [661, 364] width 25 height 12
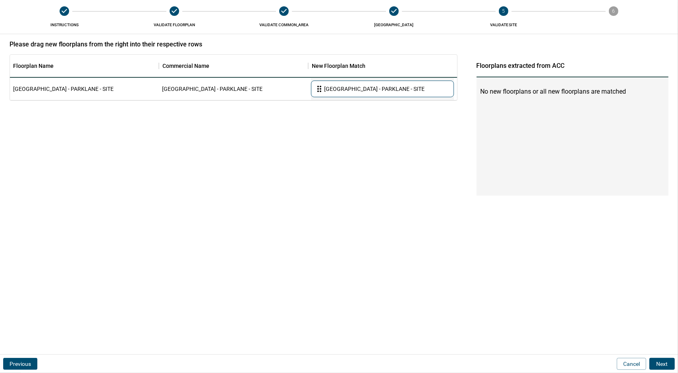
click at [662, 360] on button "Next" at bounding box center [661, 364] width 25 height 12
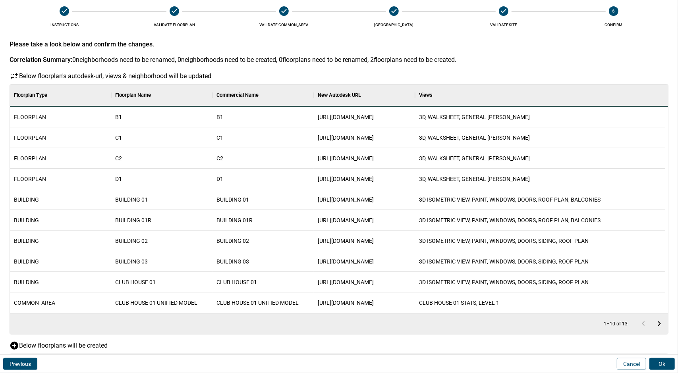
scroll to position [57, 652]
click at [651, 362] on button "Ok" at bounding box center [661, 364] width 25 height 12
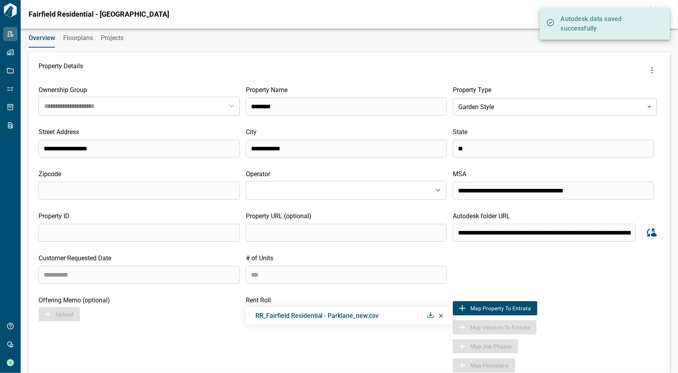
click at [72, 37] on span "Floorplans" at bounding box center [78, 38] width 30 height 8
click at [71, 37] on span "Floorplans" at bounding box center [78, 38] width 30 height 8
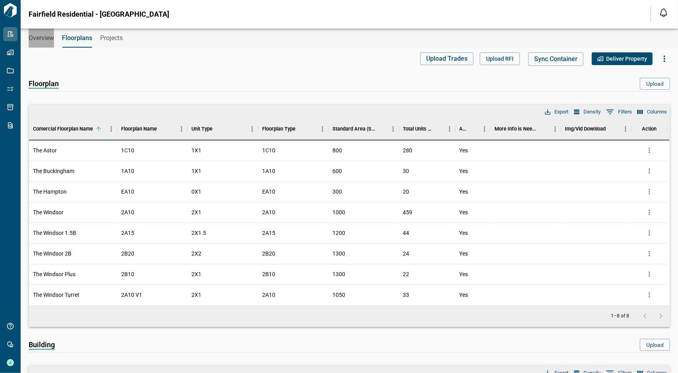
click at [42, 39] on span "Overview" at bounding box center [41, 38] width 25 height 8
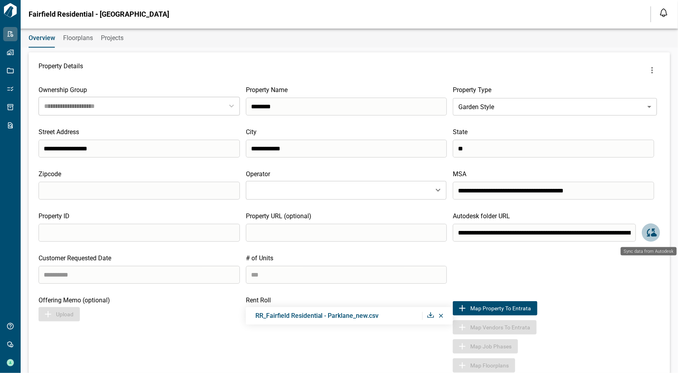
click at [645, 229] on icon "Sync data from Autodesk" at bounding box center [651, 233] width 12 height 12
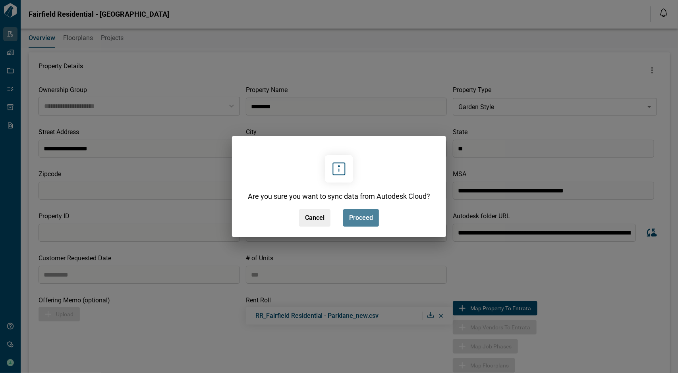
click at [372, 220] on span "Proceed" at bounding box center [361, 218] width 24 height 8
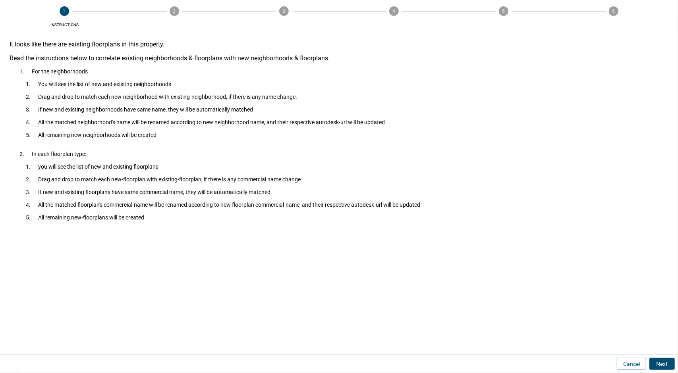
click at [658, 362] on button "Next" at bounding box center [661, 364] width 25 height 12
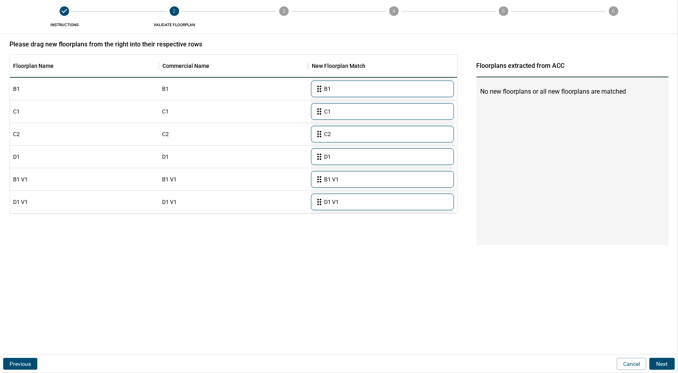
click at [659, 362] on button "Next" at bounding box center [661, 364] width 25 height 12
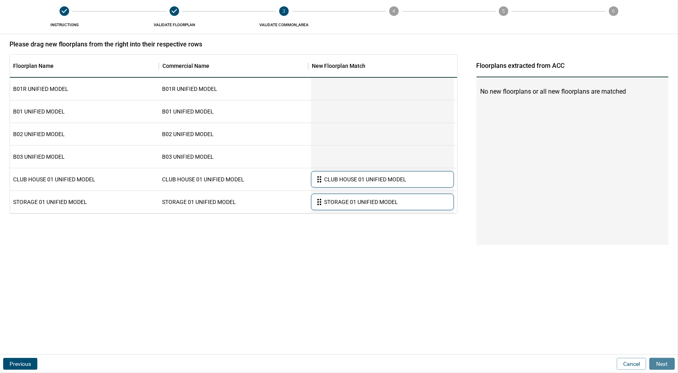
click at [659, 362] on button "Next" at bounding box center [661, 364] width 25 height 12
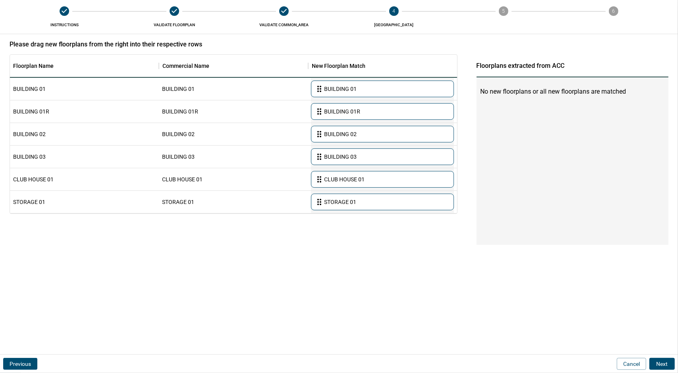
click at [659, 362] on button "Next" at bounding box center [661, 364] width 25 height 12
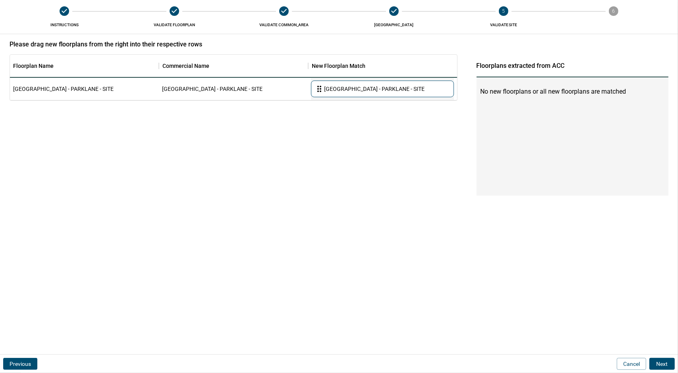
click at [659, 362] on button "Next" at bounding box center [661, 364] width 25 height 12
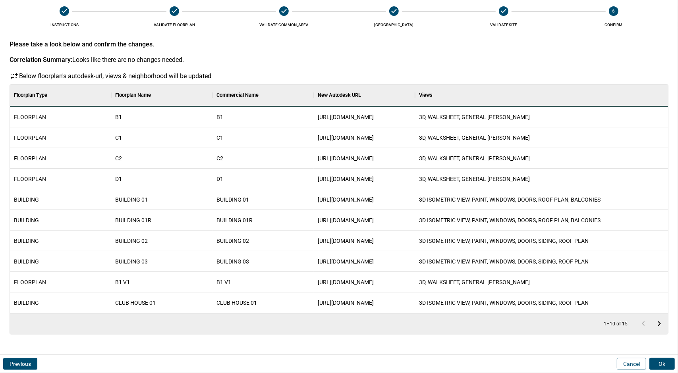
scroll to position [222, 655]
click at [659, 362] on button "Ok" at bounding box center [661, 364] width 25 height 12
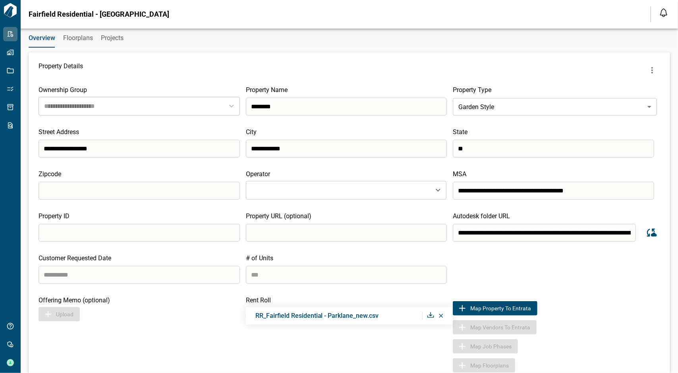
click at [650, 69] on icon "more" at bounding box center [652, 71] width 10 height 10
click at [650, 69] on div at bounding box center [339, 186] width 678 height 373
click at [72, 37] on span "Floorplans" at bounding box center [78, 38] width 30 height 8
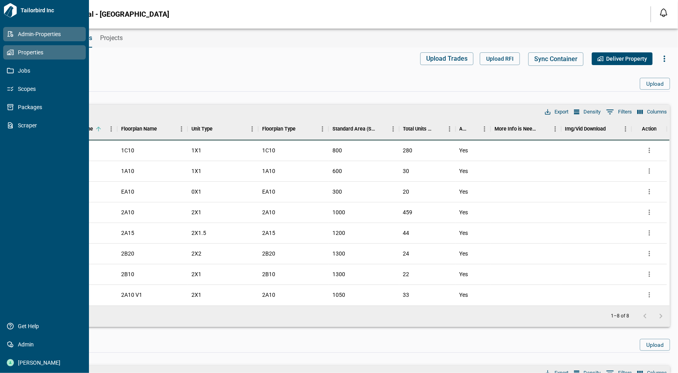
click at [8, 54] on icon at bounding box center [10, 52] width 7 height 7
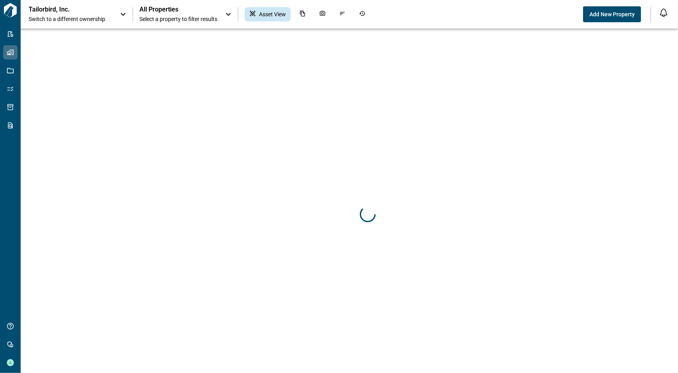
click at [123, 14] on icon at bounding box center [123, 15] width 10 height 10
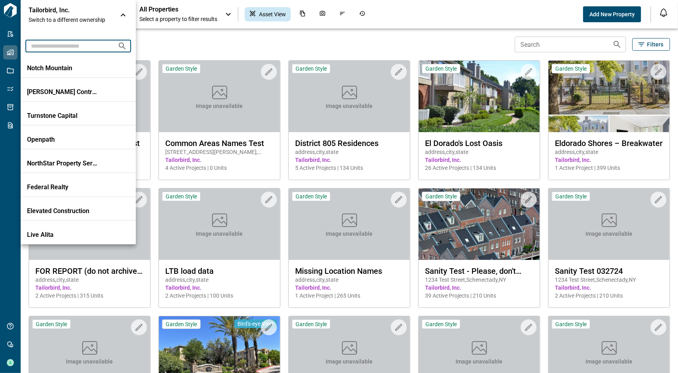
click at [93, 44] on input "text" at bounding box center [68, 46] width 86 height 15
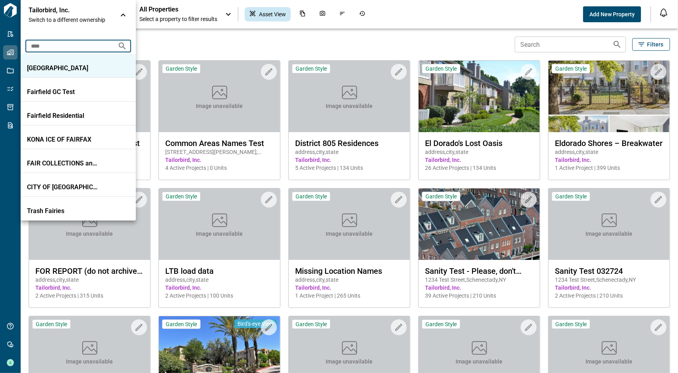
type input "****"
click at [85, 69] on p "[GEOGRAPHIC_DATA]" at bounding box center [62, 68] width 71 height 8
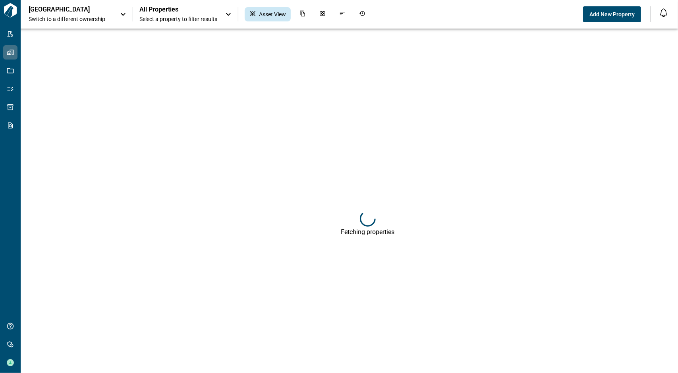
click at [162, 18] on span "Select a property to filter results" at bounding box center [178, 19] width 78 height 8
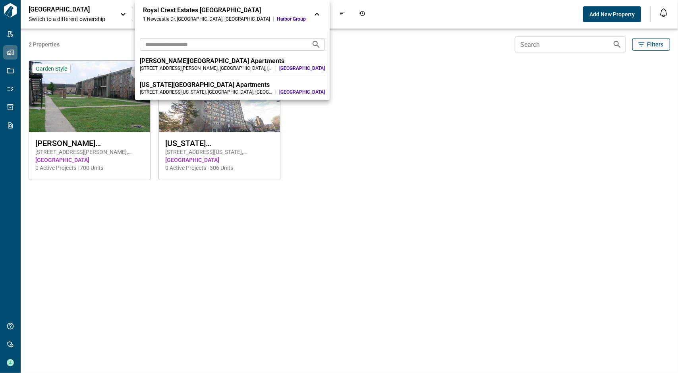
click at [146, 44] on input "text" at bounding box center [222, 44] width 165 height 15
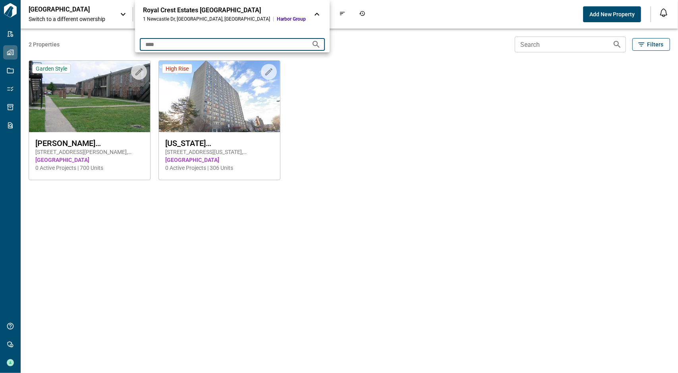
type input "****"
click at [106, 6] on div at bounding box center [339, 186] width 678 height 373
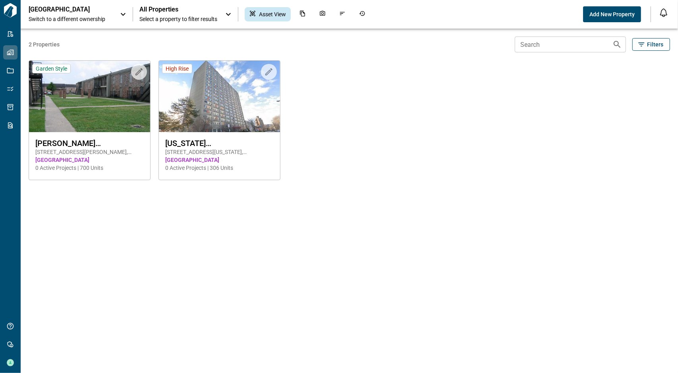
click at [108, 17] on span "Switch to a different ownership" at bounding box center [70, 19] width 83 height 8
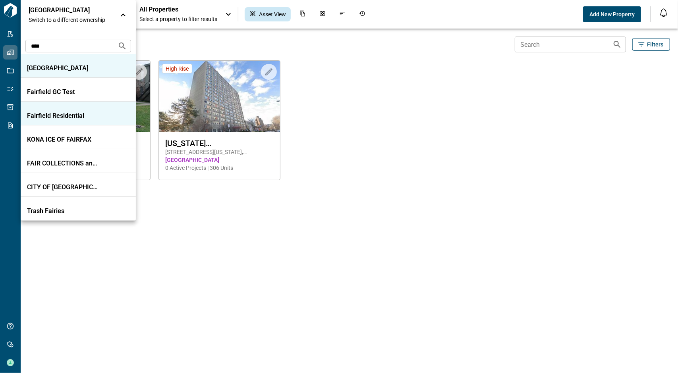
click at [72, 123] on li "Fairfield Residential" at bounding box center [78, 114] width 115 height 24
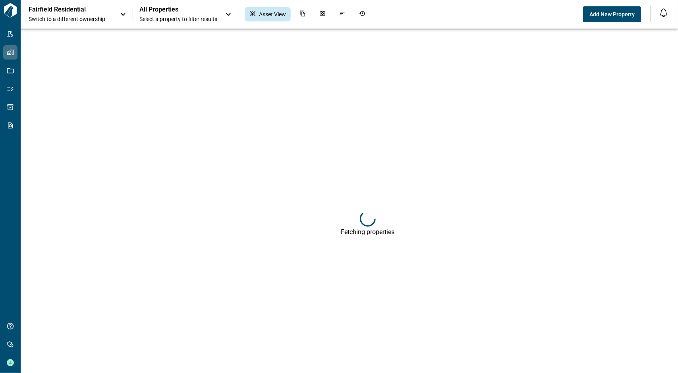
click at [168, 15] on span "Select a property to filter results" at bounding box center [178, 19] width 78 height 8
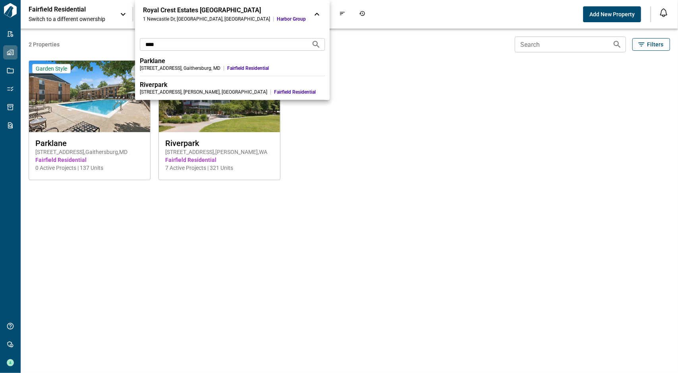
click at [172, 42] on input "****" at bounding box center [222, 44] width 165 height 15
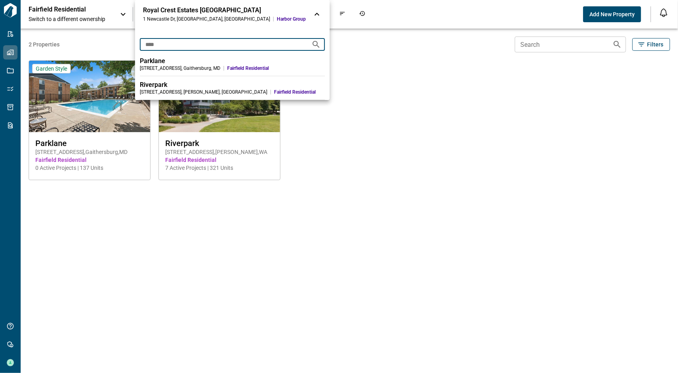
click at [172, 60] on div "Parklane" at bounding box center [232, 61] width 185 height 8
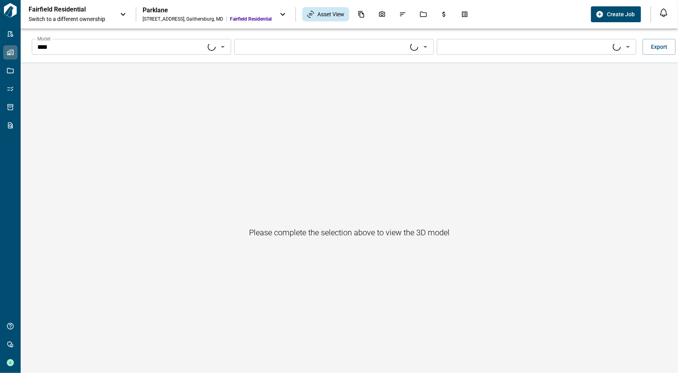
click at [225, 49] on icon "Open" at bounding box center [223, 47] width 10 height 10
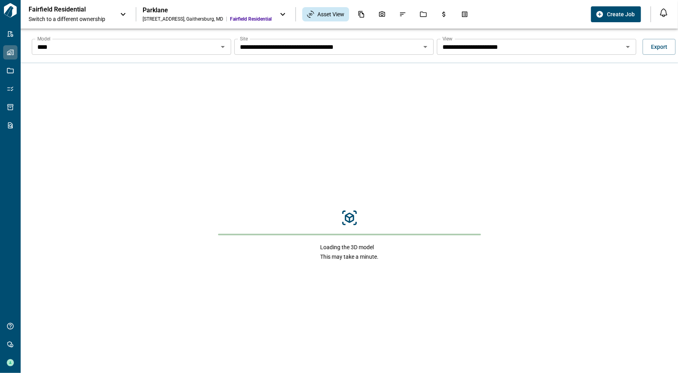
click at [82, 40] on div "**** Model" at bounding box center [131, 47] width 199 height 16
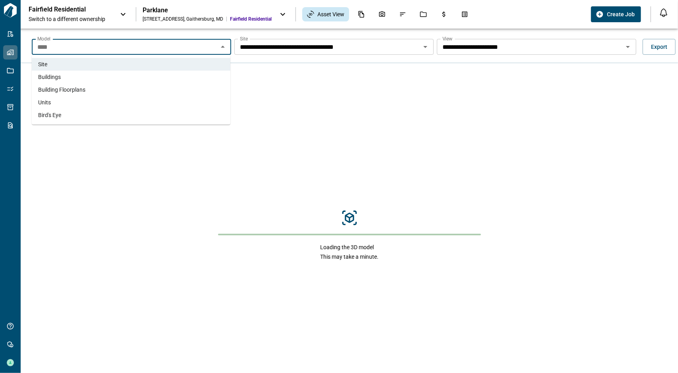
click at [62, 101] on li "Units" at bounding box center [131, 102] width 199 height 13
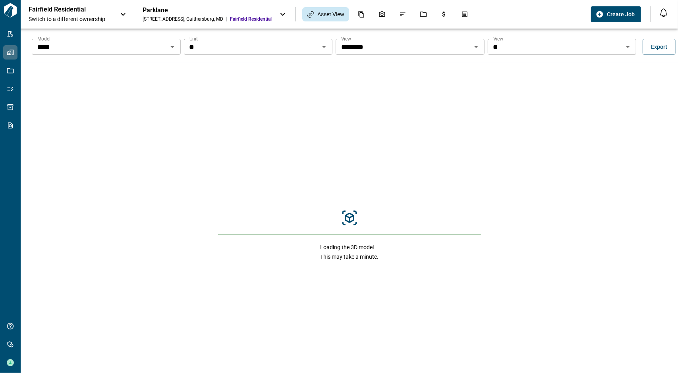
click at [268, 48] on input "**" at bounding box center [251, 46] width 131 height 11
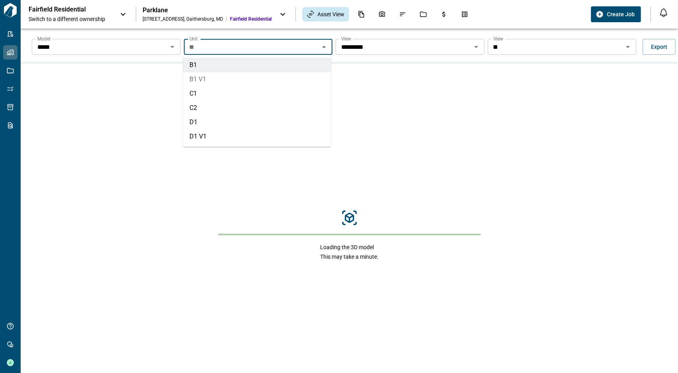
click at [260, 85] on li "B1 V1" at bounding box center [257, 79] width 148 height 14
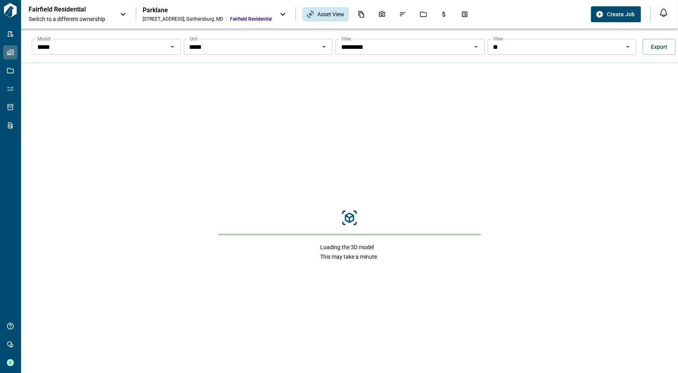
click at [519, 50] on input "**" at bounding box center [555, 46] width 131 height 11
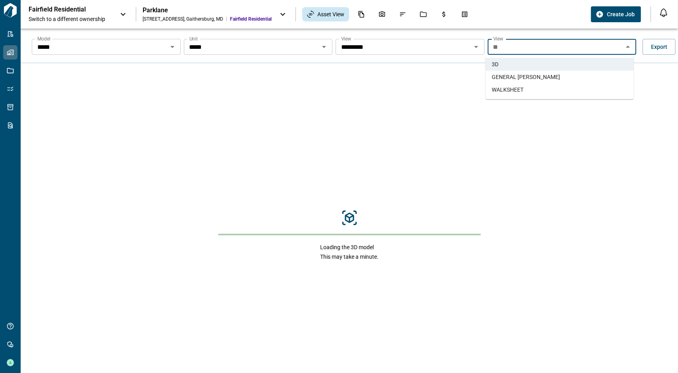
click at [312, 47] on input "*****" at bounding box center [251, 46] width 131 height 11
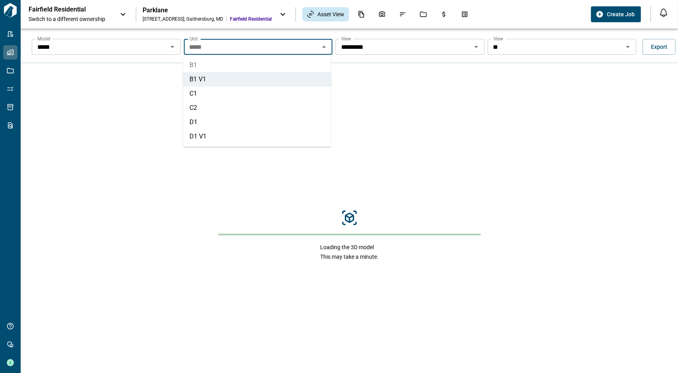
click at [250, 66] on li "B1" at bounding box center [257, 65] width 148 height 14
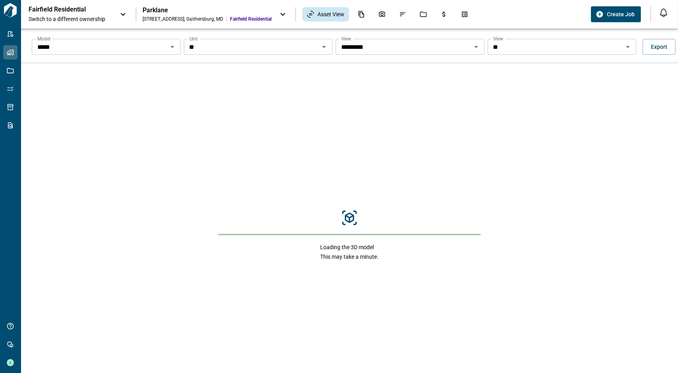
click at [534, 49] on input "**" at bounding box center [555, 46] width 131 height 11
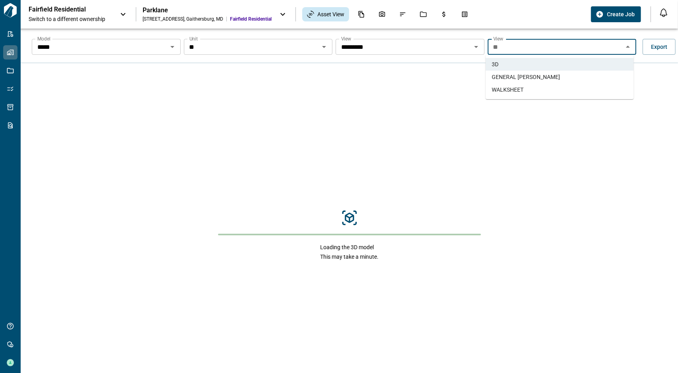
click at [291, 43] on input "**" at bounding box center [251, 46] width 131 height 11
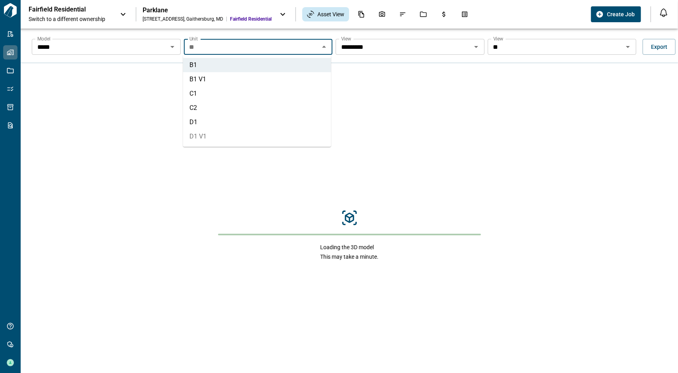
click at [222, 132] on li "D1 V1" at bounding box center [257, 136] width 148 height 14
